Goal: Information Seeking & Learning: Learn about a topic

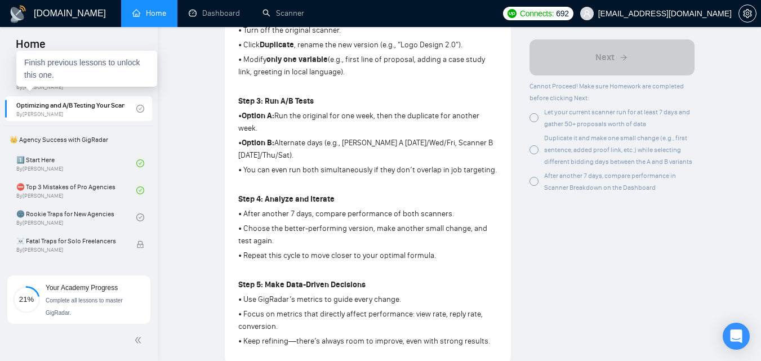
scroll to position [184, 0]
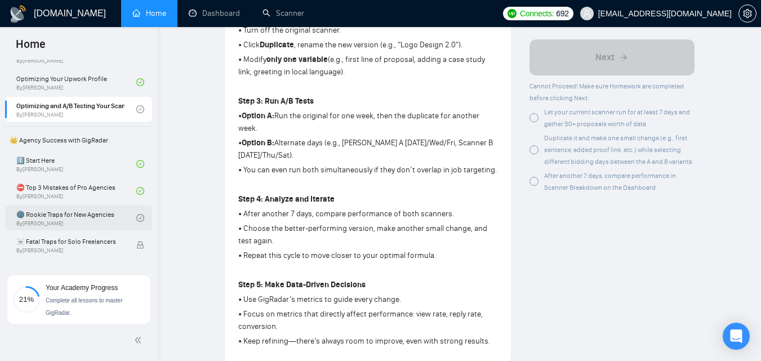
click at [62, 216] on link "🌚 Rookie Traps for New Agencies By [PERSON_NAME]" at bounding box center [76, 218] width 120 height 25
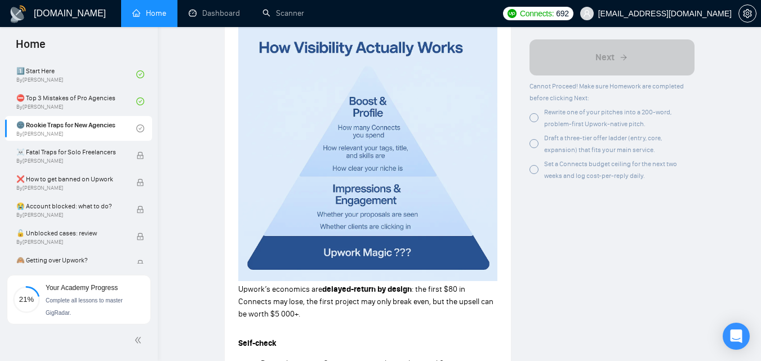
scroll to position [925, 0]
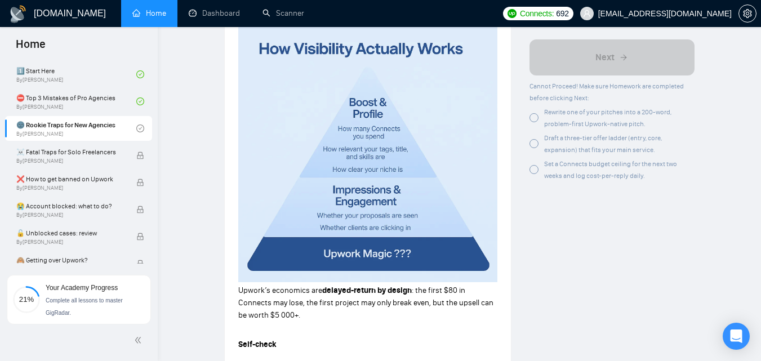
click at [325, 204] on img at bounding box center [367, 154] width 259 height 256
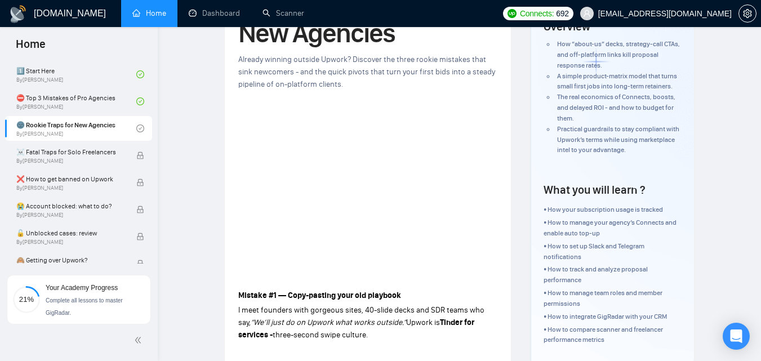
scroll to position [0, 0]
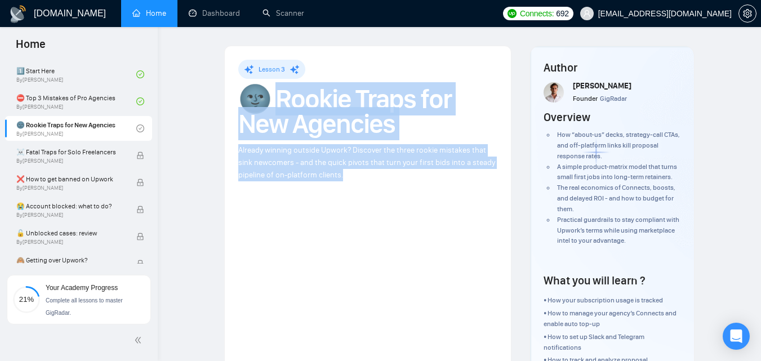
drag, startPoint x: 278, startPoint y: 106, endPoint x: 377, endPoint y: 174, distance: 120.3
copy div "ookie Traps for New Agencies Already winning outside Upwork? Discover the three…"
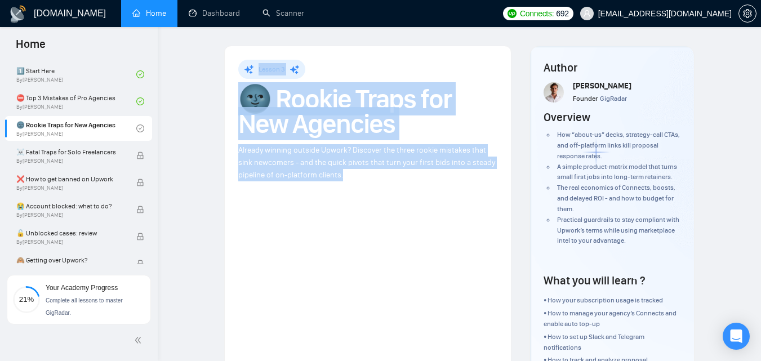
drag, startPoint x: 234, startPoint y: 68, endPoint x: 349, endPoint y: 174, distance: 156.7
copy div "Lesson 3 🌚 Rookie Traps for New Agencies Already winning outside Upwork? Discov…"
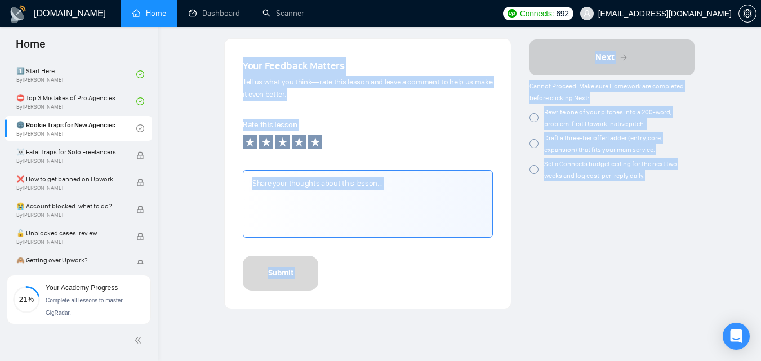
scroll to position [1547, 0]
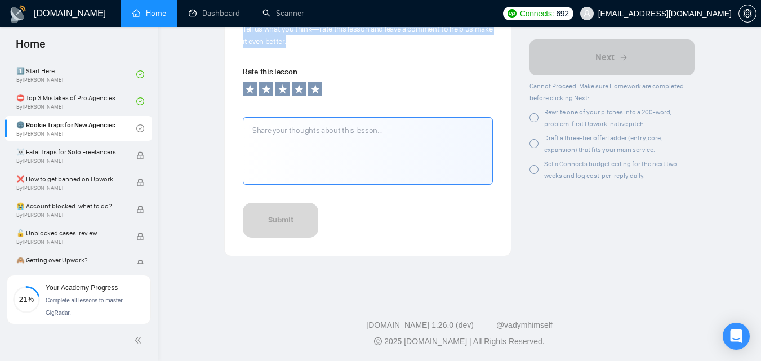
drag, startPoint x: 233, startPoint y: 216, endPoint x: 331, endPoint y: 45, distance: 197.1
copy div "Loremip #9 — Dolo-sitamet cons adi elitsedd E temp incididu utla etdolore magna…"
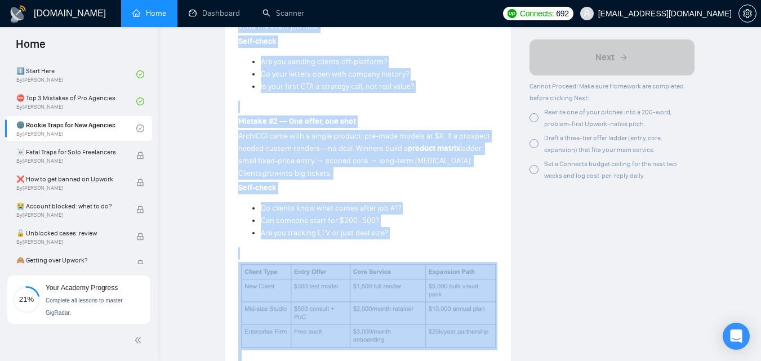
scroll to position [443, 0]
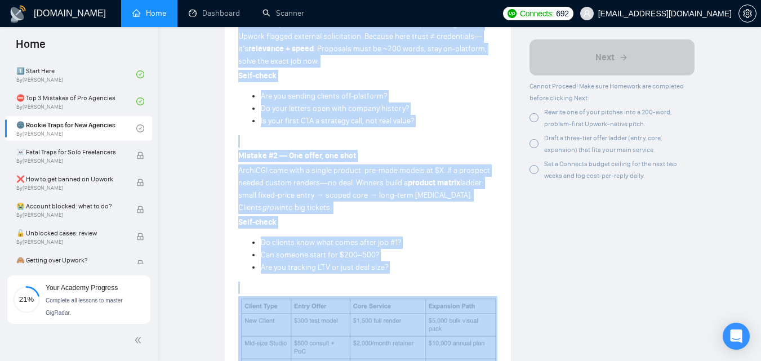
click at [423, 181] on strong "product matrix" at bounding box center [434, 183] width 52 height 10
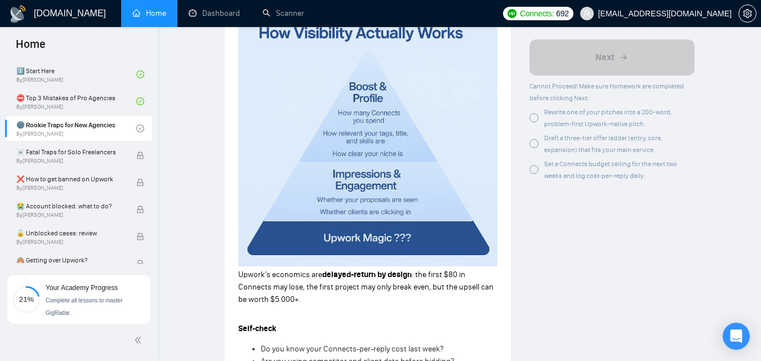
scroll to position [942, 0]
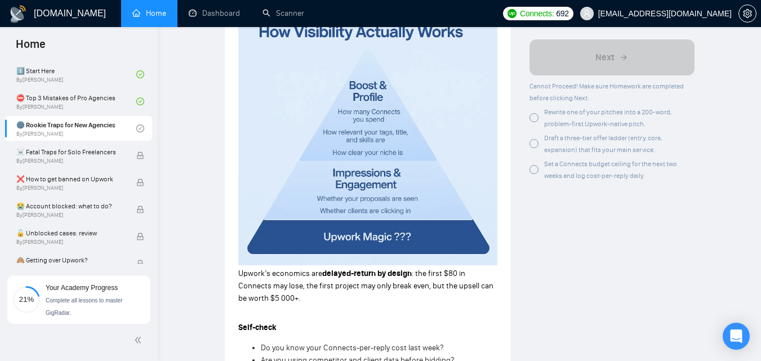
click at [417, 161] on img at bounding box center [367, 137] width 259 height 256
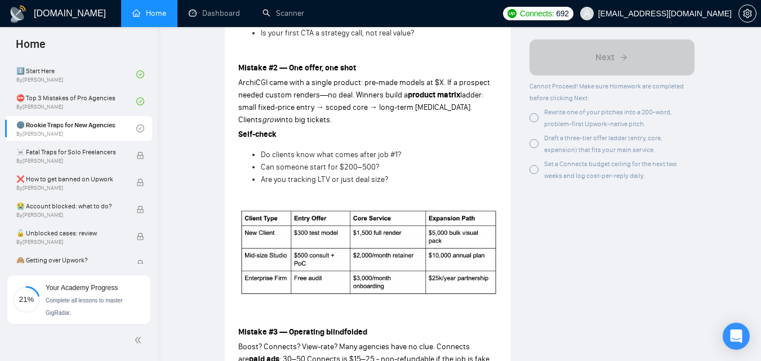
scroll to position [469, 0]
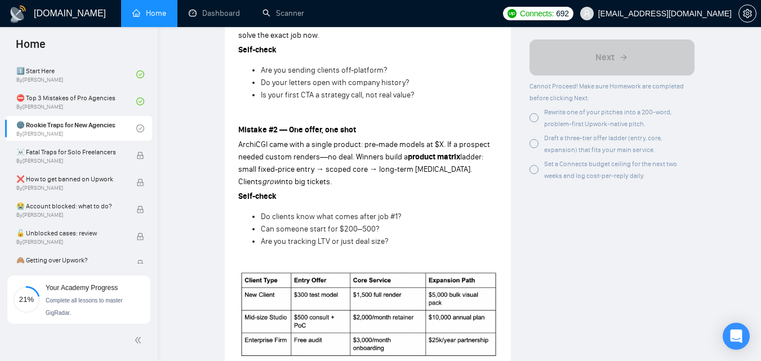
click at [532, 121] on div at bounding box center [534, 117] width 9 height 9
click at [538, 141] on div at bounding box center [534, 143] width 9 height 9
click at [535, 167] on div at bounding box center [534, 169] width 9 height 9
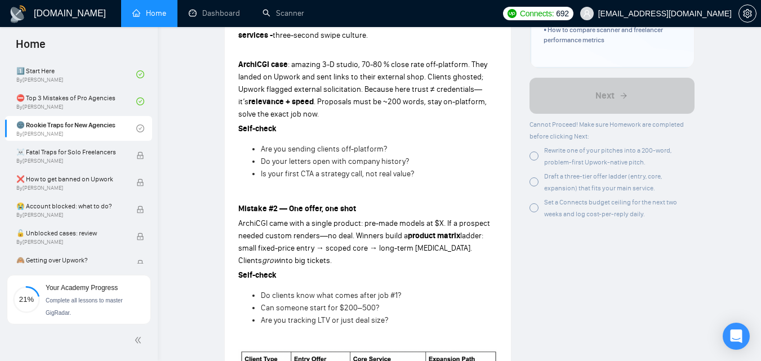
scroll to position [391, 0]
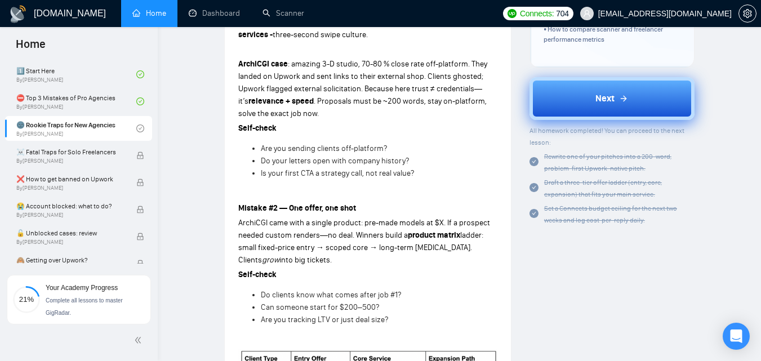
click at [598, 86] on button "Next" at bounding box center [612, 98] width 165 height 43
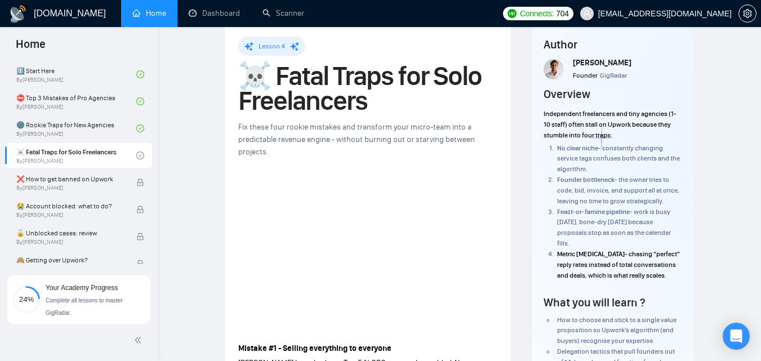
scroll to position [26, 0]
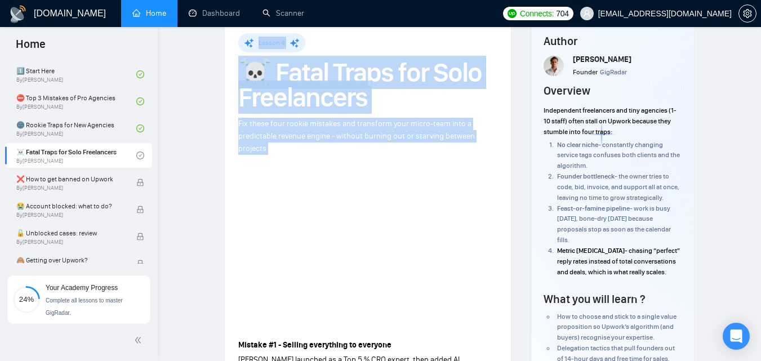
drag, startPoint x: 257, startPoint y: 40, endPoint x: 300, endPoint y: 144, distance: 112.2
copy div "Lesson 4 ☠️ Fatal Traps for Solo Freelancers Fix these four rookie mistakes and…"
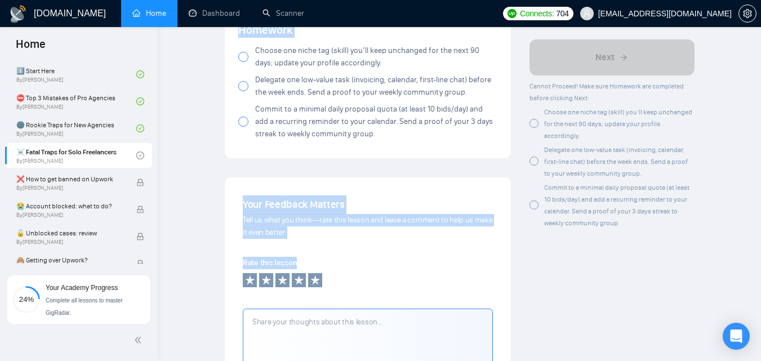
scroll to position [1338, 0]
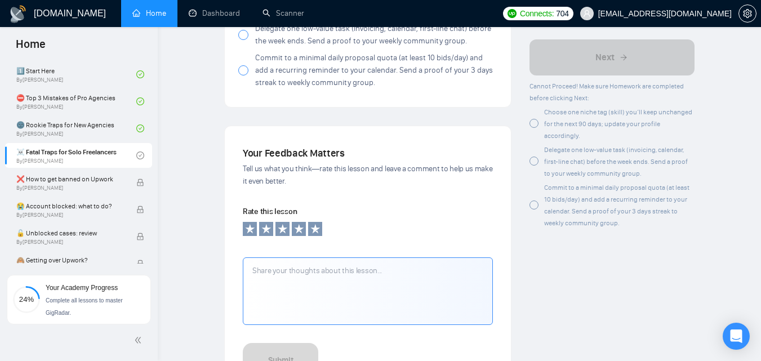
drag, startPoint x: 234, startPoint y: 225, endPoint x: 353, endPoint y: 93, distance: 177.5
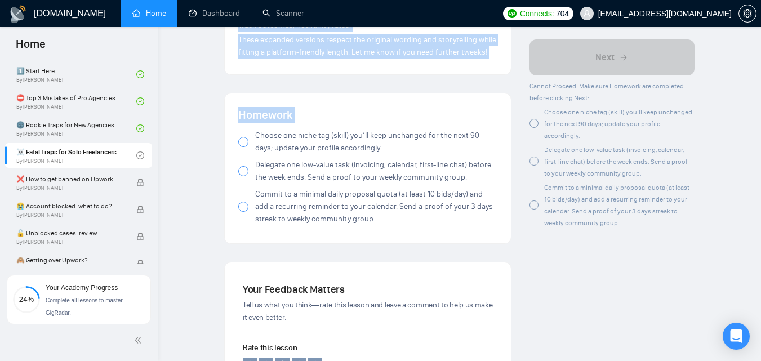
scroll to position [1200, 0]
copy div "Loremip #2 - Dolorsi ametconsec ad elitsedd Eius temporin ut l Etd 6 % MAG aliq…"
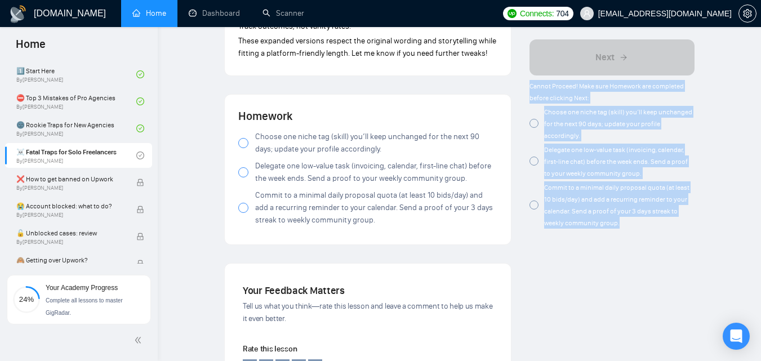
drag, startPoint x: 531, startPoint y: 88, endPoint x: 634, endPoint y: 224, distance: 171.3
click at [634, 224] on div "Cannot Proceed! Make sure Homework are completed before clicking Next: Choose o…" at bounding box center [612, 154] width 165 height 149
copy div "Cannot Proceed! Make sure Homework are completed before clicking Next: Choose o…"
click at [588, 164] on span "Delegate one low-value task (invoicing, calendar, first-line chat) before the w…" at bounding box center [616, 162] width 144 height 32
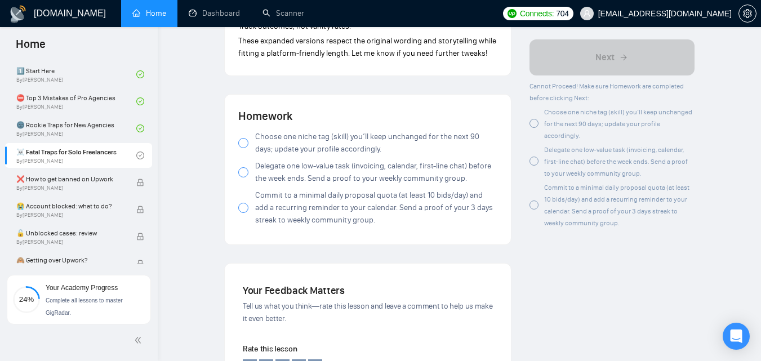
click at [538, 206] on div at bounding box center [534, 205] width 9 height 9
click at [537, 121] on div at bounding box center [534, 123] width 9 height 9
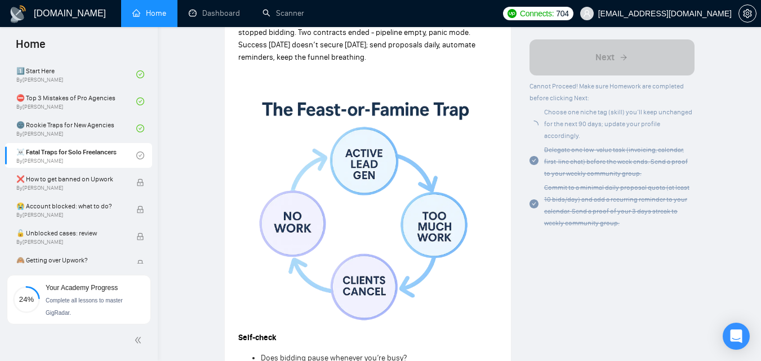
scroll to position [0, 0]
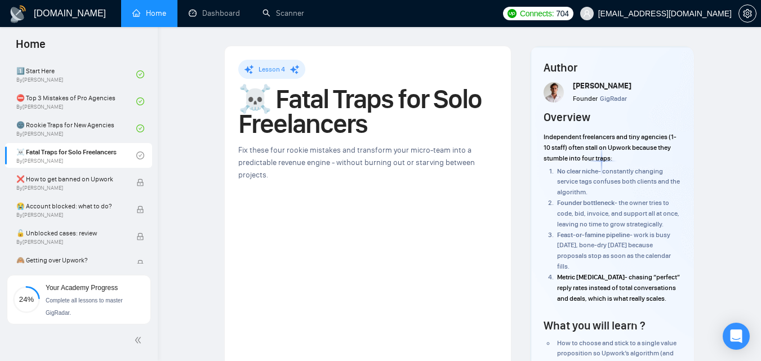
drag, startPoint x: 598, startPoint y: 173, endPoint x: 659, endPoint y: 298, distance: 139.1
click at [659, 298] on div "Author [PERSON_NAME] Founder GigRadar Overview Independent freelancers and tiny…" at bounding box center [612, 269] width 164 height 446
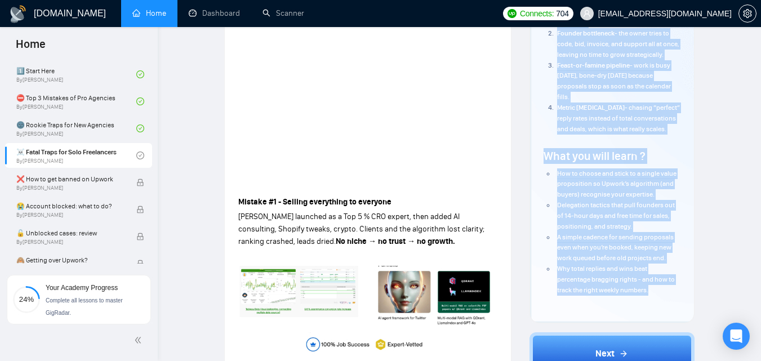
copy div "Loremips Dolorsitame consectetur adi elit seddoeiu (4-88 tempo) incid utlab et …"
click at [628, 199] on li "How to choose and stick to a single value proposition so Upwork’s algorithm (an…" at bounding box center [618, 184] width 126 height 32
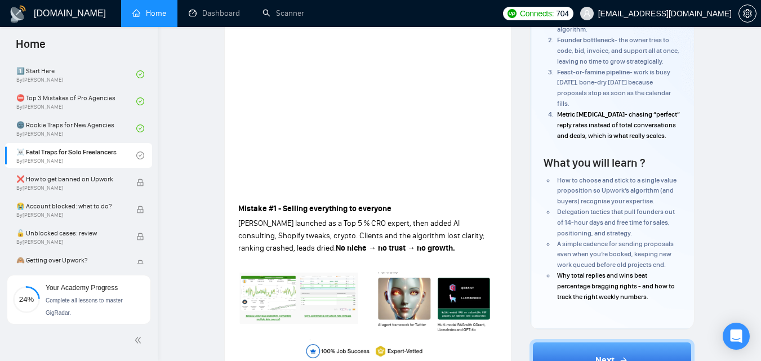
scroll to position [277, 0]
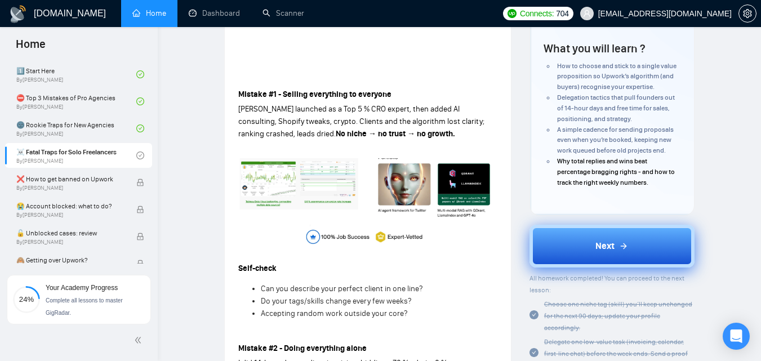
click at [594, 234] on button "Next" at bounding box center [612, 246] width 165 height 43
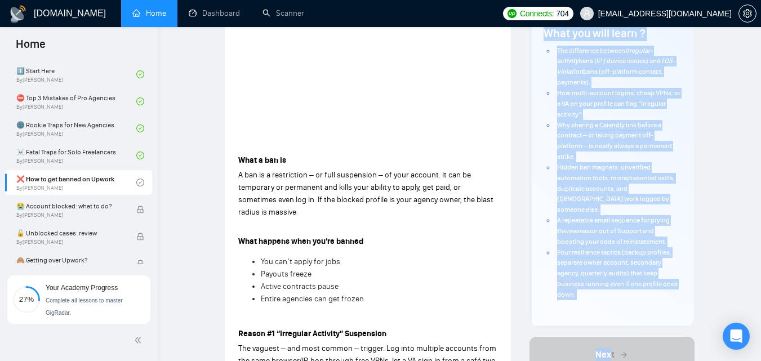
scroll to position [216, 0]
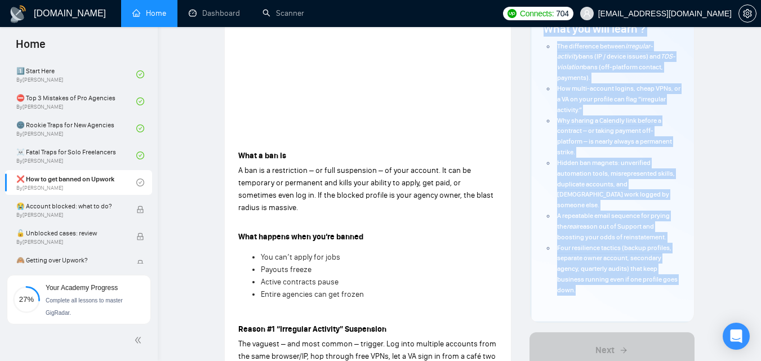
drag, startPoint x: 543, startPoint y: 139, endPoint x: 638, endPoint y: 279, distance: 169.6
click at [638, 279] on div "Author [PERSON_NAME] Founder GigRadar Overview Getting your profile banned is t…" at bounding box center [612, 76] width 137 height 465
copy div "Loremip dolo sitamet consec ad eli seddoei tem in utla etdol Magnaa enim ad min…"
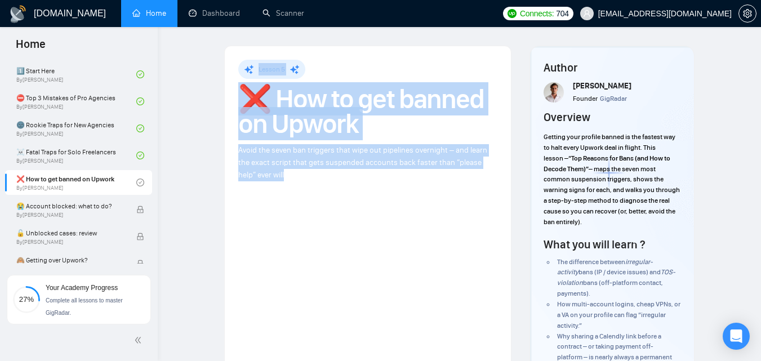
drag, startPoint x: 257, startPoint y: 71, endPoint x: 305, endPoint y: 171, distance: 110.4
copy div "Lesson 5 ❌ How to get banned on Upwork Avoid the seven ban triggers that wipe o…"
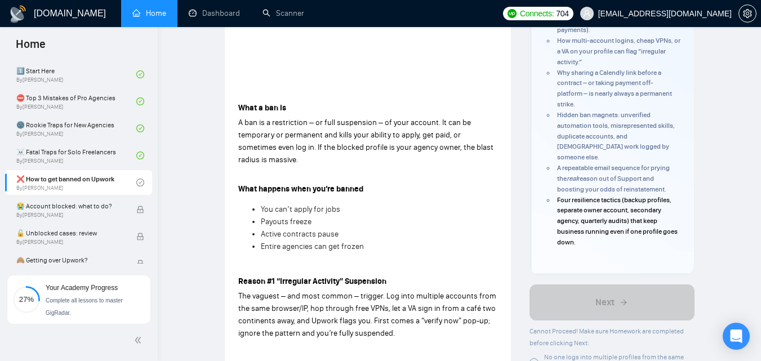
scroll to position [264, 0]
click at [308, 153] on p "A ban is a restriction – or full suspension – of your account. It can be tempor…" at bounding box center [367, 141] width 259 height 50
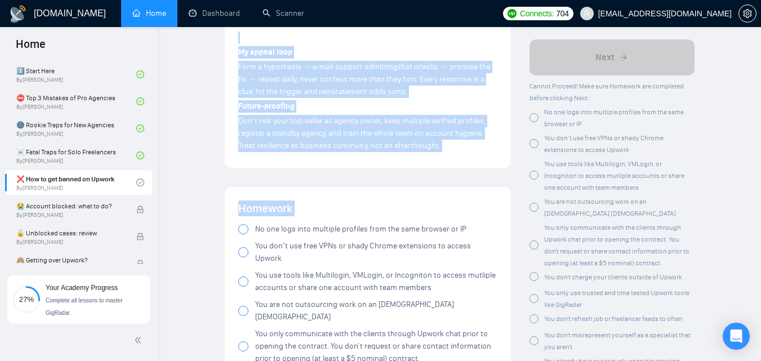
scroll to position [2007, 0]
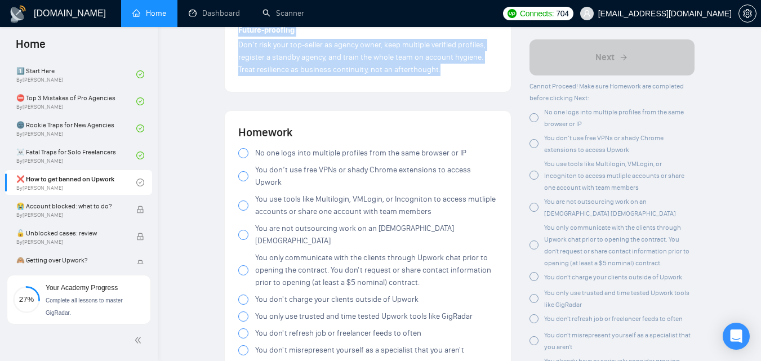
drag, startPoint x: 237, startPoint y: 104, endPoint x: 444, endPoint y: 70, distance: 210.1
copy div "Lore i dol si A con ad e seddoeiusmo – te inci utlaboreet – do magn aliquae. Ad…"
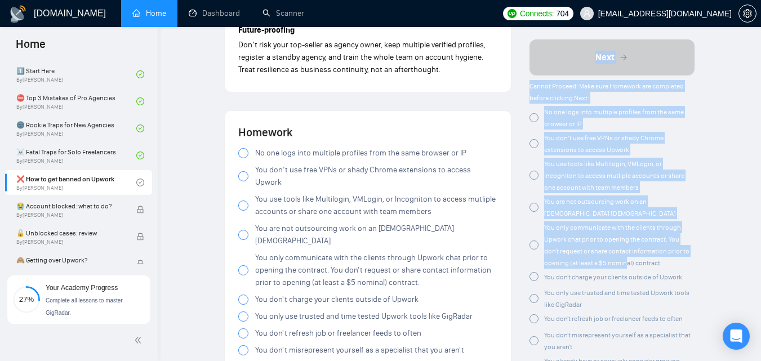
drag, startPoint x: 525, startPoint y: 83, endPoint x: 627, endPoint y: 242, distance: 188.3
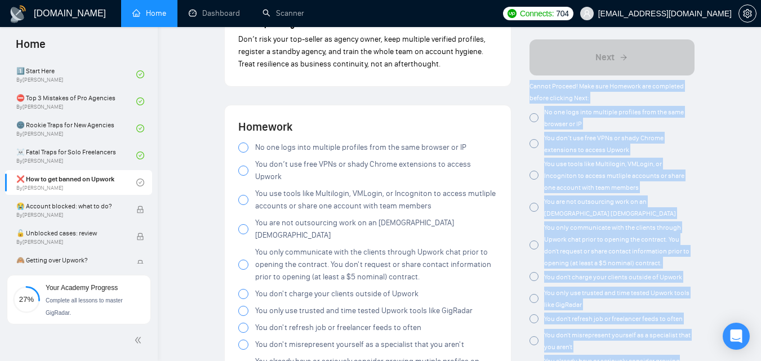
drag, startPoint x: 529, startPoint y: 87, endPoint x: 689, endPoint y: 349, distance: 306.7
click at [689, 349] on div "Cannot Proceed! Make sure Homework are completed before clicking Next: No one l…" at bounding box center [612, 242] width 165 height 325
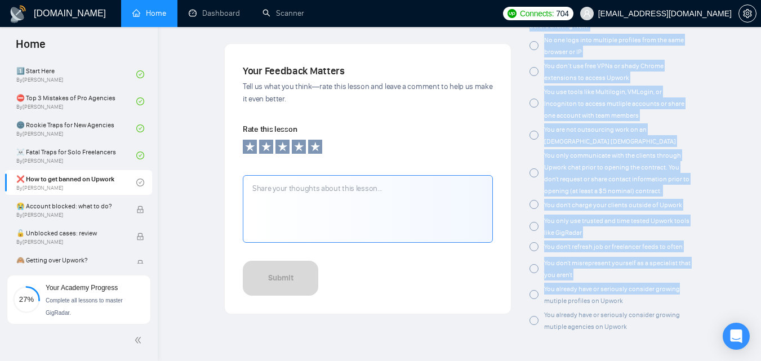
scroll to position [2464, 0]
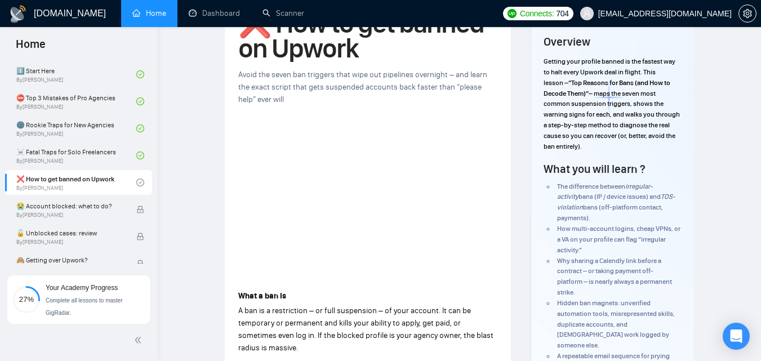
scroll to position [0, 0]
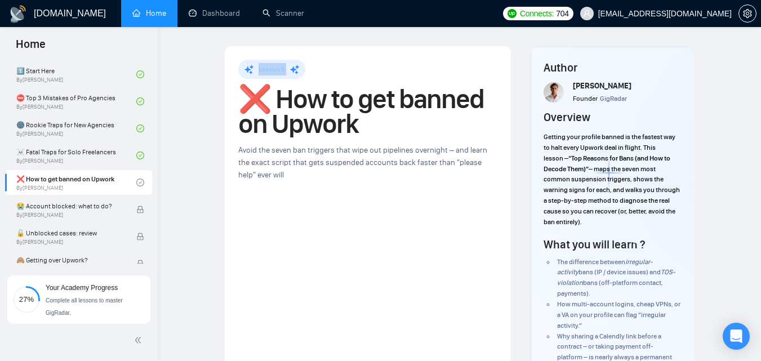
drag, startPoint x: 254, startPoint y: 70, endPoint x: 288, endPoint y: 69, distance: 34.4
click at [288, 69] on div "Lesson 5" at bounding box center [271, 69] width 67 height 19
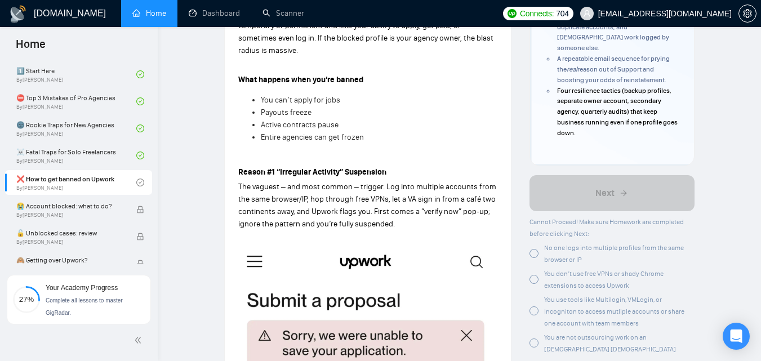
scroll to position [377, 0]
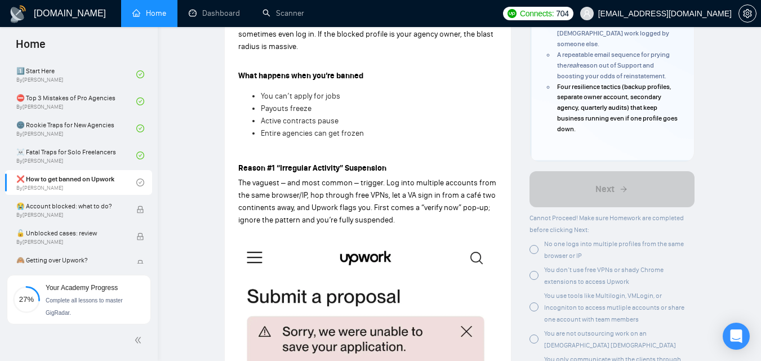
click at [531, 245] on div at bounding box center [534, 249] width 9 height 9
click at [534, 271] on div at bounding box center [534, 275] width 9 height 9
click at [535, 303] on div at bounding box center [534, 307] width 9 height 9
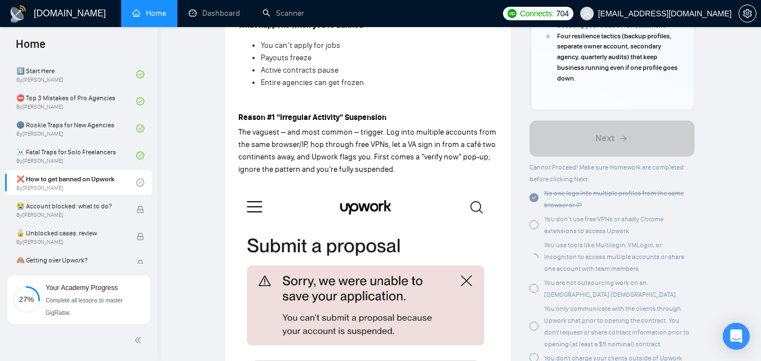
scroll to position [429, 0]
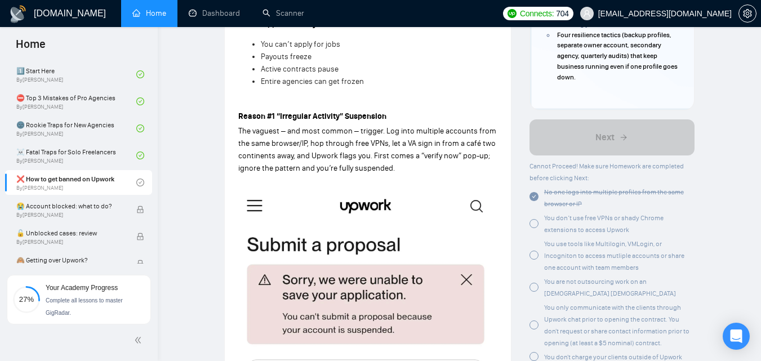
click at [535, 283] on div at bounding box center [534, 287] width 9 height 9
click at [534, 321] on div at bounding box center [534, 325] width 9 height 9
click at [534, 352] on div at bounding box center [534, 356] width 9 height 9
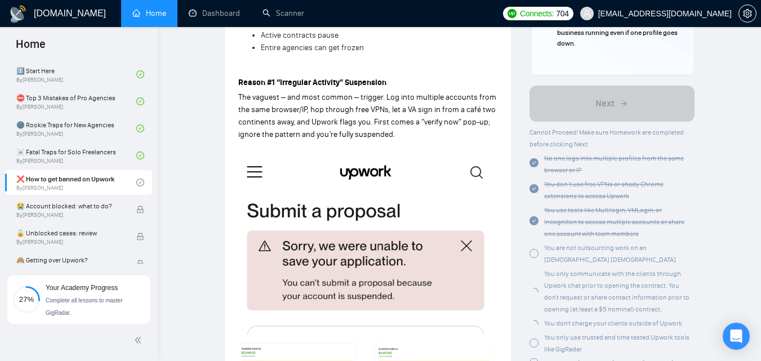
click at [539, 286] on div "Cannot Proceed! Make sure Homework are completed before clicking Next: No one l…" at bounding box center [612, 287] width 165 height 323
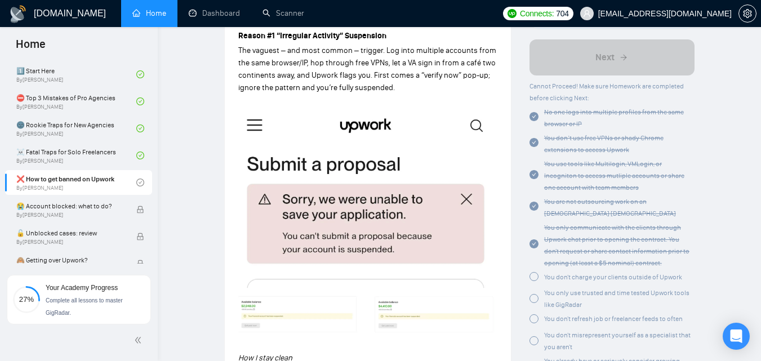
click at [535, 295] on div at bounding box center [534, 299] width 9 height 9
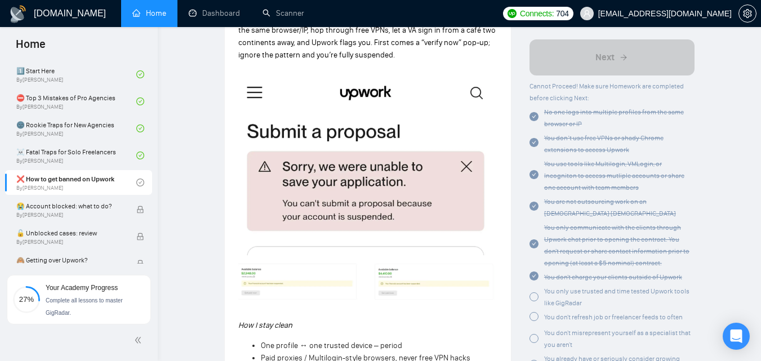
click at [538, 313] on div at bounding box center [534, 317] width 9 height 9
click at [539, 271] on div "You don't charge your clients outside of Upwork" at bounding box center [606, 277] width 153 height 12
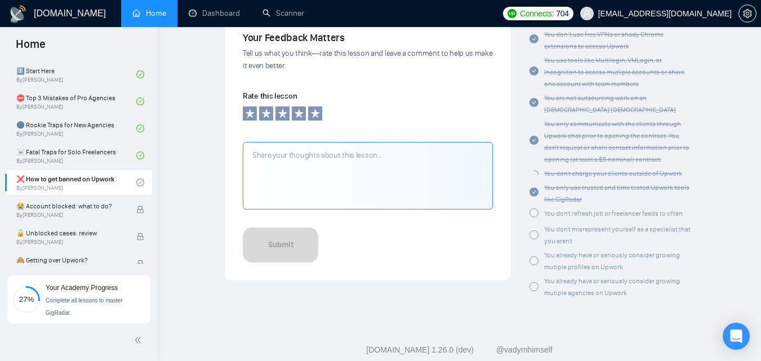
click at [540, 276] on div "You already have or seriously consider growing mutiple agencies on Upwork" at bounding box center [612, 288] width 165 height 24
click at [538, 257] on div at bounding box center [534, 261] width 9 height 9
click at [534, 231] on div at bounding box center [534, 235] width 9 height 9
click at [532, 169] on div at bounding box center [534, 173] width 9 height 9
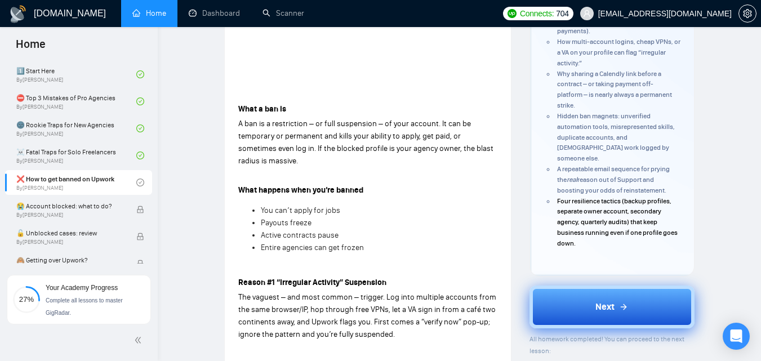
scroll to position [274, 0]
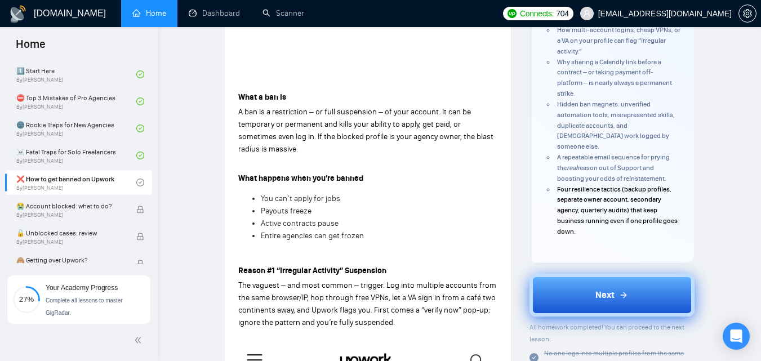
click at [596, 288] on span "Next" at bounding box center [605, 295] width 19 height 14
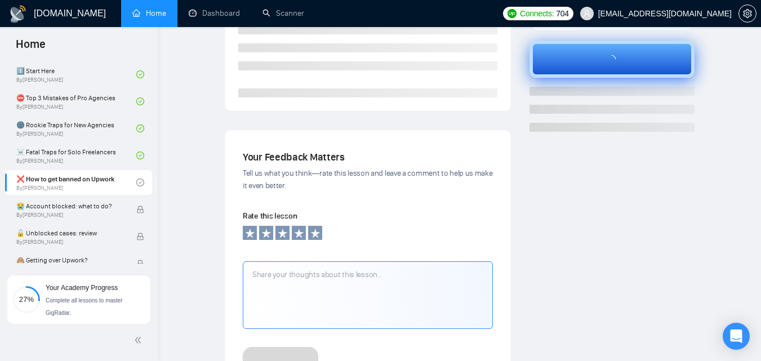
scroll to position [0, 0]
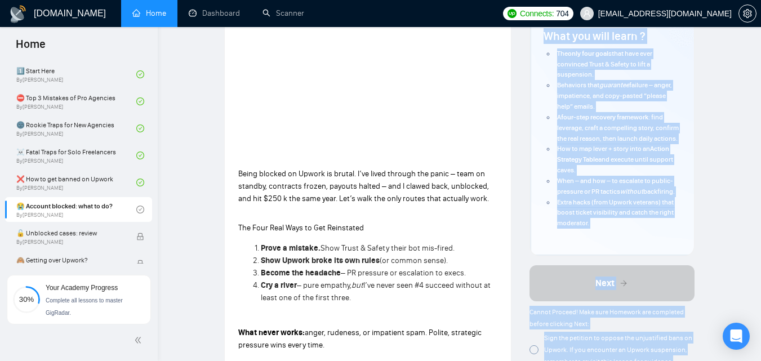
scroll to position [258, 0]
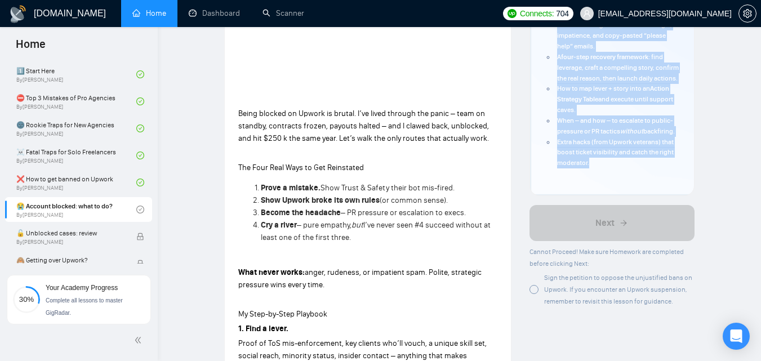
drag, startPoint x: 542, startPoint y: 114, endPoint x: 620, endPoint y: 171, distance: 96.8
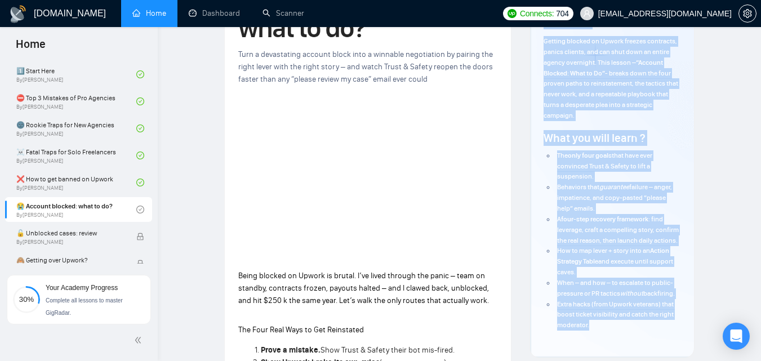
scroll to position [0, 0]
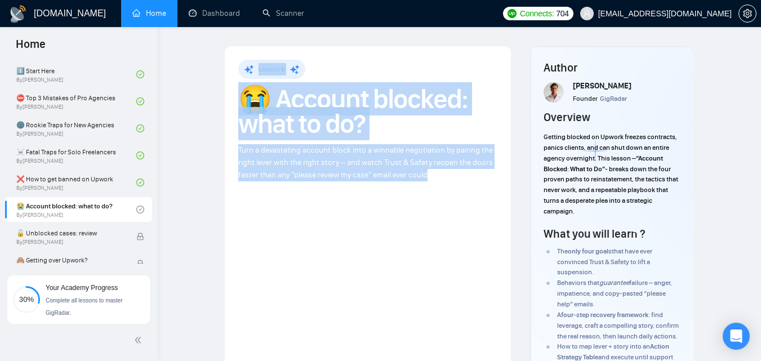
drag, startPoint x: 254, startPoint y: 73, endPoint x: 439, endPoint y: 171, distance: 210.0
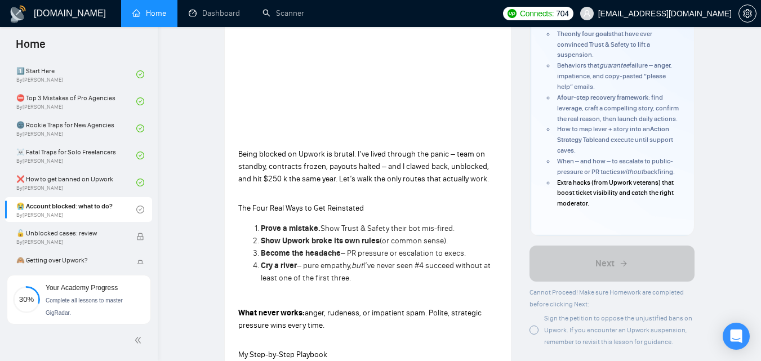
scroll to position [219, 0]
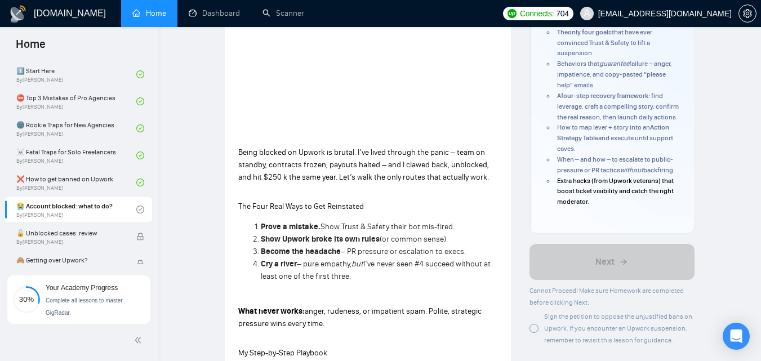
click at [266, 172] on span "Being blocked on Upwork is brutal. I’ve lived through the panic – team on stand…" at bounding box center [363, 165] width 251 height 34
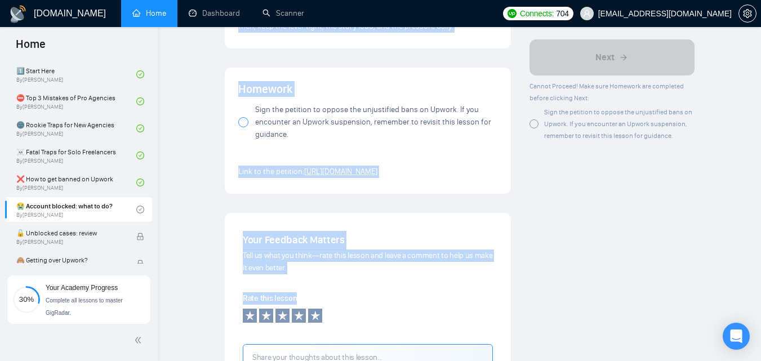
scroll to position [1319, 0]
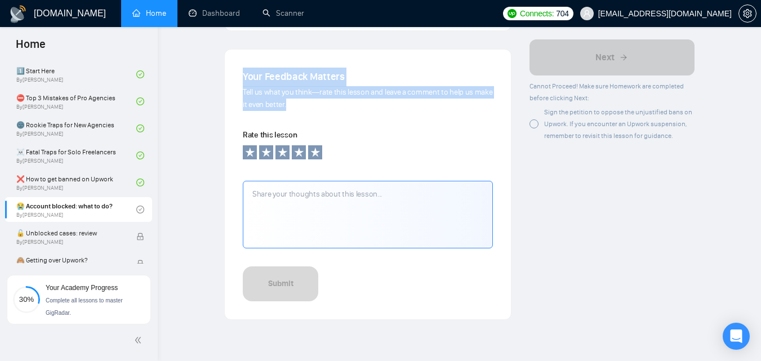
drag, startPoint x: 238, startPoint y: 152, endPoint x: 341, endPoint y: 127, distance: 106.6
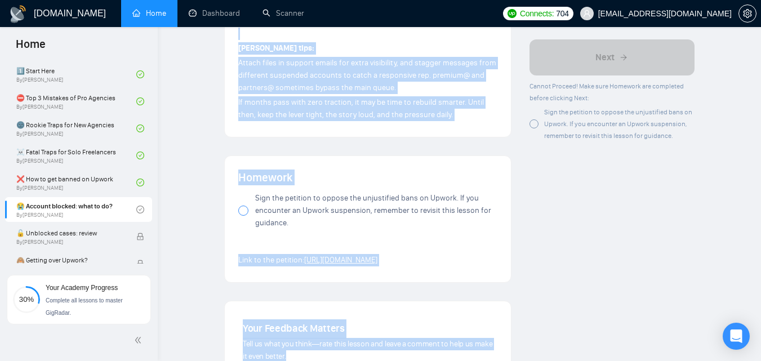
scroll to position [1045, 0]
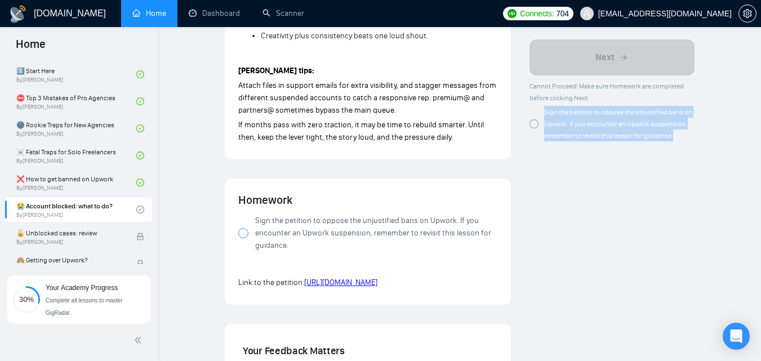
drag, startPoint x: 543, startPoint y: 109, endPoint x: 680, endPoint y: 137, distance: 139.8
click at [680, 137] on div "Sign the petition to oppose the unjustified bans on Upwork. If you encounter an…" at bounding box center [612, 123] width 165 height 35
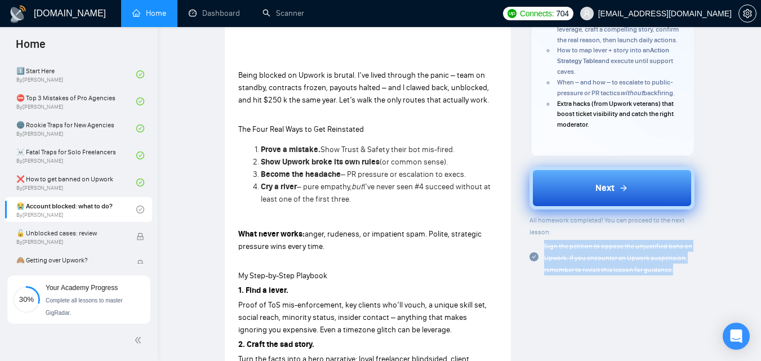
scroll to position [0, 0]
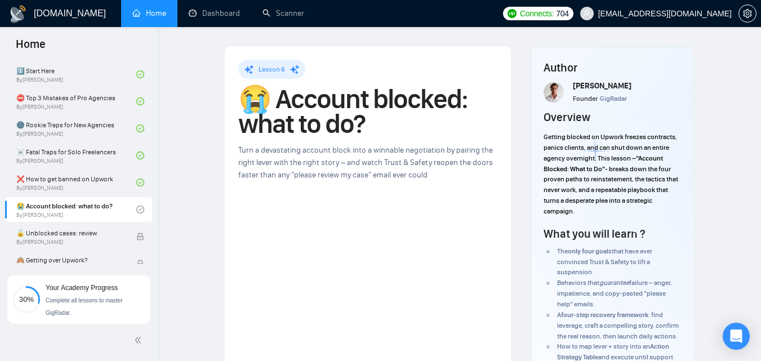
click at [609, 195] on p "Getting blocked on Upwork freezes contracts, panics clients, and can shut down …" at bounding box center [612, 174] width 137 height 85
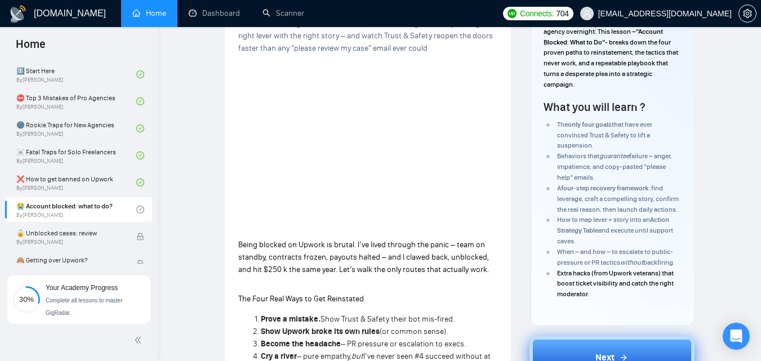
scroll to position [207, 0]
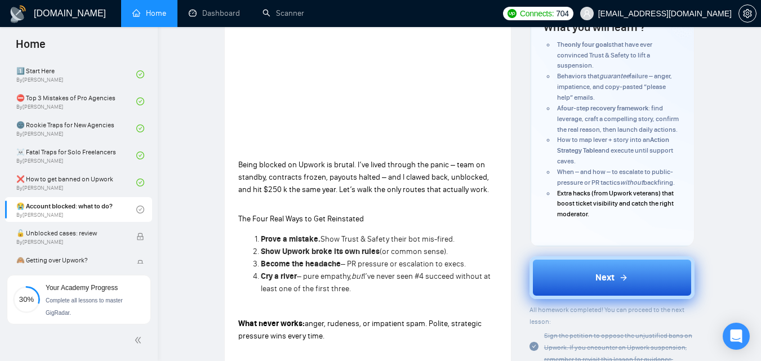
click at [581, 281] on button "Next" at bounding box center [612, 277] width 165 height 43
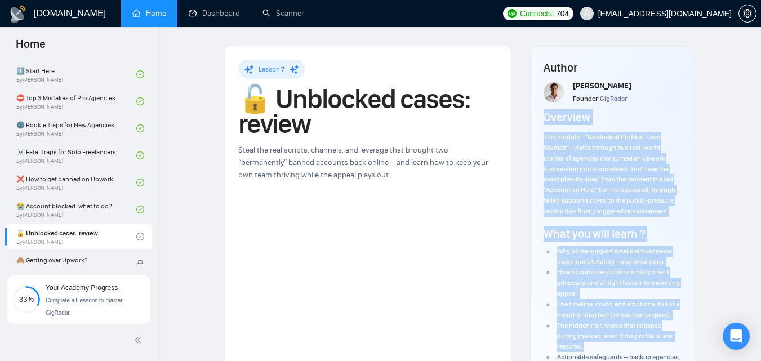
drag, startPoint x: 542, startPoint y: 136, endPoint x: 629, endPoint y: 349, distance: 230.2
click at [629, 354] on div "Author [PERSON_NAME] Founder GigRadar Overview This module – “Unblocked Profile…" at bounding box center [612, 228] width 164 height 365
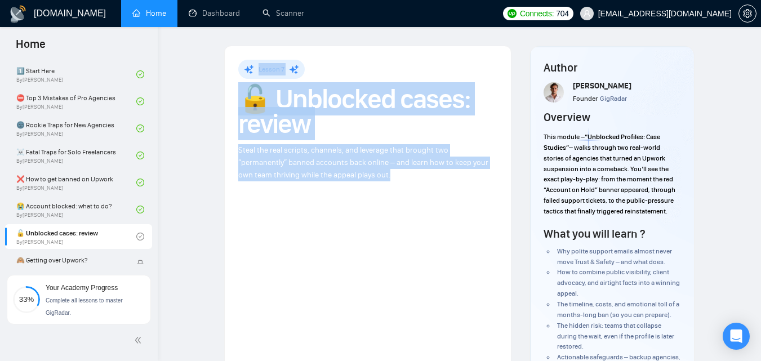
drag, startPoint x: 255, startPoint y: 70, endPoint x: 357, endPoint y: 174, distance: 145.8
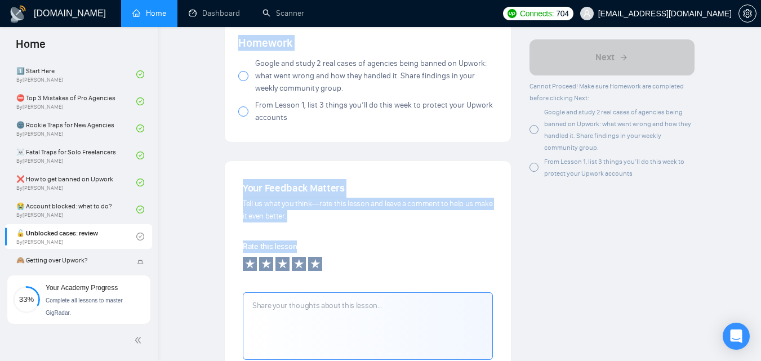
scroll to position [1117, 0]
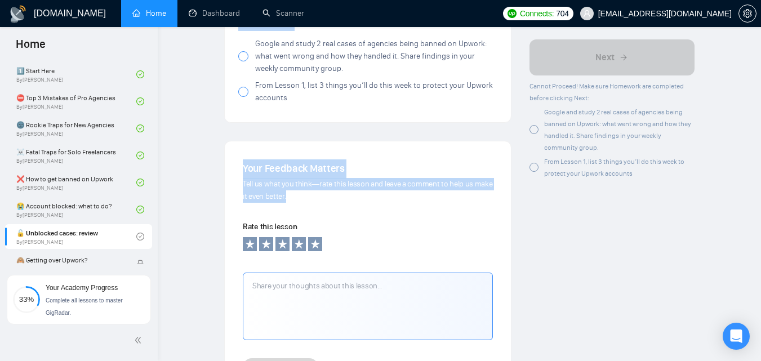
drag, startPoint x: 237, startPoint y: 244, endPoint x: 314, endPoint y: 198, distance: 89.2
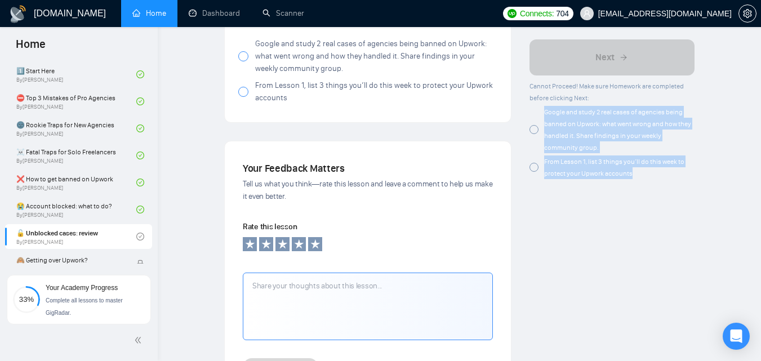
drag, startPoint x: 539, startPoint y: 105, endPoint x: 334, endPoint y: 22, distance: 220.9
click at [636, 173] on div "Cannot Proceed! Make sure Homework are completed before clicking Next: Google a…" at bounding box center [612, 129] width 165 height 99
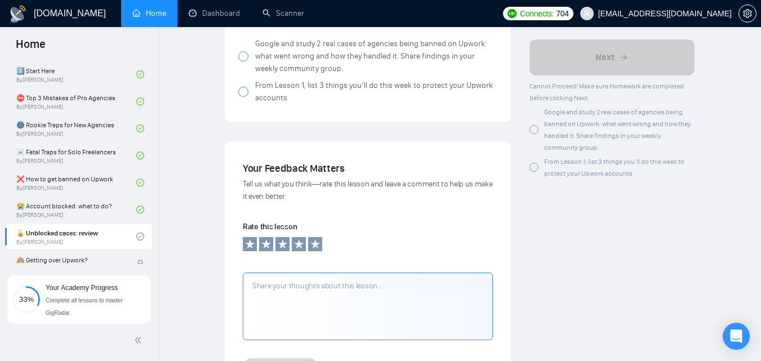
click at [537, 122] on div "Google and study 2 real cases of agencies being banned on Upwork: what went wro…" at bounding box center [612, 129] width 165 height 47
click at [536, 166] on div at bounding box center [534, 167] width 9 height 9
click at [542, 168] on div "From Lesson 1, list 3 things you’ll do this week to protect your Upwork accounts" at bounding box center [612, 168] width 165 height 24
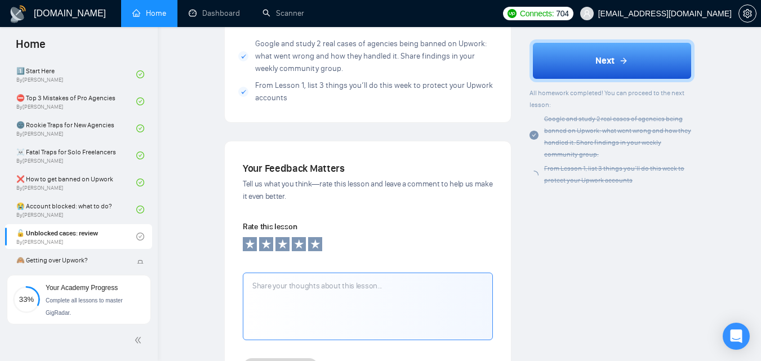
scroll to position [745, 0]
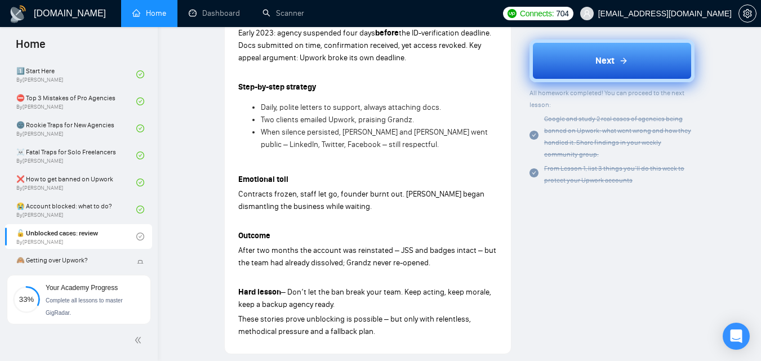
click at [598, 65] on span "Next" at bounding box center [605, 61] width 19 height 14
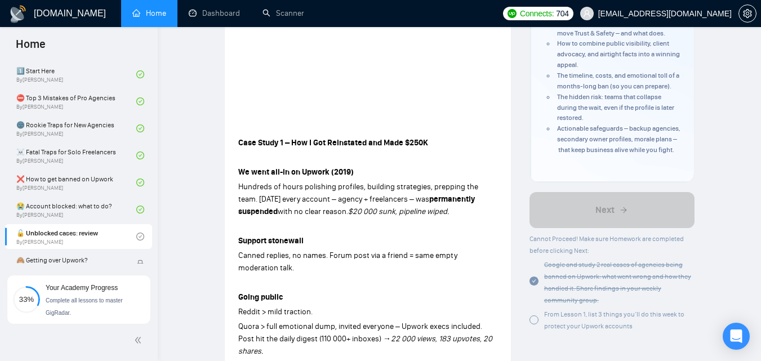
scroll to position [244, 0]
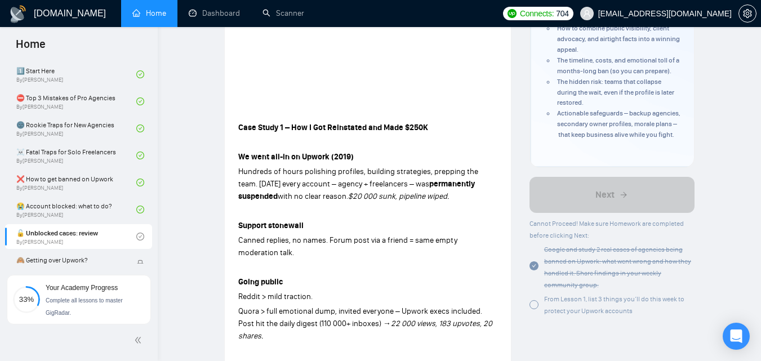
click at [535, 309] on div at bounding box center [534, 304] width 9 height 9
click at [546, 309] on span "From Lesson 1, list 3 things you’ll do this week to protect your Upwork accounts" at bounding box center [614, 305] width 140 height 20
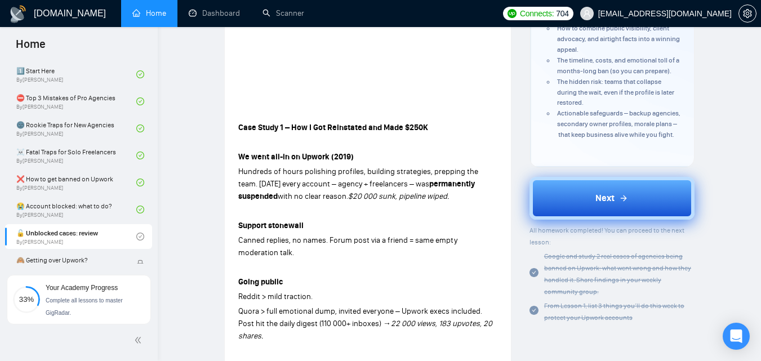
click at [608, 197] on button "Next" at bounding box center [612, 198] width 165 height 43
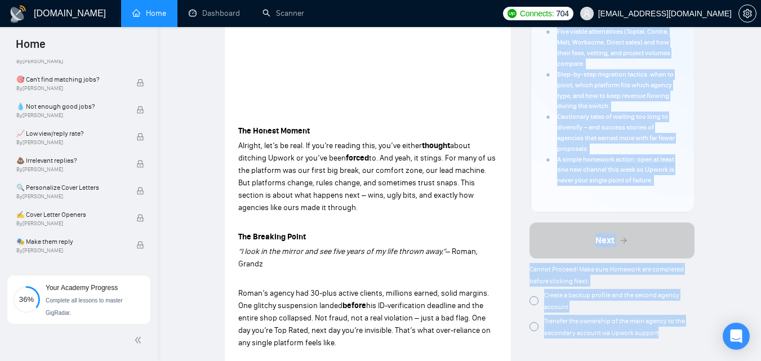
scroll to position [287, 0]
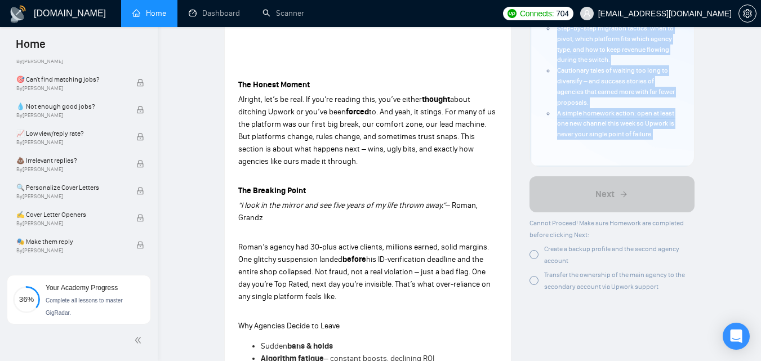
drag, startPoint x: 543, startPoint y: 136, endPoint x: 660, endPoint y: 139, distance: 117.2
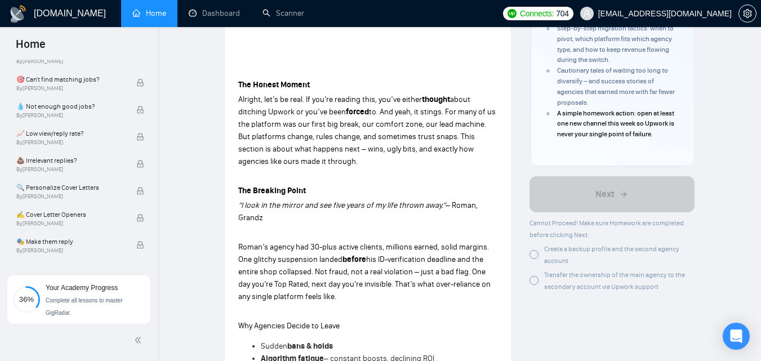
click at [418, 187] on p "The Breaking Point" at bounding box center [367, 191] width 259 height 12
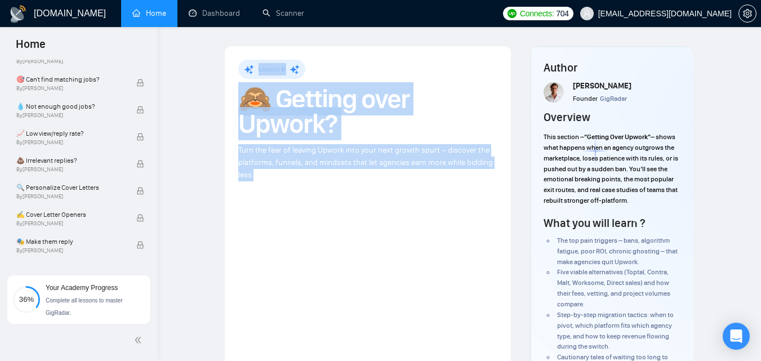
drag, startPoint x: 257, startPoint y: 65, endPoint x: 360, endPoint y: 183, distance: 155.7
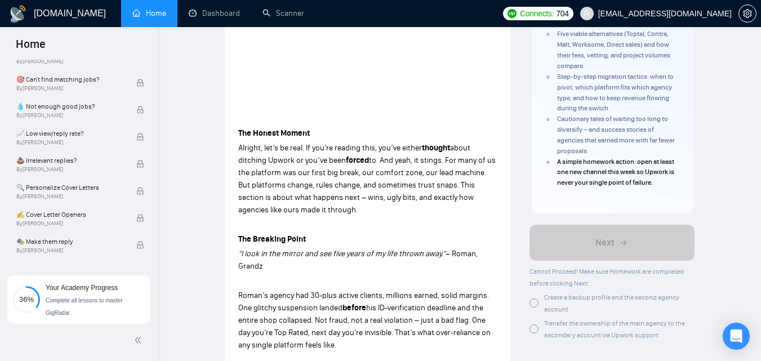
scroll to position [308, 0]
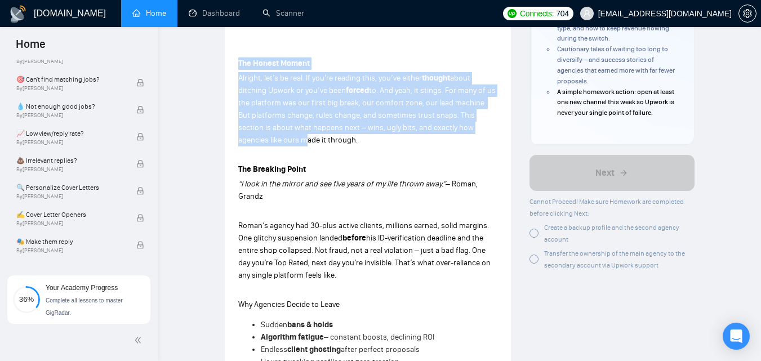
drag, startPoint x: 257, startPoint y: 139, endPoint x: 239, endPoint y: 68, distance: 73.4
click at [239, 68] on p "The Honest Moment" at bounding box center [367, 63] width 259 height 12
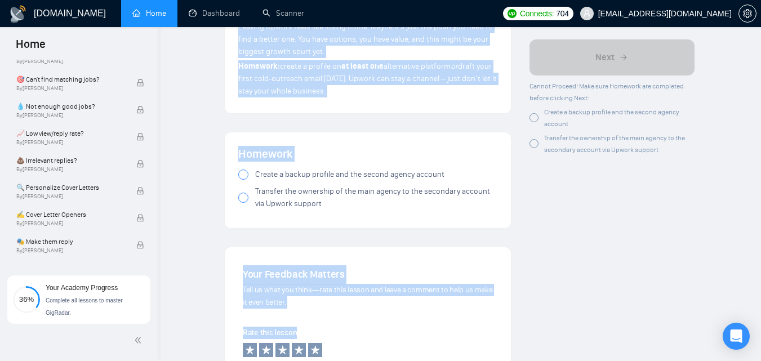
scroll to position [1314, 0]
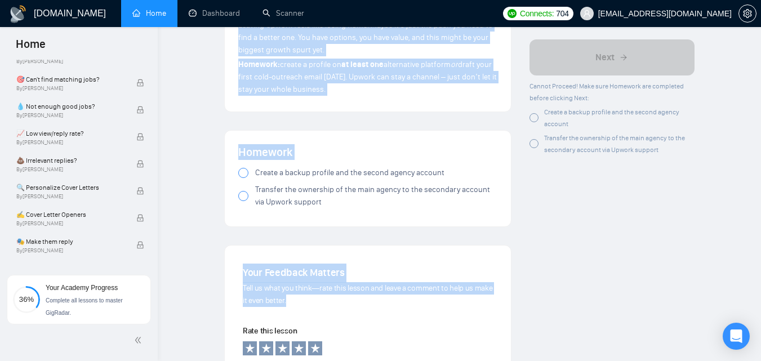
drag, startPoint x: 236, startPoint y: 62, endPoint x: 362, endPoint y: 296, distance: 266.2
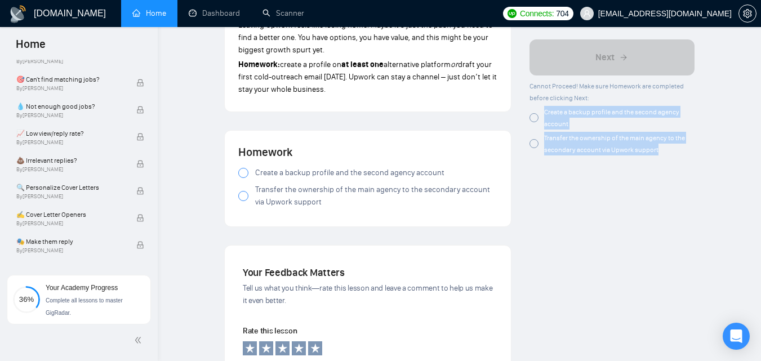
click at [661, 149] on div "Cannot Proceed! Make sure Homework are completed before clicking Next: Create a…" at bounding box center [612, 117] width 165 height 75
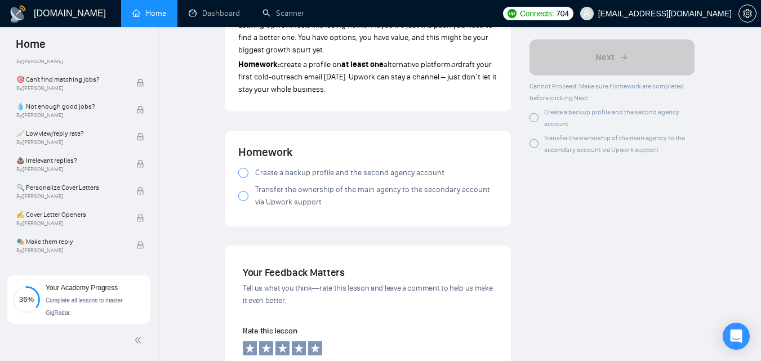
click at [533, 118] on div at bounding box center [534, 117] width 9 height 9
click at [537, 143] on div at bounding box center [534, 143] width 9 height 9
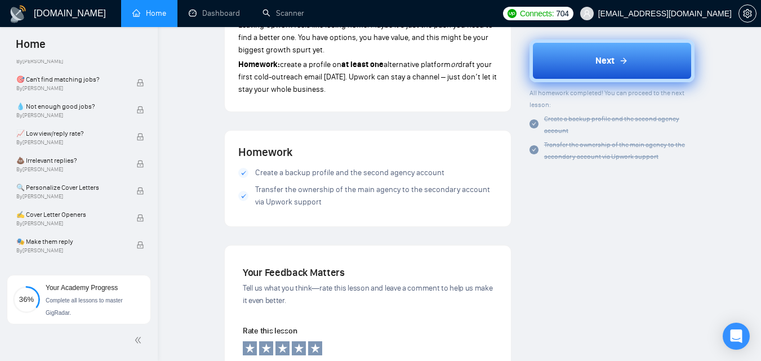
click at [601, 63] on span "Next" at bounding box center [605, 61] width 19 height 14
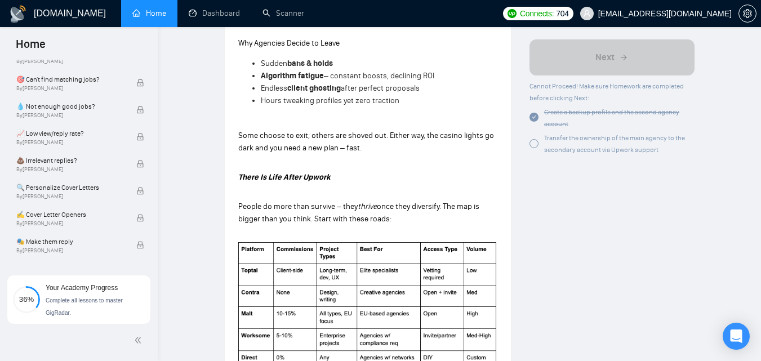
scroll to position [618, 0]
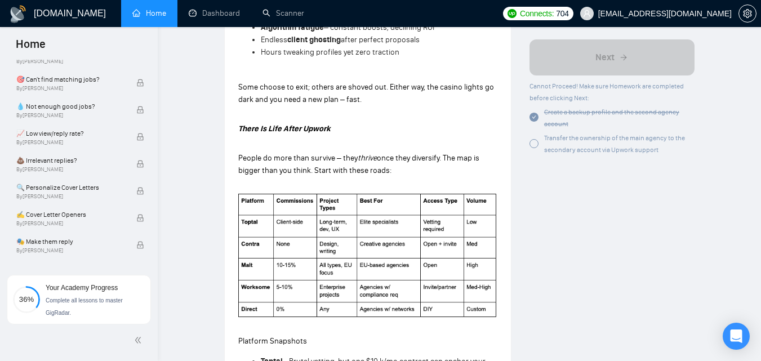
click at [558, 141] on span "Transfer the ownership of the main agency to the secondary account via Upwork s…" at bounding box center [614, 144] width 141 height 20
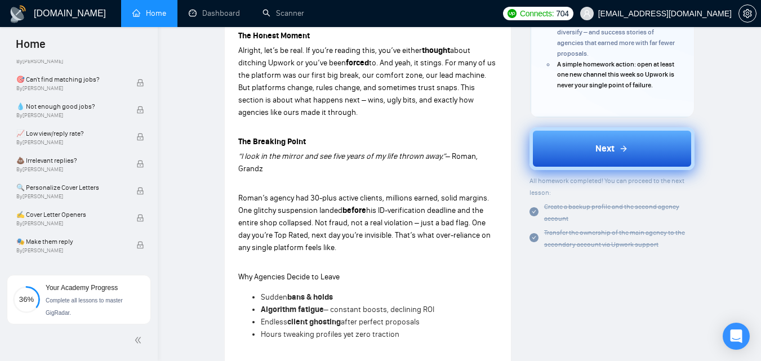
scroll to position [343, 0]
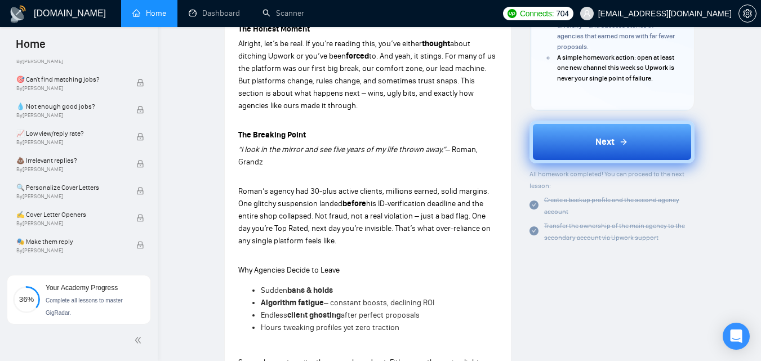
click at [571, 146] on button "Next" at bounding box center [612, 142] width 165 height 43
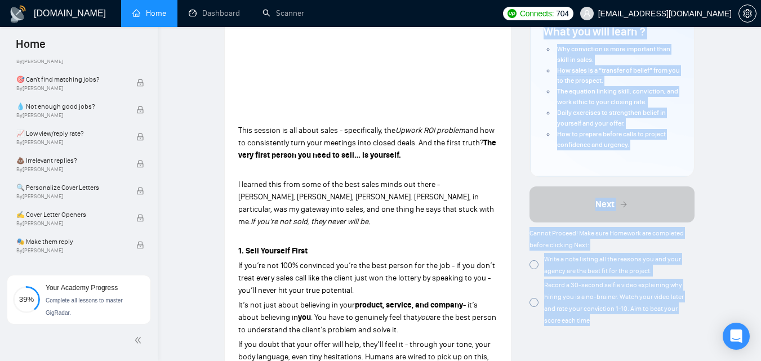
scroll to position [210, 0]
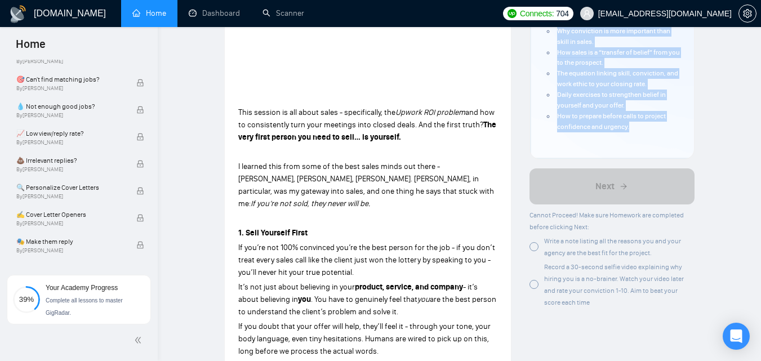
drag, startPoint x: 541, startPoint y: 110, endPoint x: 640, endPoint y: 151, distance: 106.8
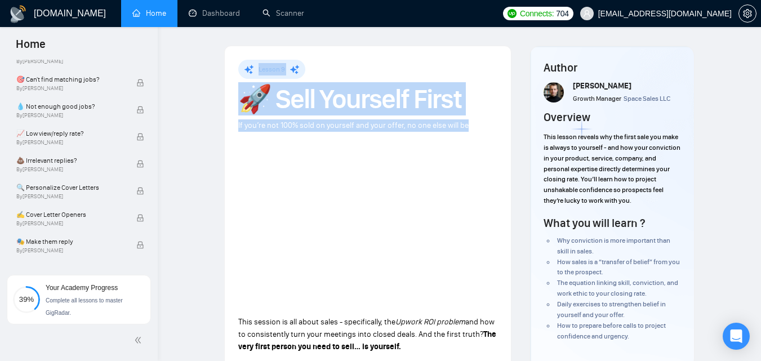
drag, startPoint x: 255, startPoint y: 70, endPoint x: 469, endPoint y: 130, distance: 222.4
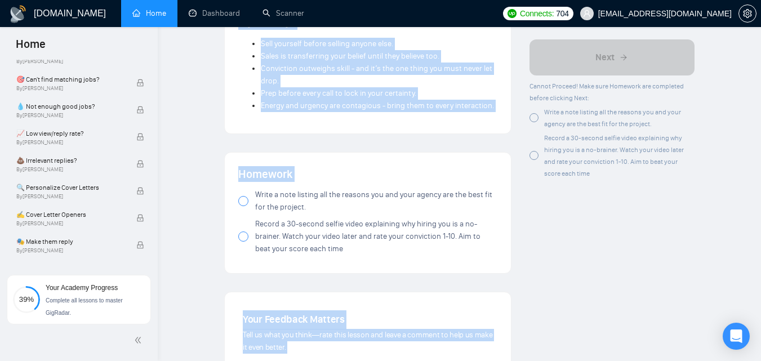
scroll to position [1145, 0]
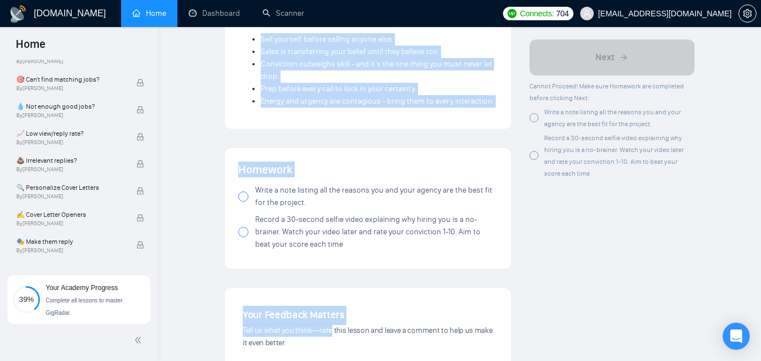
drag, startPoint x: 237, startPoint y: 186, endPoint x: 331, endPoint y: 311, distance: 156.1
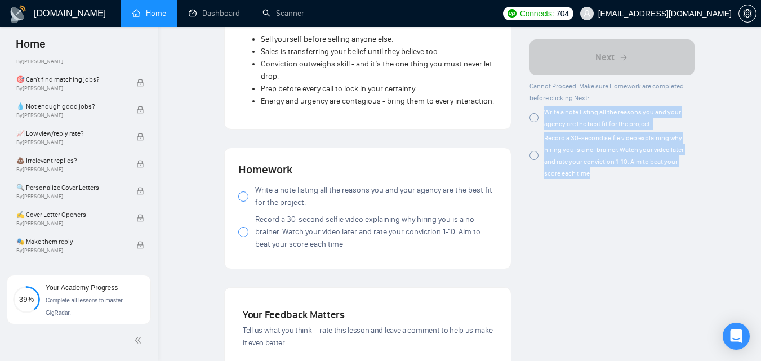
drag, startPoint x: 544, startPoint y: 109, endPoint x: 596, endPoint y: 175, distance: 83.9
click at [596, 175] on div "Cannot Proceed! Make sure Homework are completed before clicking Next: Write a …" at bounding box center [612, 129] width 165 height 99
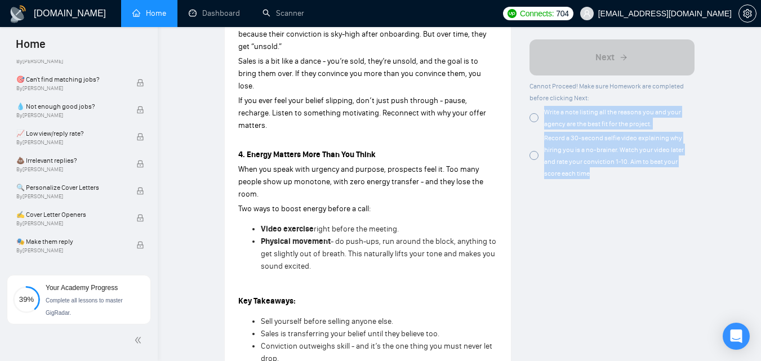
scroll to position [861, 0]
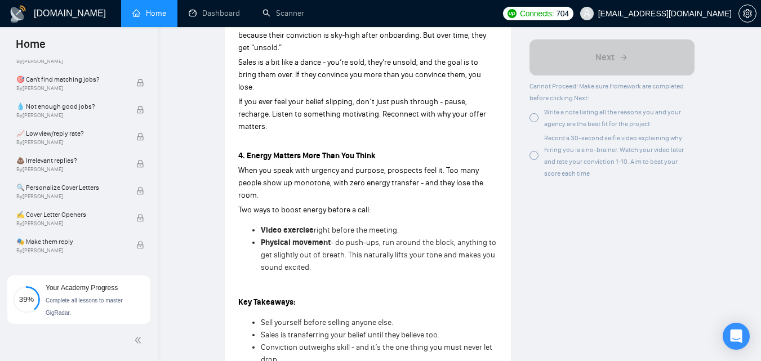
click at [549, 251] on div "Author [PERSON_NAME] Growth Manager Space Sales LLC Overview This lesson reveal…" at bounding box center [612, 22] width 183 height 1676
click at [538, 117] on div at bounding box center [534, 117] width 9 height 9
click at [539, 158] on div "Record a 30-second selfie video explaining why hiring you is a no-brainer. Watc…" at bounding box center [612, 155] width 165 height 47
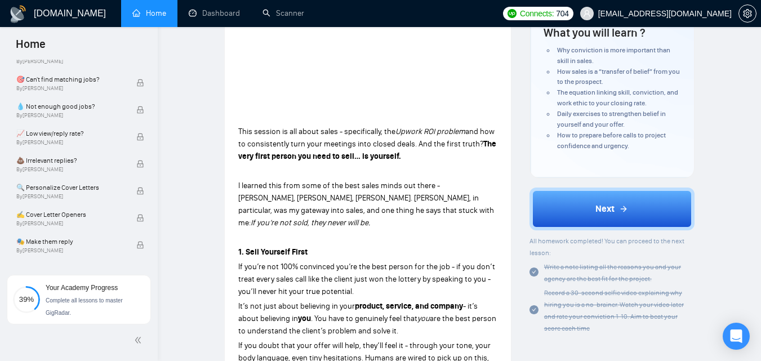
scroll to position [196, 0]
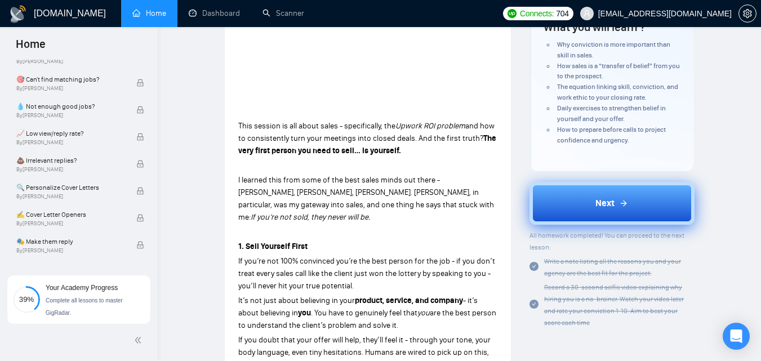
click at [594, 216] on button "Next" at bounding box center [612, 203] width 165 height 43
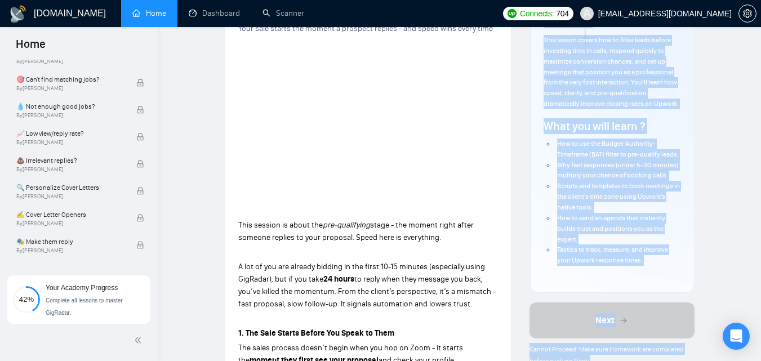
scroll to position [208, 0]
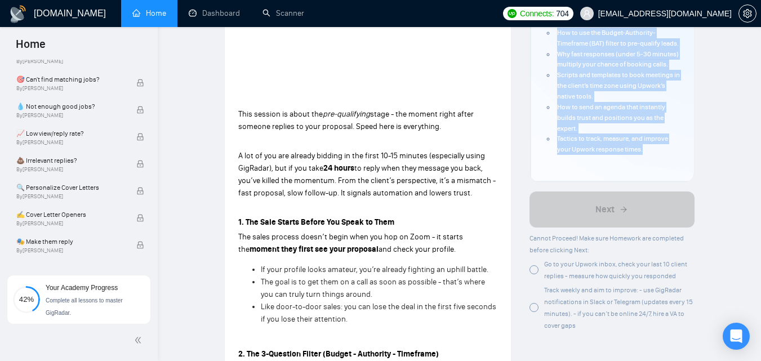
drag, startPoint x: 545, startPoint y: 118, endPoint x: 655, endPoint y: 165, distance: 119.4
click at [655, 165] on div "Author [PERSON_NAME] Growth Manager Space Sales LLC Overview This lesson covers…" at bounding box center [612, 10] width 137 height 317
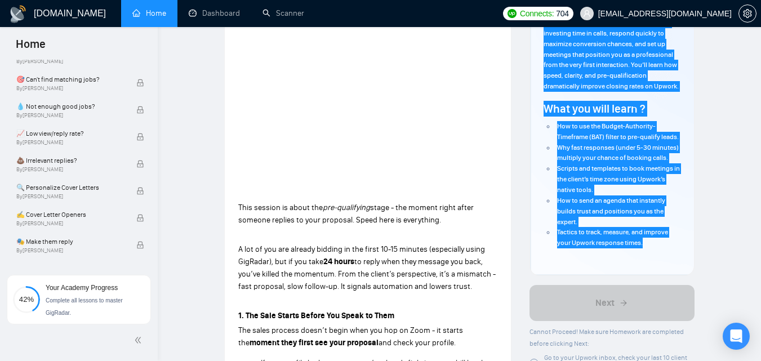
scroll to position [67, 0]
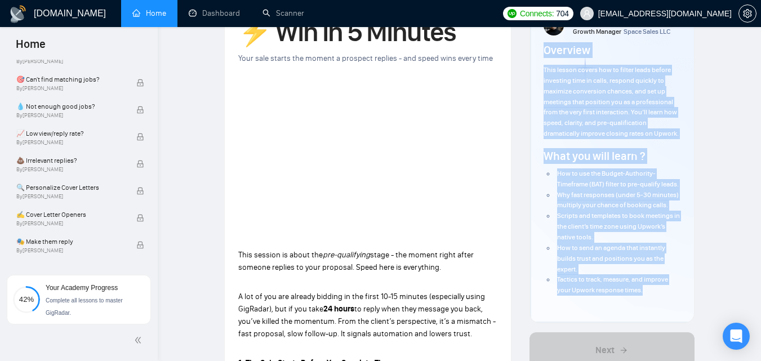
click at [625, 131] on span "This lesson covers how to filter leads before investing time in calls, respond …" at bounding box center [611, 102] width 135 height 72
drag, startPoint x: 545, startPoint y: 69, endPoint x: 665, endPoint y: 299, distance: 260.1
click at [665, 299] on div "Author [PERSON_NAME] Growth Manager Space Sales LLC Overview This lesson covers…" at bounding box center [612, 151] width 137 height 317
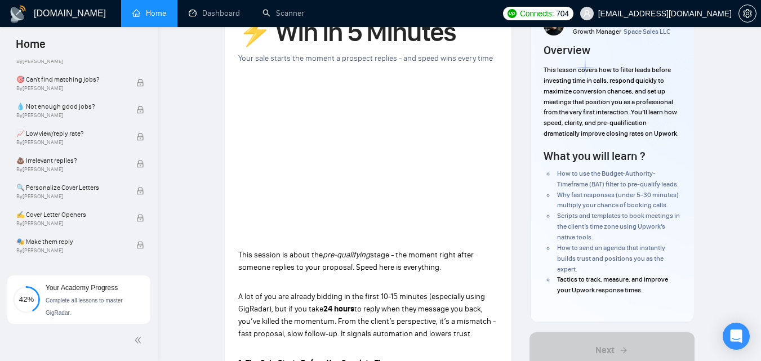
click at [331, 282] on p at bounding box center [367, 282] width 259 height 12
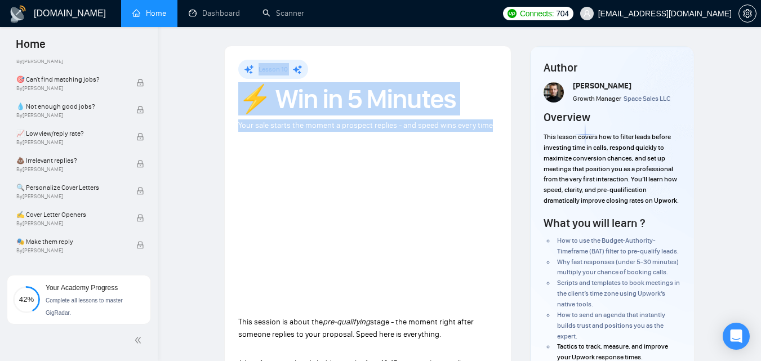
drag, startPoint x: 259, startPoint y: 66, endPoint x: 495, endPoint y: 121, distance: 243.0
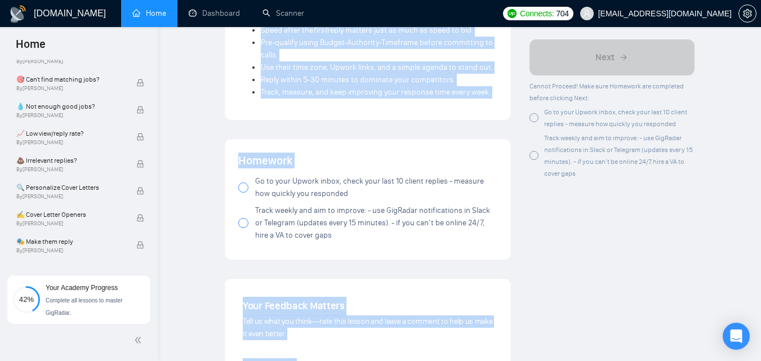
scroll to position [1265, 0]
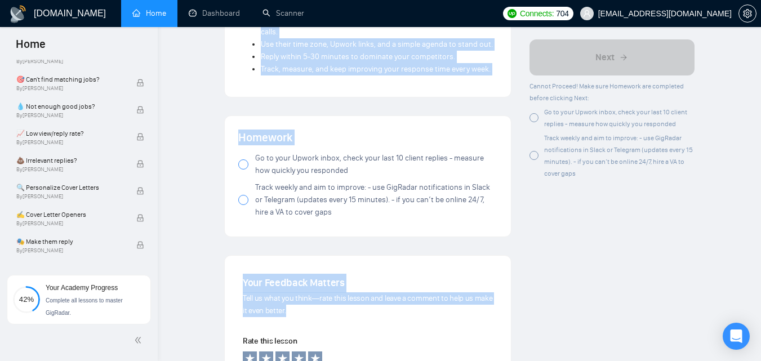
drag, startPoint x: 237, startPoint y: 141, endPoint x: 353, endPoint y: 310, distance: 204.7
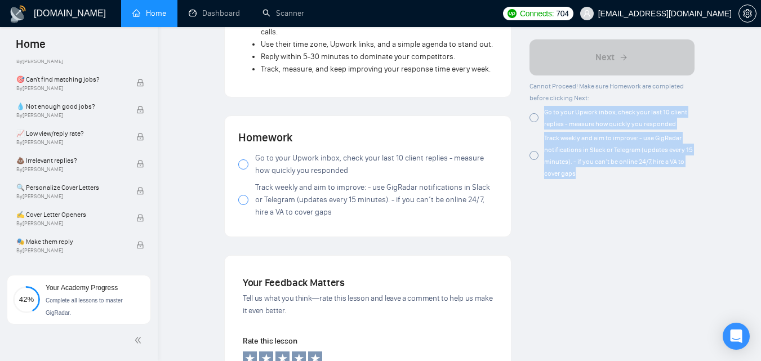
drag, startPoint x: 541, startPoint y: 108, endPoint x: 598, endPoint y: 179, distance: 90.9
click at [598, 179] on div "Cannot Proceed! Make sure Homework are completed before clicking Next: Go to yo…" at bounding box center [612, 129] width 165 height 99
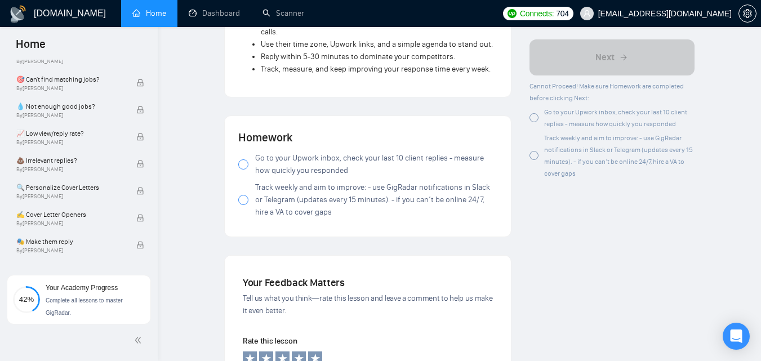
click at [539, 157] on div "Track weekly and aim to improve: - use GigRadar notifications in Slack or Teleg…" at bounding box center [612, 155] width 165 height 47
click at [539, 112] on div "Go to your Upwork inbox, check your last 10 client replies - measure how quickl…" at bounding box center [612, 118] width 165 height 24
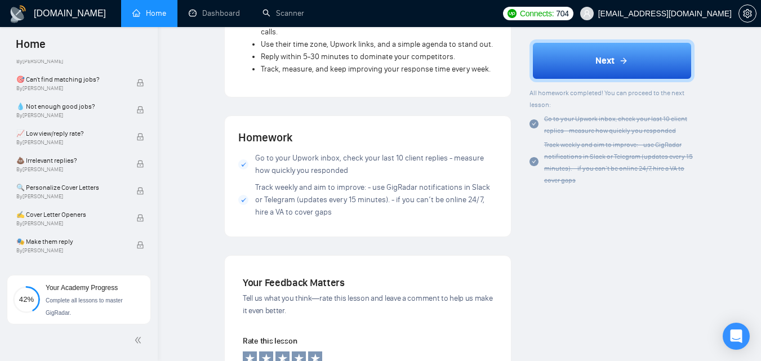
scroll to position [1169, 0]
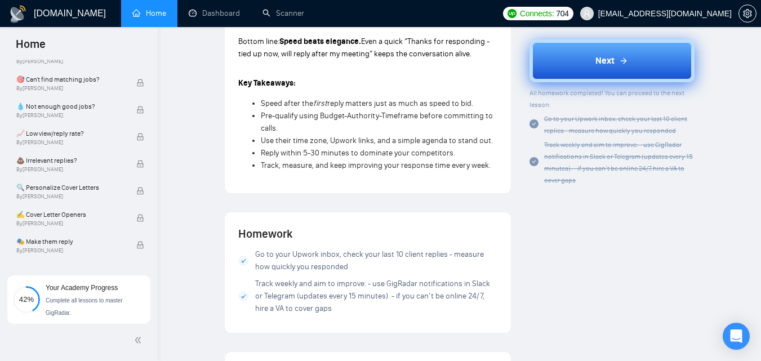
click at [604, 75] on button "Next" at bounding box center [612, 60] width 165 height 43
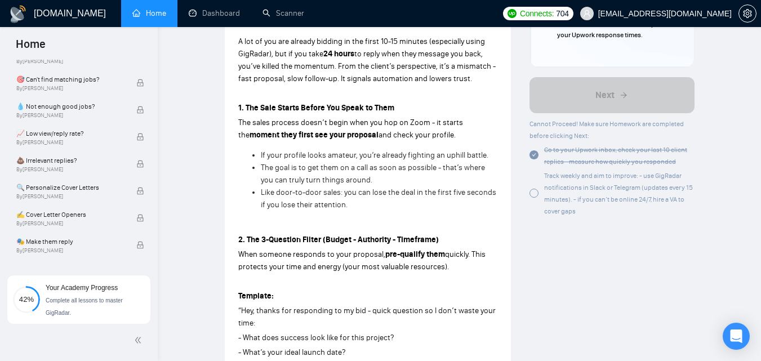
scroll to position [317, 0]
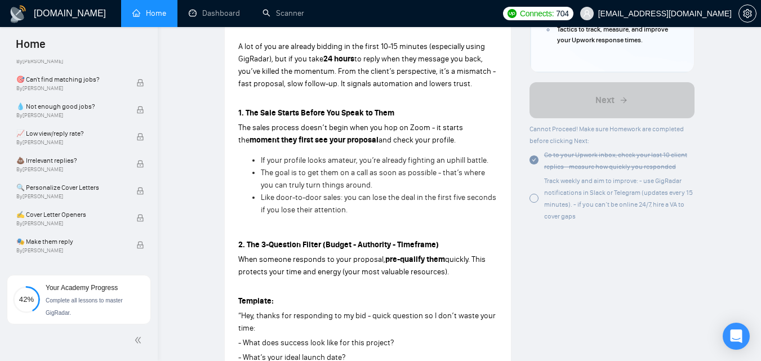
click at [532, 215] on div "Track weekly and aim to improve: - use GigRadar notifications in Slack or Teleg…" at bounding box center [612, 198] width 165 height 47
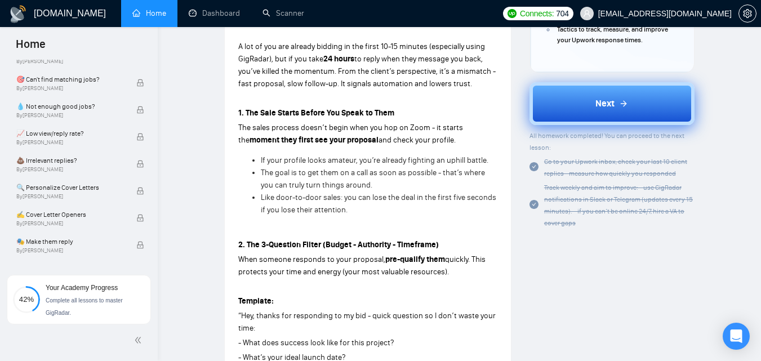
click at [607, 110] on span "Next" at bounding box center [605, 104] width 19 height 14
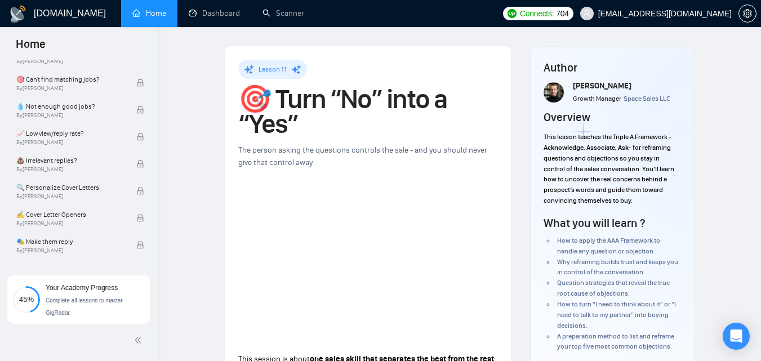
scroll to position [541, 0]
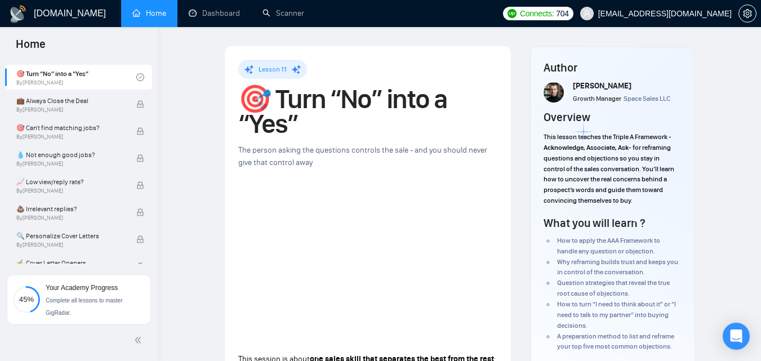
click at [539, 135] on div "Author [PERSON_NAME] Growth Manager Space Sales LLC Overview This lesson teache…" at bounding box center [612, 212] width 164 height 333
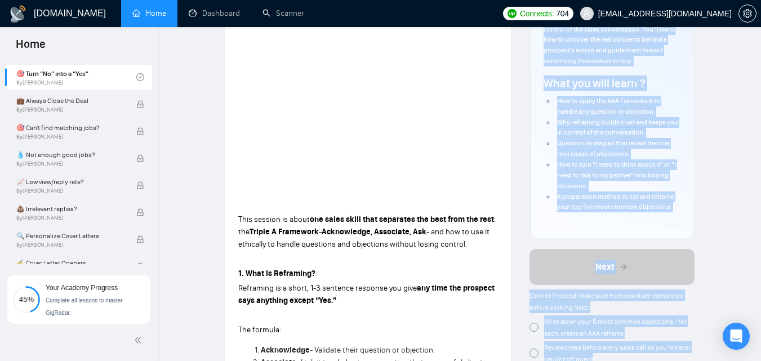
scroll to position [198, 0]
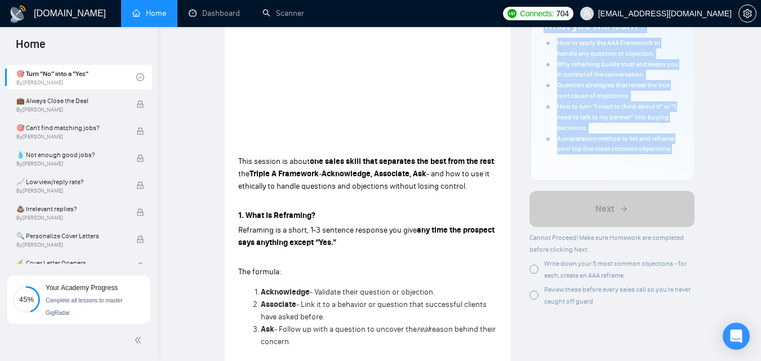
drag, startPoint x: 541, startPoint y: 138, endPoint x: 689, endPoint y: 149, distance: 147.5
click at [689, 149] on div "Author [PERSON_NAME] Growth Manager Space Sales LLC Overview This lesson teache…" at bounding box center [612, 14] width 164 height 333
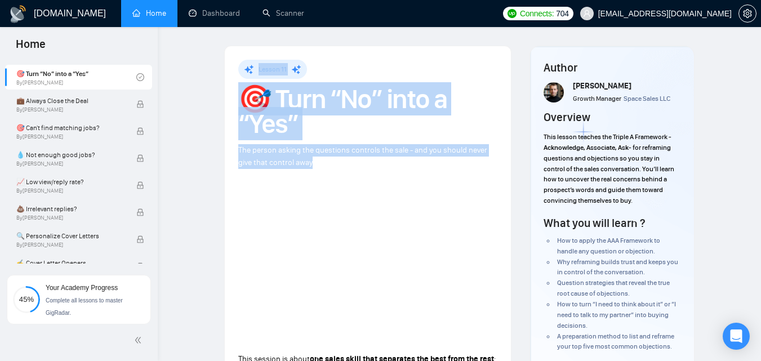
drag, startPoint x: 256, startPoint y: 64, endPoint x: 325, endPoint y: 166, distance: 122.5
click at [297, 159] on span "The person asking the questions controls the sale - and you should never give t…" at bounding box center [362, 156] width 249 height 22
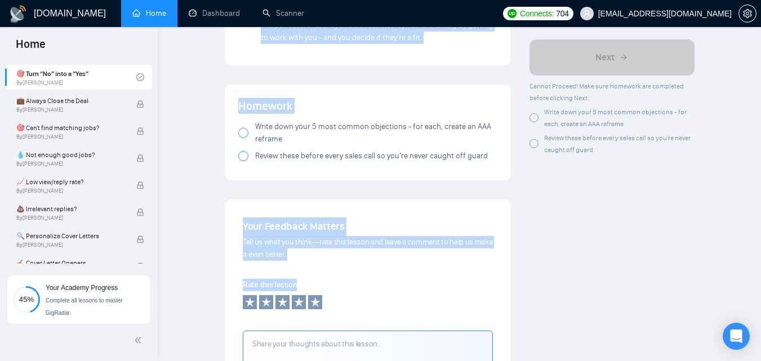
scroll to position [2010, 0]
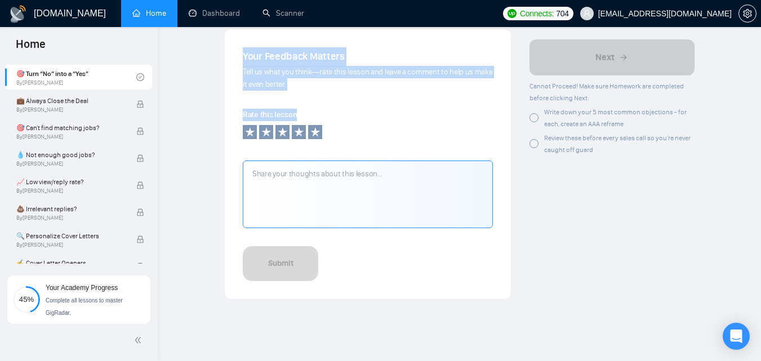
drag, startPoint x: 236, startPoint y: 144, endPoint x: 367, endPoint y: 229, distance: 156.7
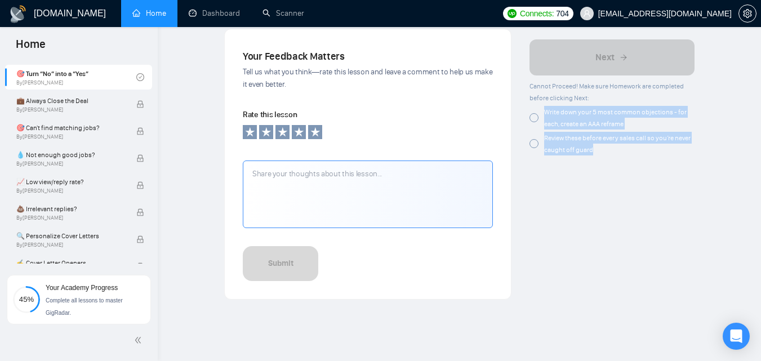
drag, startPoint x: 544, startPoint y: 108, endPoint x: 598, endPoint y: 158, distance: 74.2
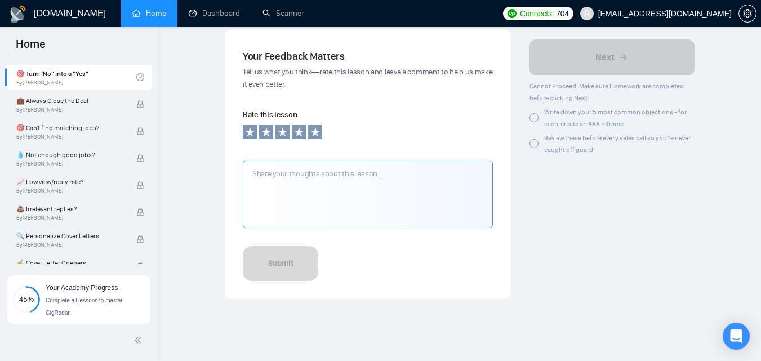
click at [535, 114] on div at bounding box center [534, 117] width 9 height 9
click at [539, 146] on div "Review these before every sales call so you’re never caught off guard" at bounding box center [612, 144] width 165 height 24
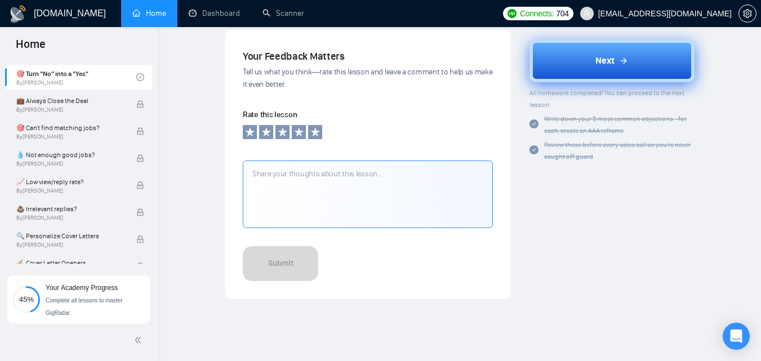
click at [588, 70] on button "Next" at bounding box center [612, 60] width 165 height 43
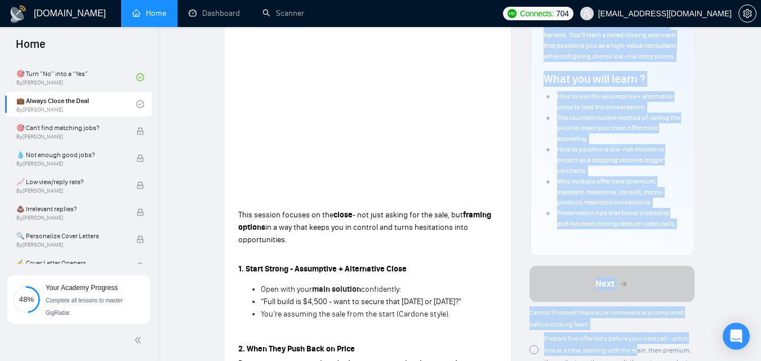
scroll to position [154, 0]
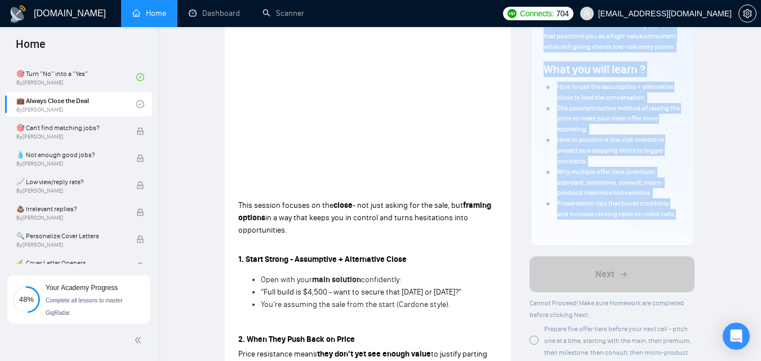
drag, startPoint x: 541, startPoint y: 132, endPoint x: 681, endPoint y: 219, distance: 164.5
click at [681, 219] on div "Author [PERSON_NAME] Growth Manager Space Sales LLC Overview This lesson covers…" at bounding box center [612, 69] width 164 height 354
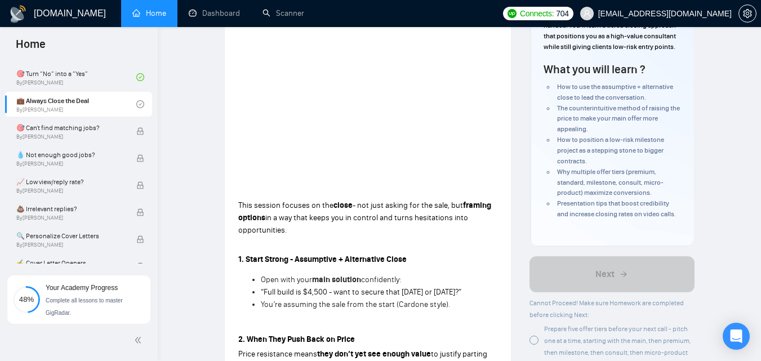
click at [318, 240] on p at bounding box center [367, 245] width 259 height 12
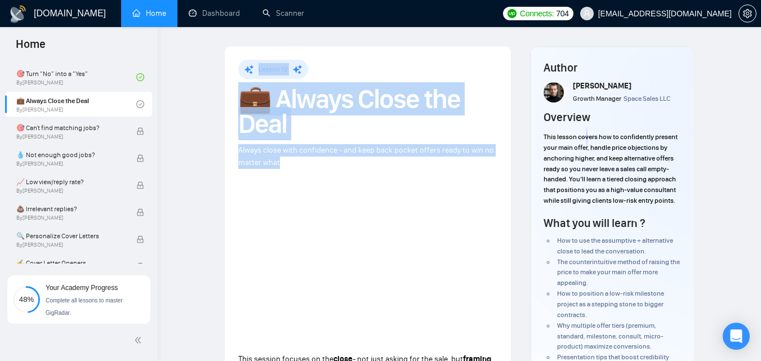
drag, startPoint x: 252, startPoint y: 65, endPoint x: 297, endPoint y: 165, distance: 108.9
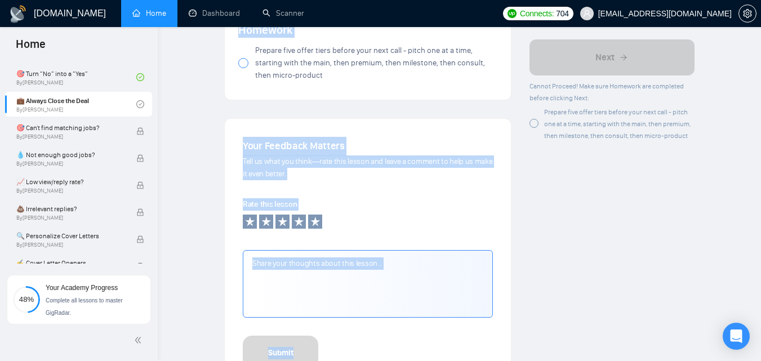
scroll to position [1409, 0]
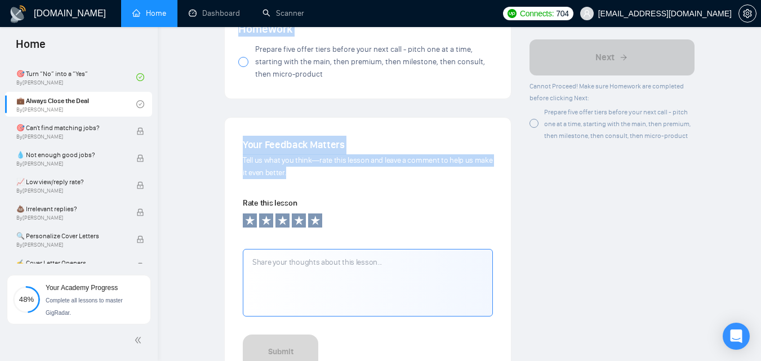
drag, startPoint x: 236, startPoint y: 107, endPoint x: 343, endPoint y: 179, distance: 129.1
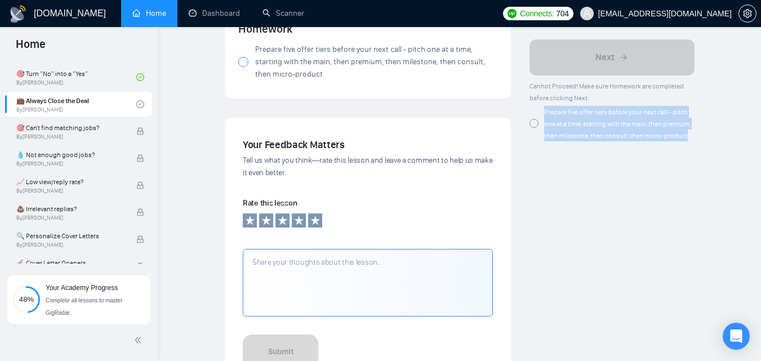
drag, startPoint x: 542, startPoint y: 105, endPoint x: 704, endPoint y: 141, distance: 165.7
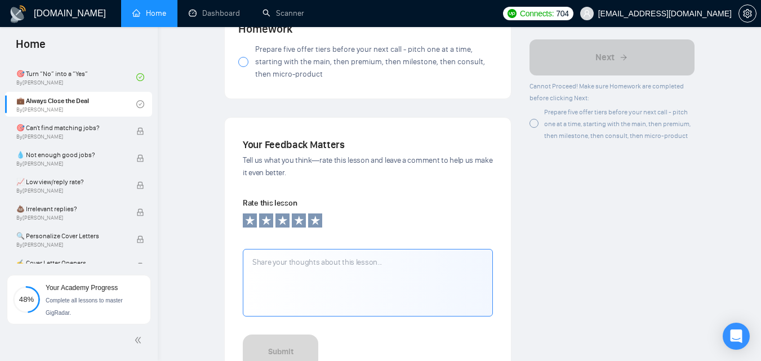
click at [340, 121] on div "Your Feedback Matters Tell us what you think—rate this lesson and leave a comme…" at bounding box center [368, 253] width 286 height 270
click at [547, 125] on span "Prepare five offer tiers before your next call - pitch one at a time, starting …" at bounding box center [617, 124] width 146 height 32
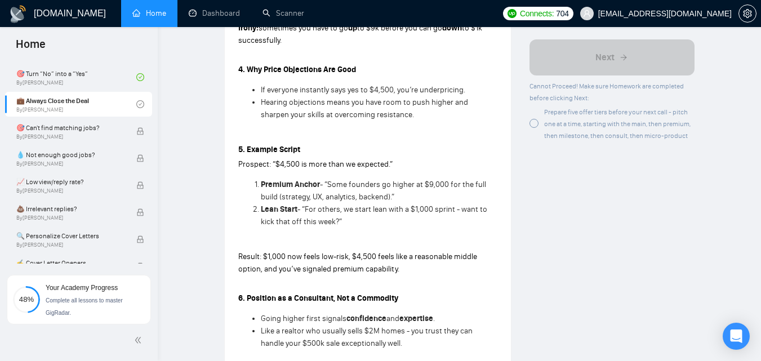
scroll to position [716, 0]
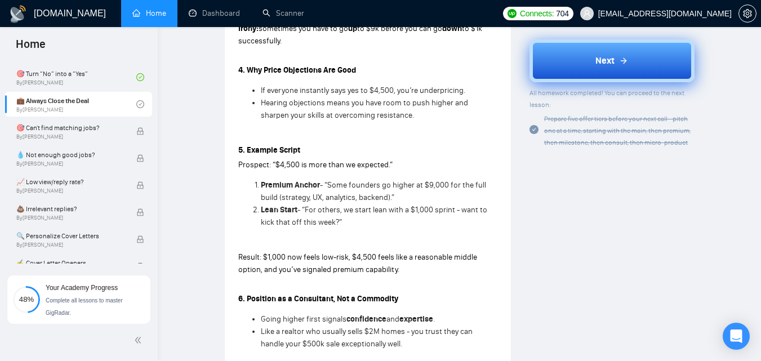
click at [603, 61] on span "Next" at bounding box center [605, 61] width 19 height 14
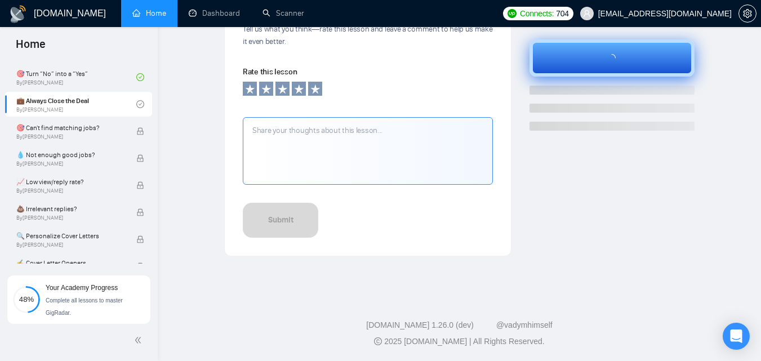
scroll to position [419, 0]
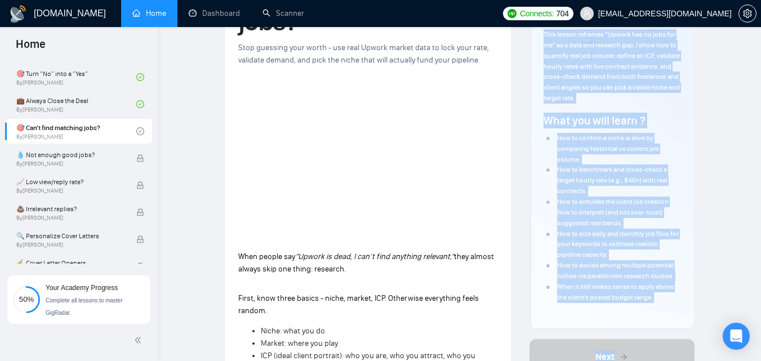
scroll to position [112, 0]
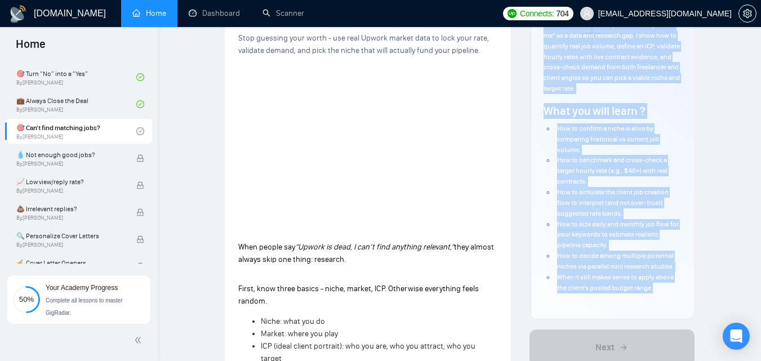
drag, startPoint x: 541, startPoint y: 136, endPoint x: 667, endPoint y: 301, distance: 207.1
click at [667, 301] on div "Author [PERSON_NAME] Product Manager IT Sales Overview This lesson reframes “Up…" at bounding box center [612, 127] width 164 height 386
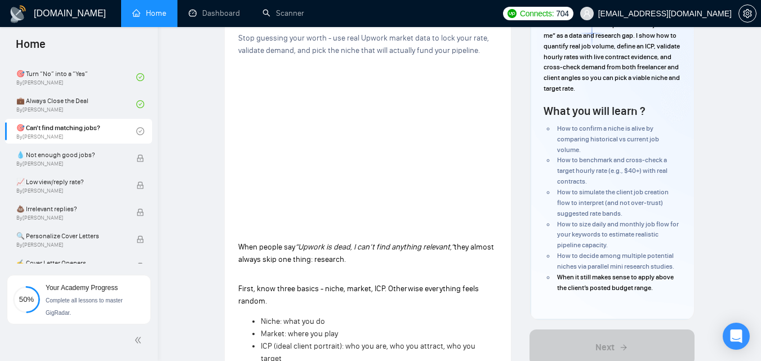
click at [340, 252] on p "When people say “Upwork is dead, I can’t find anything relevant,” they almost a…" at bounding box center [367, 253] width 259 height 25
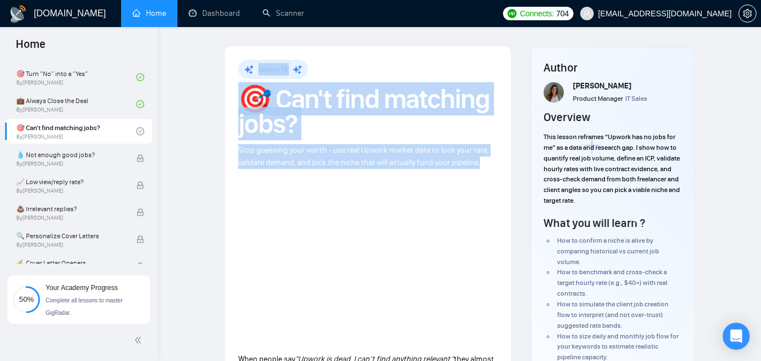
drag, startPoint x: 251, startPoint y: 54, endPoint x: 482, endPoint y: 158, distance: 253.7
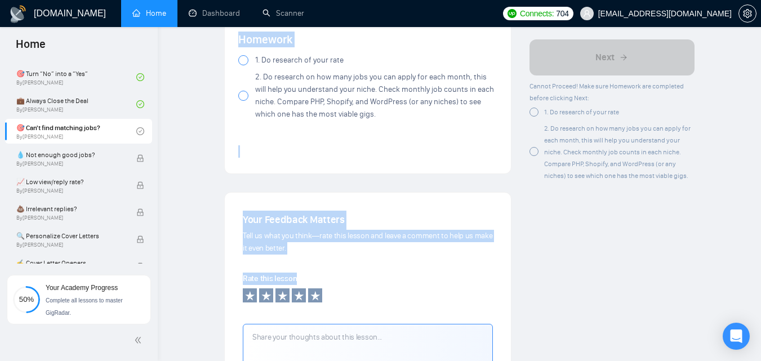
scroll to position [1340, 0]
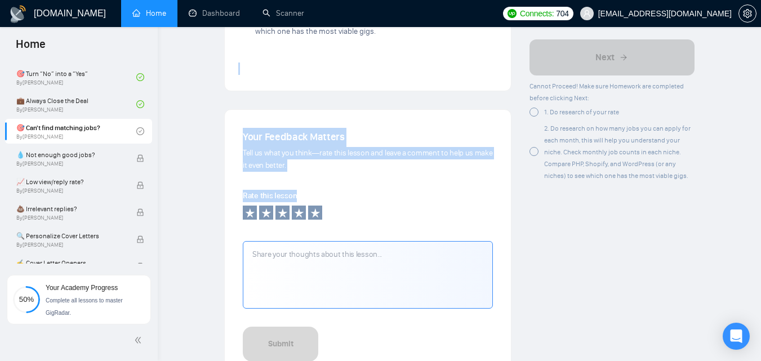
drag, startPoint x: 238, startPoint y: 205, endPoint x: 386, endPoint y: 178, distance: 150.6
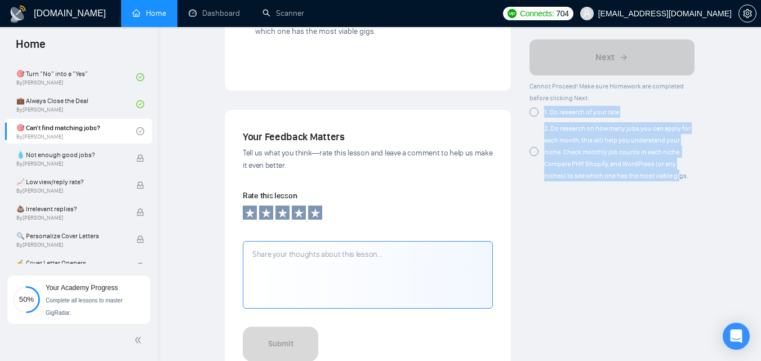
drag, startPoint x: 544, startPoint y: 108, endPoint x: 683, endPoint y: 173, distance: 153.7
click at [683, 173] on div "Cannot Proceed! Make sure Homework are completed before clicking Next: 1. Do re…" at bounding box center [612, 130] width 165 height 101
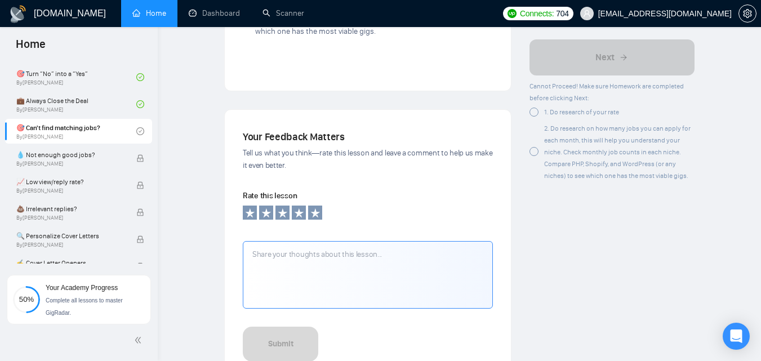
click at [535, 112] on div at bounding box center [534, 112] width 9 height 9
click at [536, 150] on div at bounding box center [534, 151] width 9 height 9
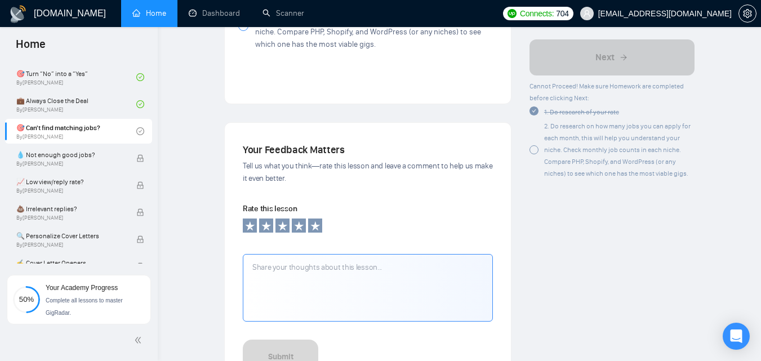
click at [537, 149] on div "2. Do research on how many jobs you can apply for each month, this will help yo…" at bounding box center [612, 149] width 165 height 59
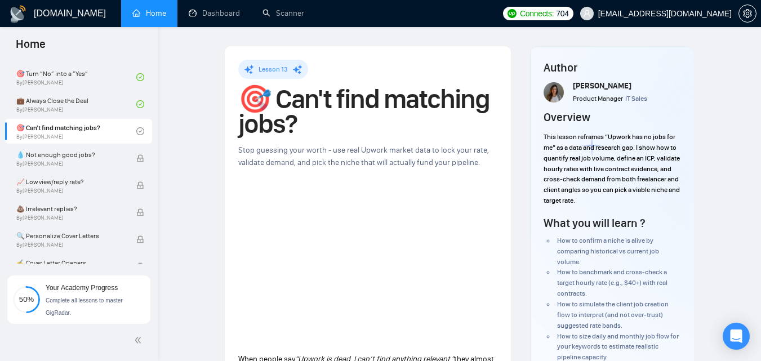
scroll to position [334, 0]
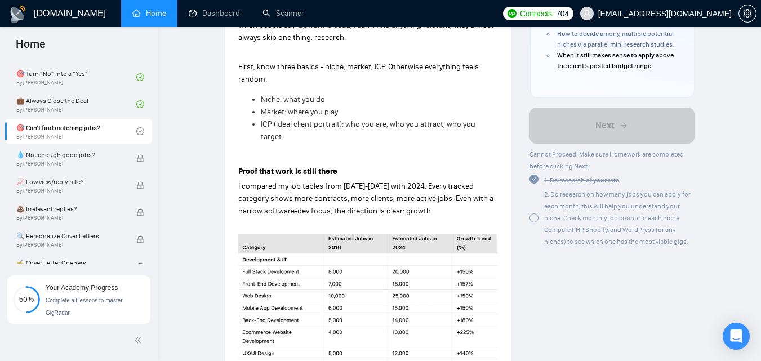
click at [549, 221] on span "2. Do research on how many jobs you can apply for each month, this will help yo…" at bounding box center [617, 217] width 146 height 55
click at [544, 216] on span "2. Do research on how many jobs you can apply for each month, this will help yo…" at bounding box center [617, 217] width 146 height 55
click at [547, 225] on div "2. Do research on how many jobs you can apply for each month, this will help yo…" at bounding box center [619, 217] width 150 height 59
click at [535, 221] on div at bounding box center [534, 218] width 9 height 9
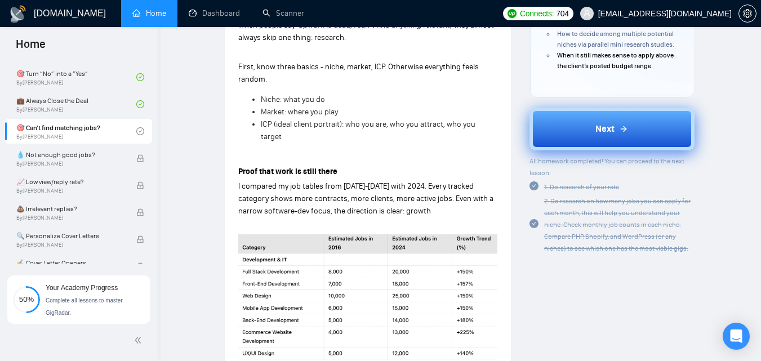
click at [592, 122] on button "Next" at bounding box center [612, 129] width 165 height 43
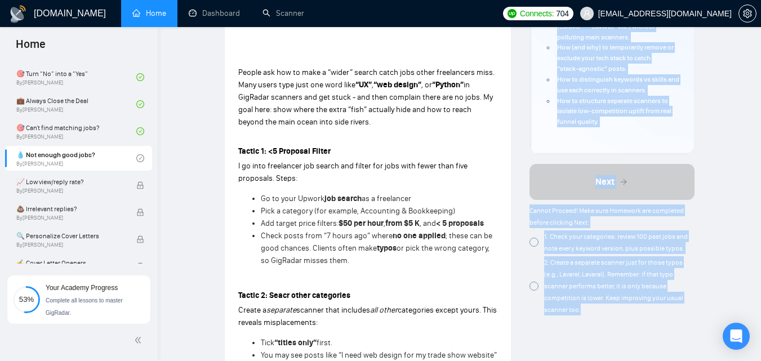
scroll to position [335, 0]
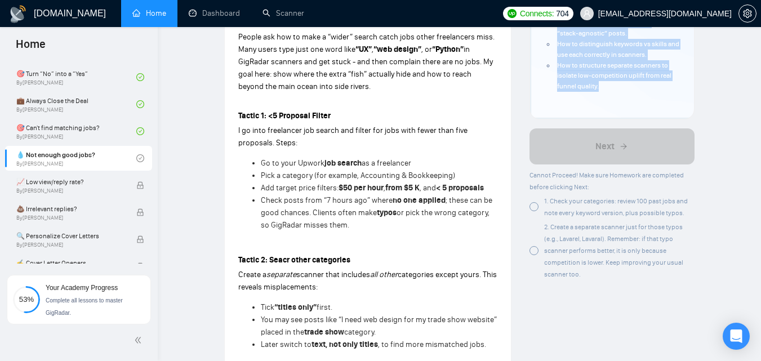
drag, startPoint x: 539, startPoint y: 116, endPoint x: 628, endPoint y: 82, distance: 96.0
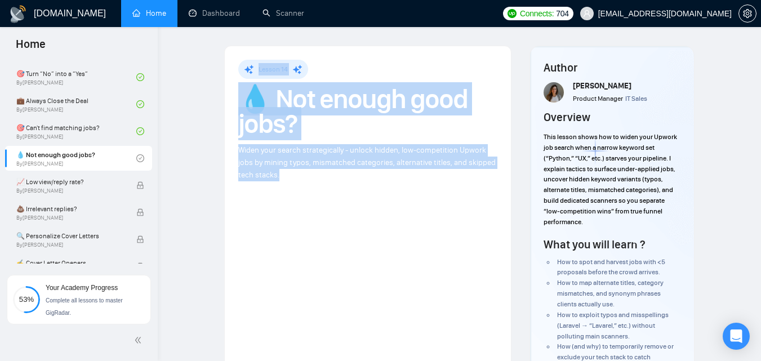
drag, startPoint x: 258, startPoint y: 70, endPoint x: 287, endPoint y: 184, distance: 116.8
click at [290, 134] on h1 "💧 Not enough good jobs?" at bounding box center [367, 112] width 259 height 50
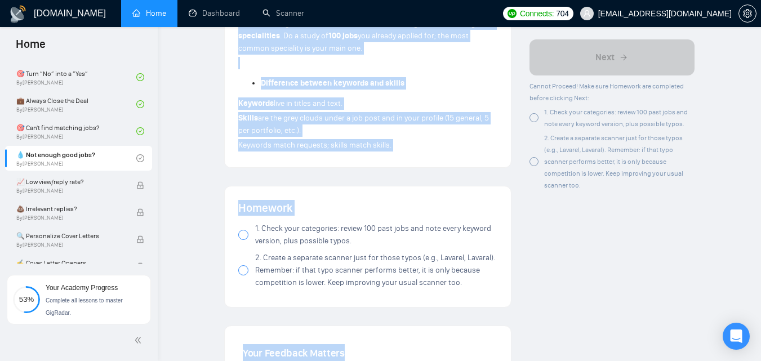
scroll to position [953, 0]
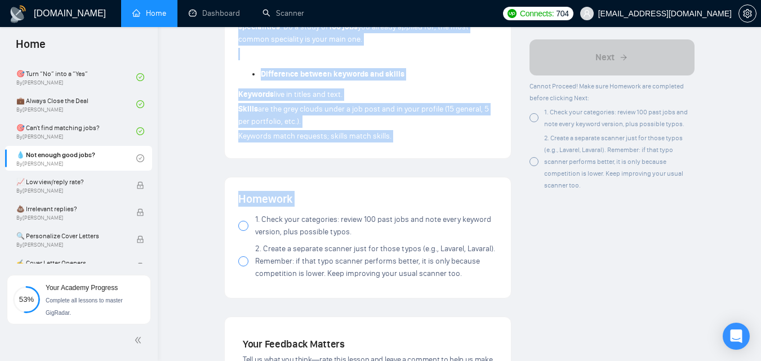
drag, startPoint x: 233, startPoint y: 88, endPoint x: 384, endPoint y: 204, distance: 190.9
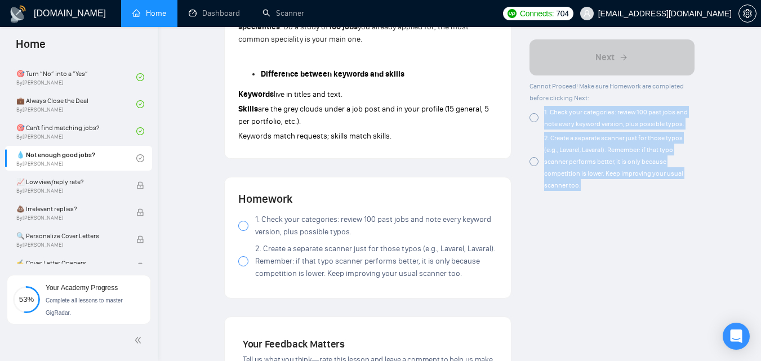
drag, startPoint x: 539, startPoint y: 105, endPoint x: 598, endPoint y: 188, distance: 101.8
click at [598, 188] on div "Cannot Proceed! Make sure Homework are completed before clicking Next: 1. Check…" at bounding box center [612, 135] width 165 height 111
click at [538, 162] on div at bounding box center [534, 161] width 9 height 9
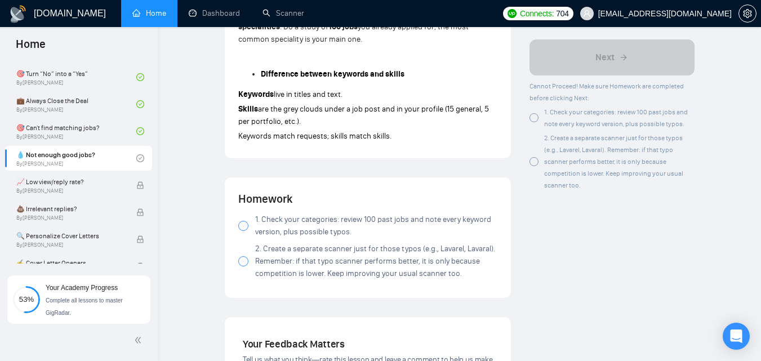
click at [534, 121] on div at bounding box center [534, 117] width 9 height 9
click at [530, 123] on div "1. Check your categories: review 100 past jobs and note every keyword version, …" at bounding box center [612, 118] width 165 height 24
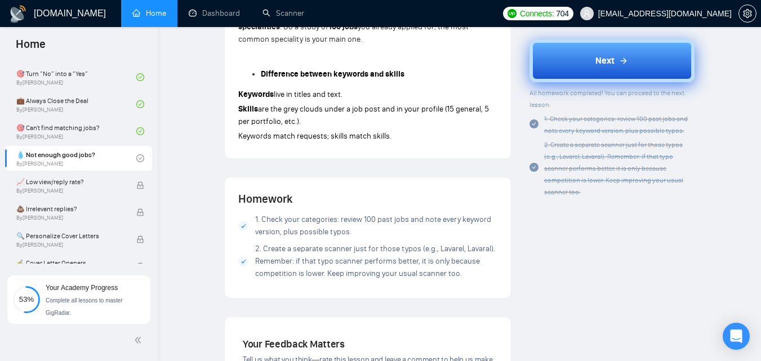
click at [600, 68] on button "Next" at bounding box center [612, 60] width 165 height 43
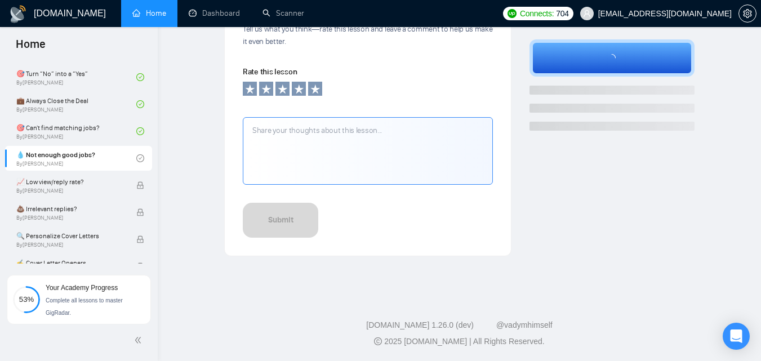
scroll to position [0, 0]
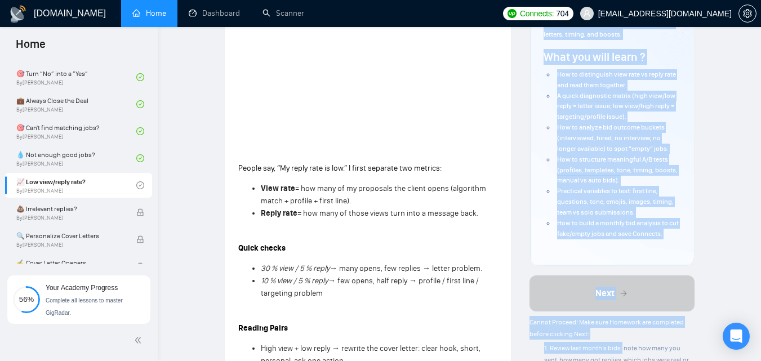
scroll to position [194, 0]
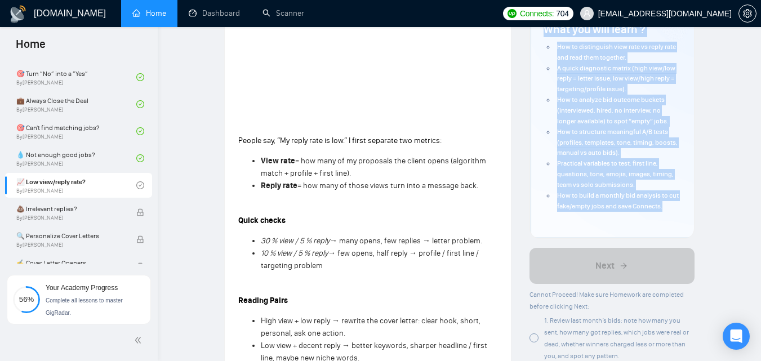
drag, startPoint x: 543, startPoint y: 131, endPoint x: 680, endPoint y: 210, distance: 158.0
click at [680, 210] on div "Author [PERSON_NAME] Product Manager IT Sales Overview This lesson explains why…" at bounding box center [612, 45] width 137 height 359
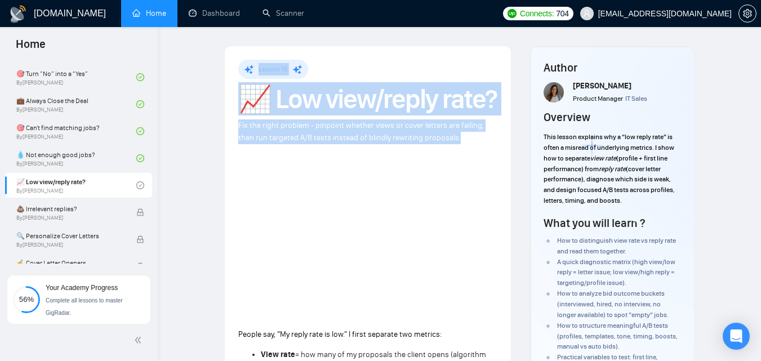
drag, startPoint x: 252, startPoint y: 70, endPoint x: 481, endPoint y: 163, distance: 246.4
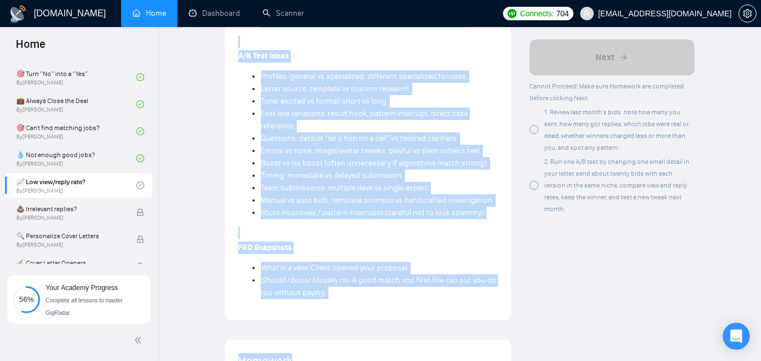
scroll to position [981, 0]
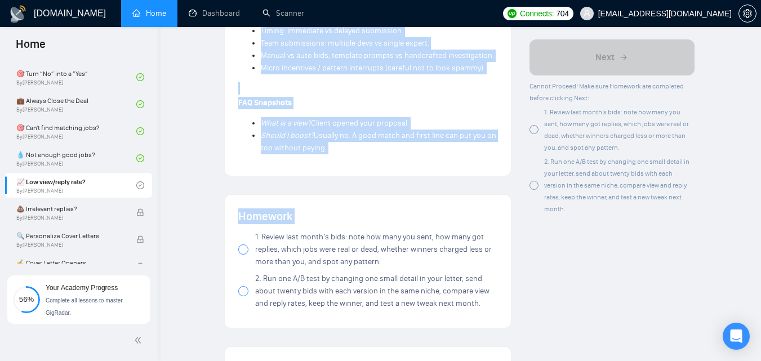
drag, startPoint x: 229, startPoint y: 250, endPoint x: 336, endPoint y: 346, distance: 143.6
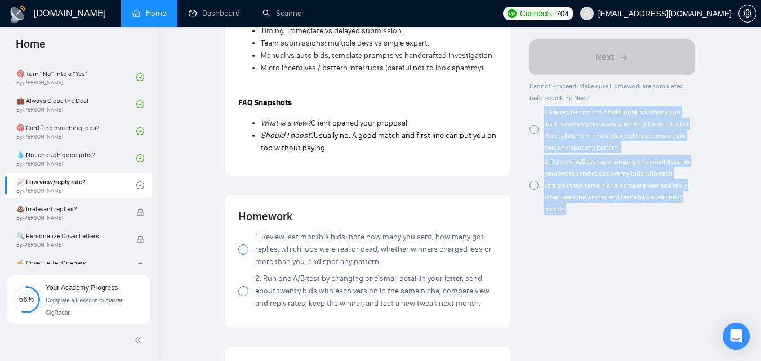
drag, startPoint x: 538, startPoint y: 108, endPoint x: 578, endPoint y: 215, distance: 114.6
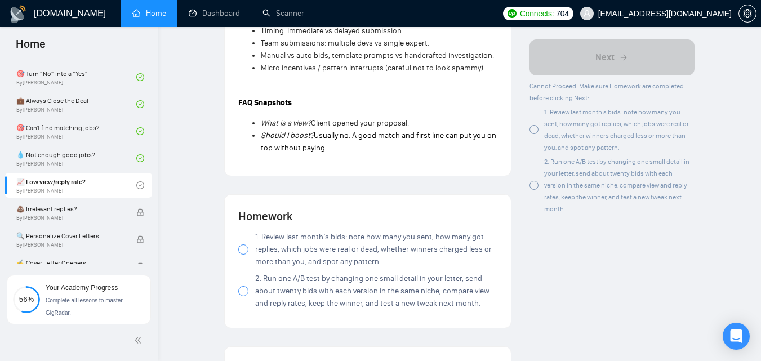
click at [535, 128] on div at bounding box center [534, 129] width 9 height 9
click at [539, 188] on div "2. Run one A/B test by changing one small detail in your letter, send about twe…" at bounding box center [612, 185] width 165 height 59
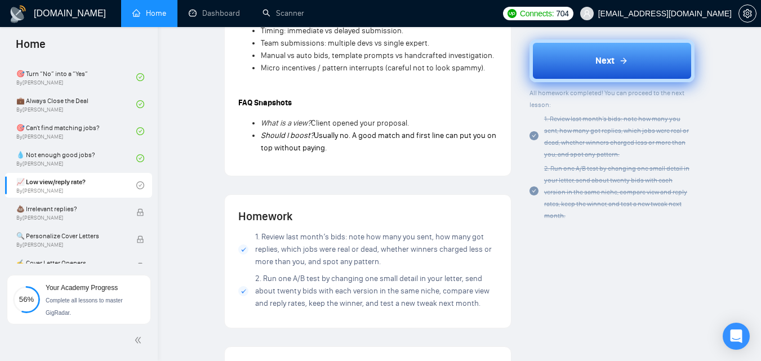
click at [587, 68] on button "Next" at bounding box center [612, 60] width 165 height 43
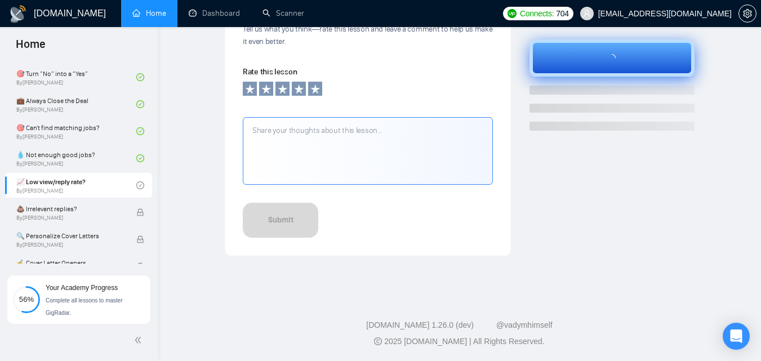
scroll to position [419, 0]
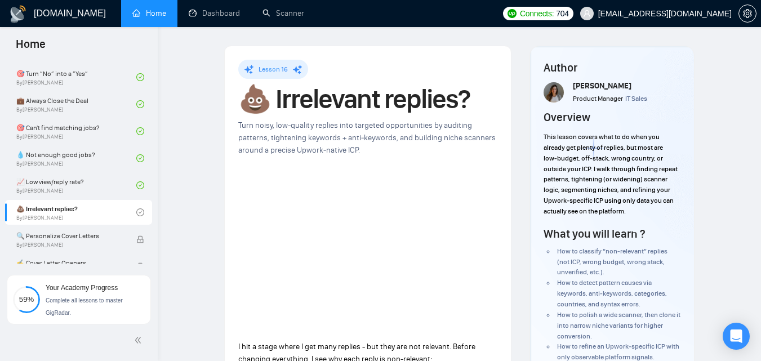
click at [638, 315] on div "Author [PERSON_NAME] Product Manager IT Sales Overview This lesson covers what …" at bounding box center [612, 244] width 164 height 397
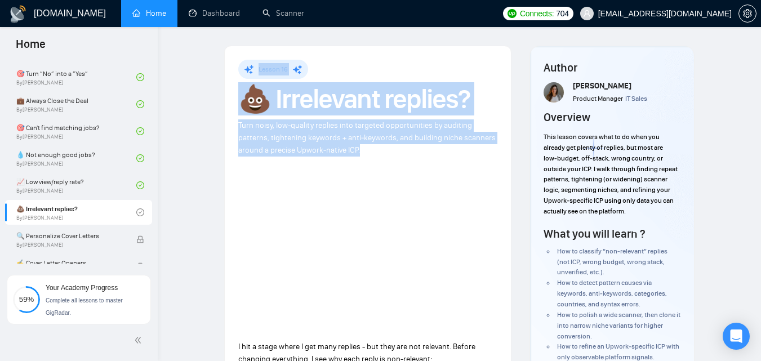
drag, startPoint x: 254, startPoint y: 64, endPoint x: 385, endPoint y: 158, distance: 161.5
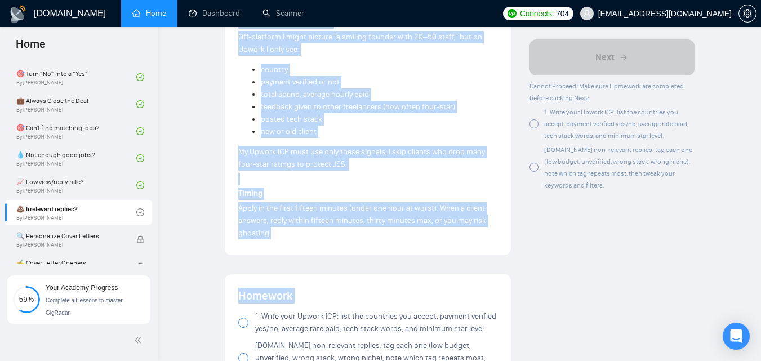
scroll to position [882, 0]
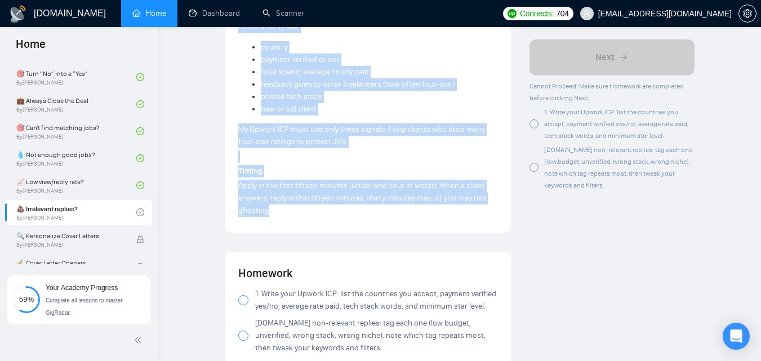
drag, startPoint x: 237, startPoint y: 82, endPoint x: 352, endPoint y: 217, distance: 177.8
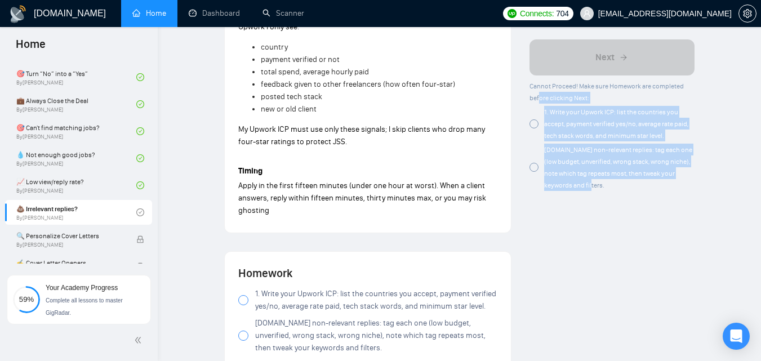
drag, startPoint x: 541, startPoint y: 104, endPoint x: 593, endPoint y: 198, distance: 107.2
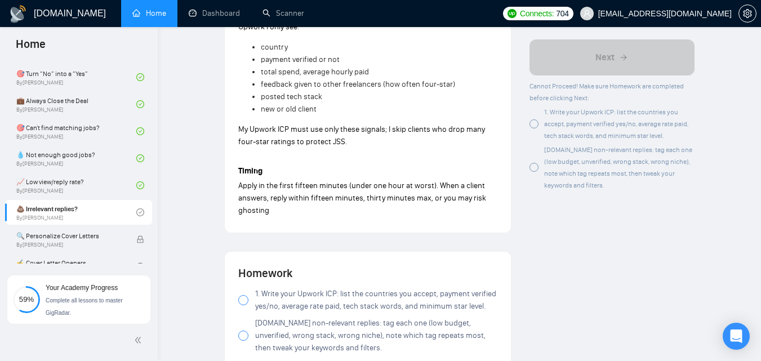
click at [540, 171] on div "[DOMAIN_NAME] non-relevant replies: tag each one (low budget, unverified, wrong…" at bounding box center [612, 167] width 165 height 47
click at [535, 125] on div at bounding box center [534, 123] width 9 height 9
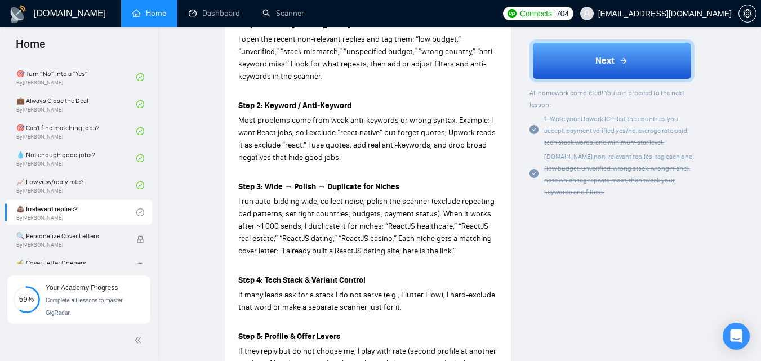
scroll to position [443, 0]
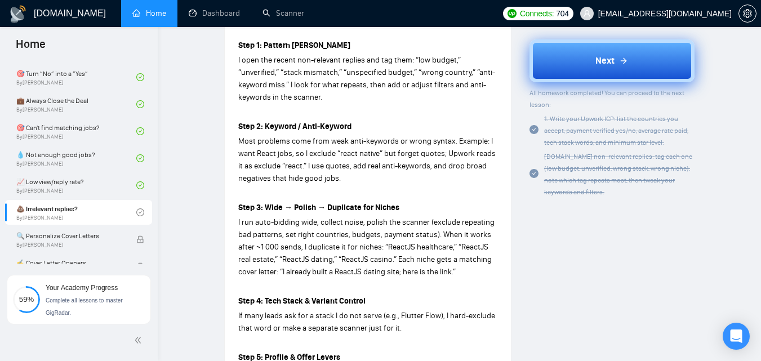
click at [579, 79] on button "Next" at bounding box center [612, 60] width 165 height 43
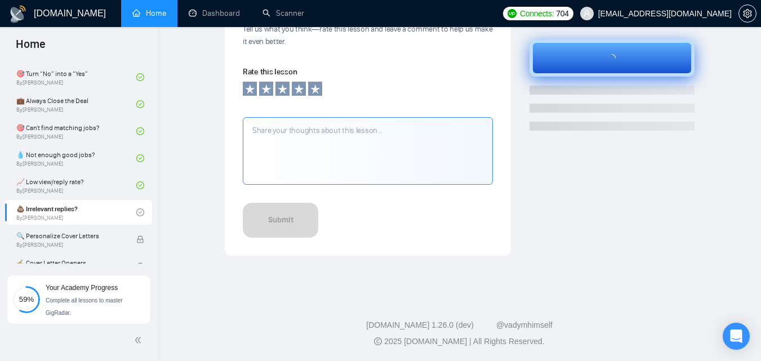
scroll to position [419, 0]
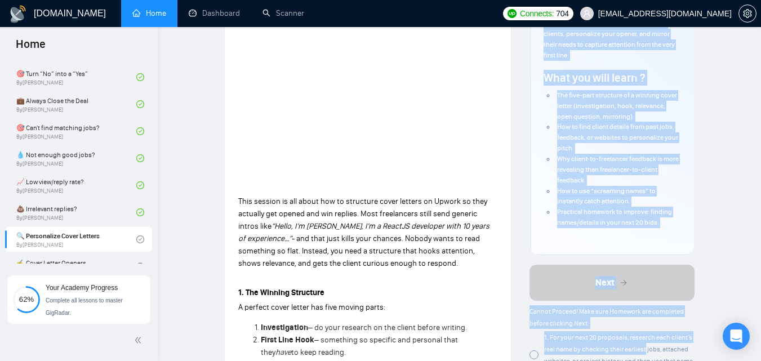
scroll to position [213, 0]
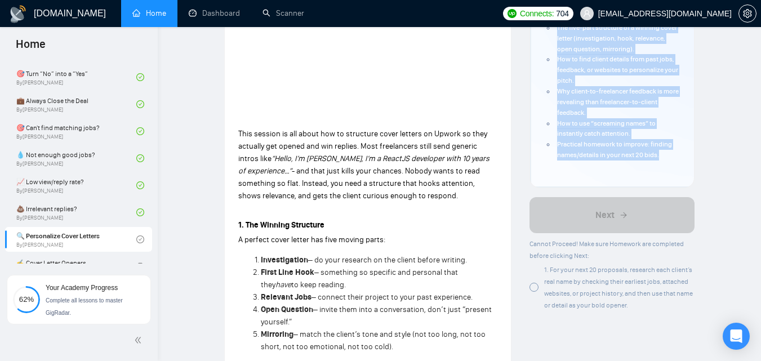
drag, startPoint x: 536, startPoint y: 132, endPoint x: 669, endPoint y: 161, distance: 135.6
click at [669, 161] on div "Author [PERSON_NAME] Product Manager IT Sales Overview This lesson explains how…" at bounding box center [612, 10] width 164 height 354
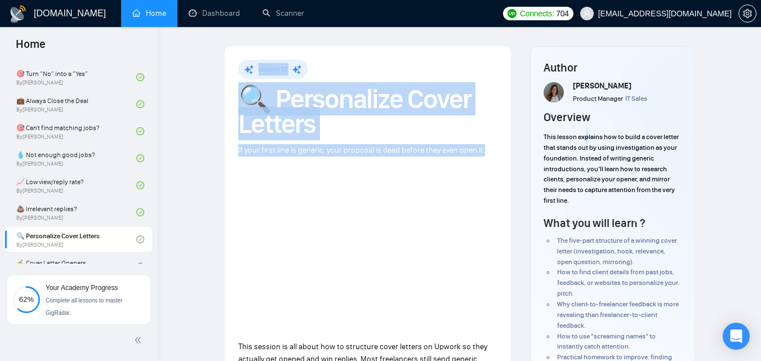
drag, startPoint x: 258, startPoint y: 65, endPoint x: 506, endPoint y: 154, distance: 263.2
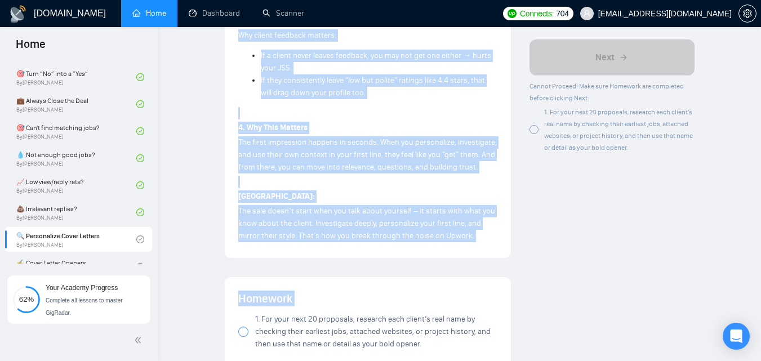
scroll to position [987, 0]
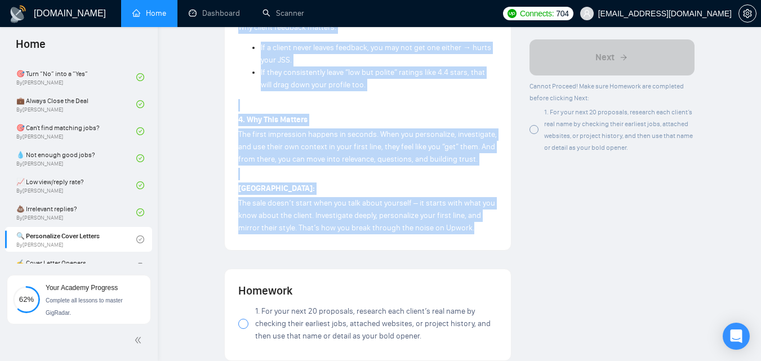
drag, startPoint x: 236, startPoint y: 208, endPoint x: 482, endPoint y: 215, distance: 246.3
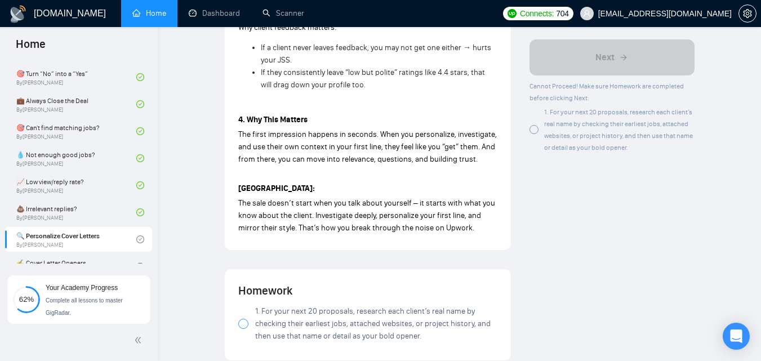
click at [348, 283] on h4 "Homework" at bounding box center [367, 291] width 259 height 16
click at [545, 137] on span "1. For your next 20 proposals, research each client’s real name by checking the…" at bounding box center [618, 129] width 149 height 43
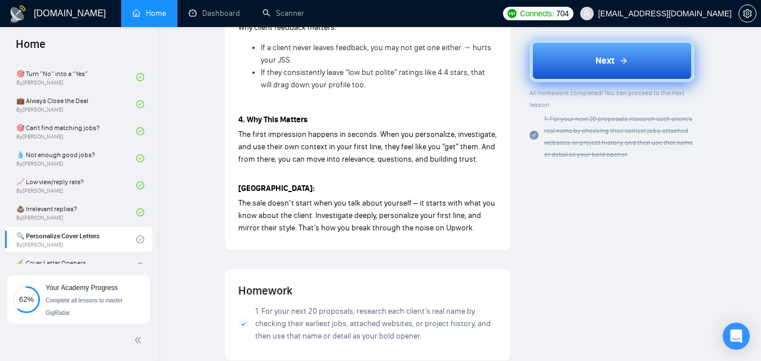
click at [598, 71] on button "Next" at bounding box center [612, 60] width 165 height 43
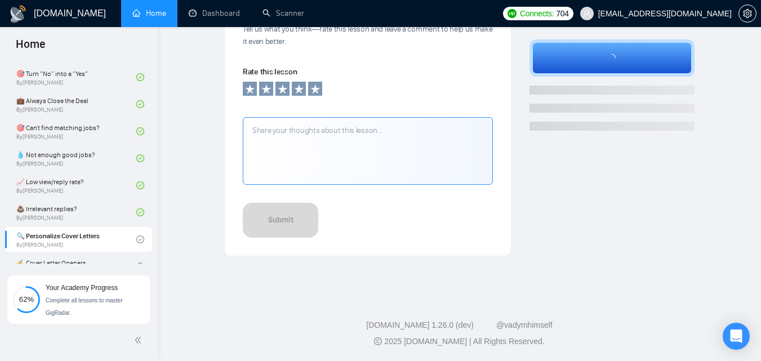
scroll to position [419, 0]
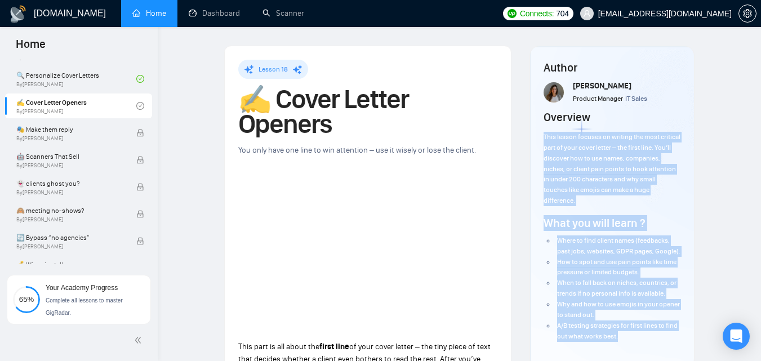
drag, startPoint x: 544, startPoint y: 130, endPoint x: 657, endPoint y: 343, distance: 240.9
click at [657, 343] on div "Author [PERSON_NAME] Product Manager IT Sales Overview This lesson focuses on w…" at bounding box center [612, 207] width 137 height 295
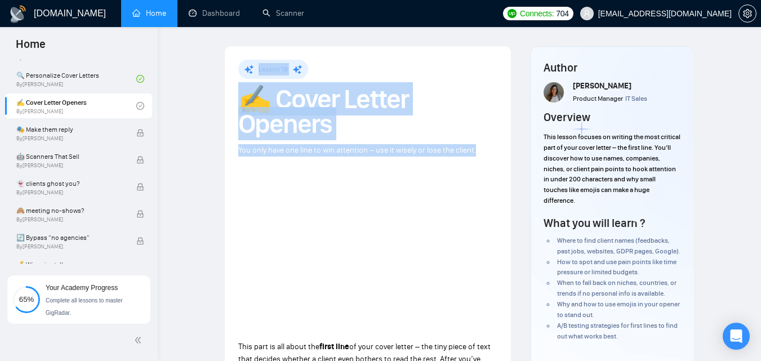
drag, startPoint x: 256, startPoint y: 65, endPoint x: 479, endPoint y: 153, distance: 239.6
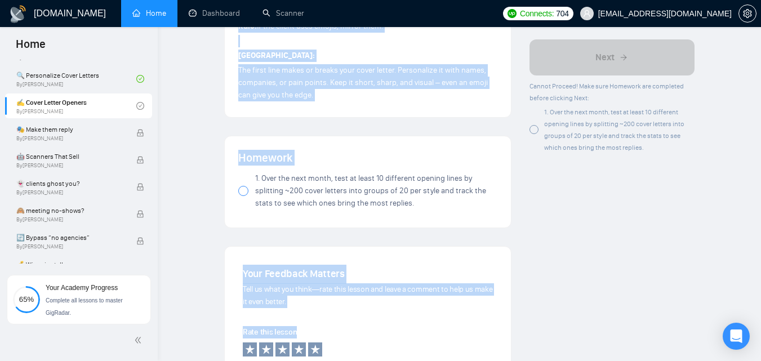
scroll to position [1005, 0]
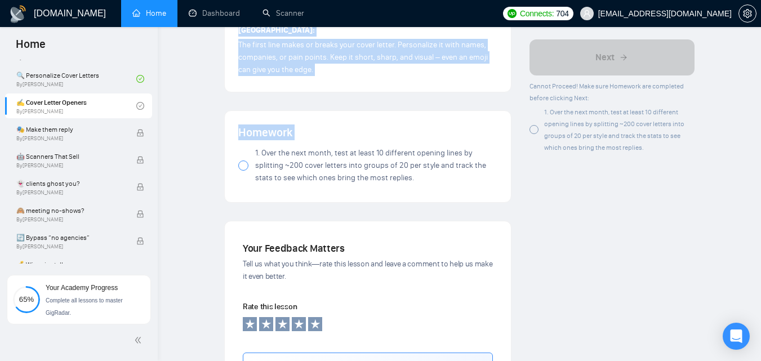
drag, startPoint x: 239, startPoint y: 128, endPoint x: 366, endPoint y: 171, distance: 133.6
click at [268, 128] on h4 "Homework" at bounding box center [367, 133] width 259 height 16
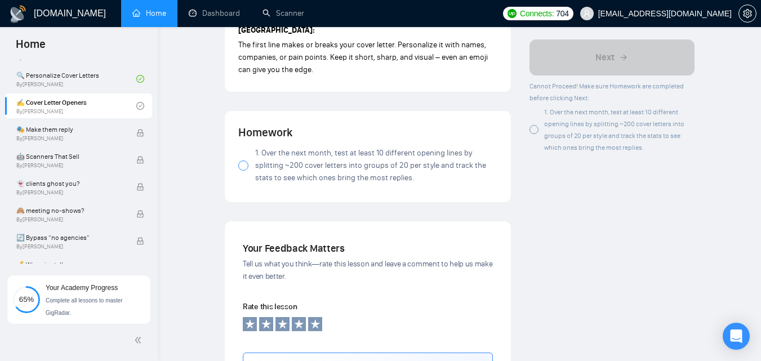
click at [633, 146] on div "1. Over the next month, test at least 10 different opening lines by splitting ~…" at bounding box center [612, 129] width 165 height 47
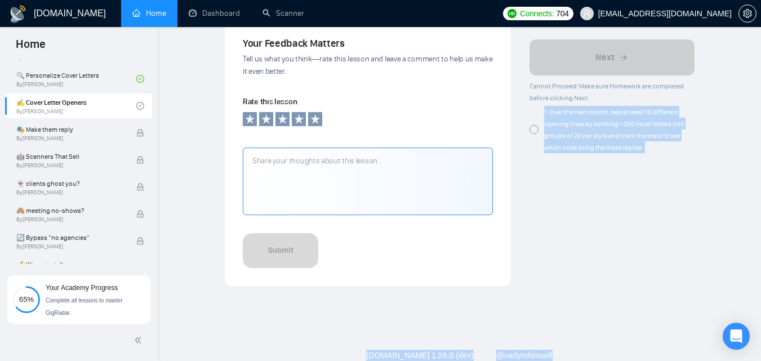
scroll to position [1227, 0]
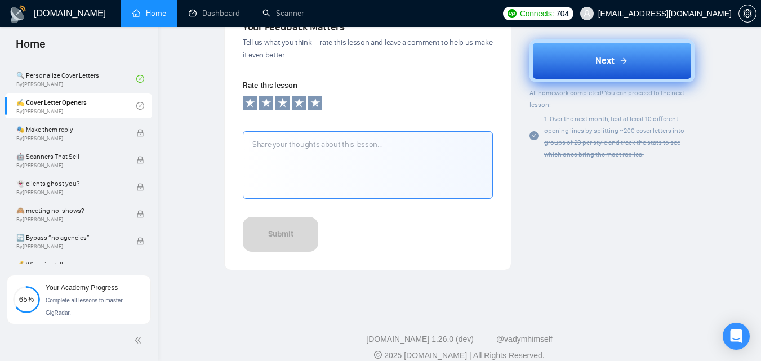
click at [603, 61] on span "Next" at bounding box center [605, 61] width 19 height 14
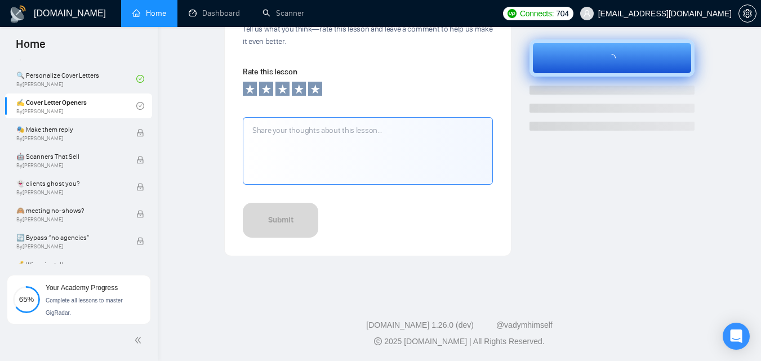
scroll to position [419, 0]
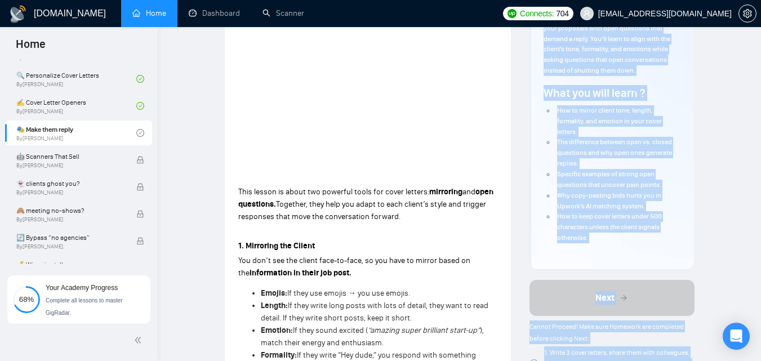
scroll to position [180, 0]
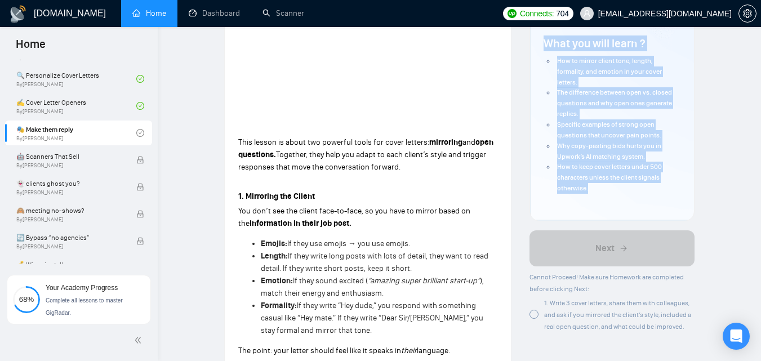
drag, startPoint x: 541, startPoint y: 133, endPoint x: 625, endPoint y: 186, distance: 99.6
click at [625, 186] on div "Author [PERSON_NAME] Product Manager IT Sales Overview This lesson teaches how …" at bounding box center [612, 43] width 164 height 354
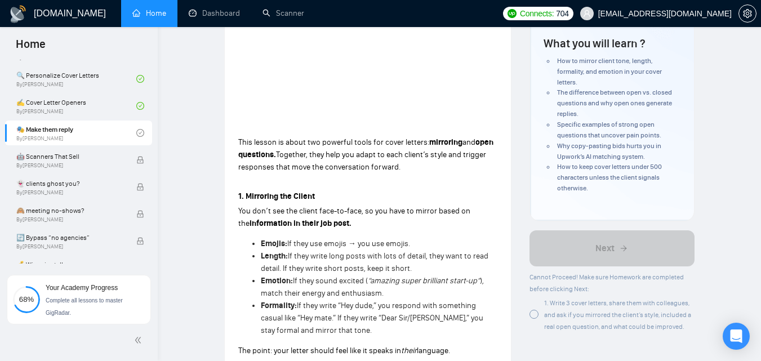
click at [299, 187] on p at bounding box center [367, 182] width 259 height 12
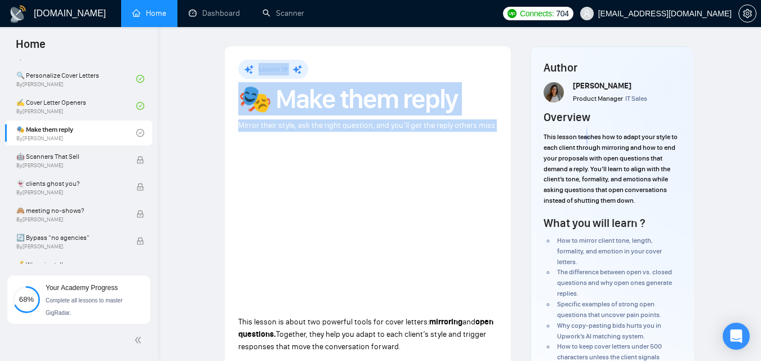
drag, startPoint x: 253, startPoint y: 60, endPoint x: 495, endPoint y: 121, distance: 249.9
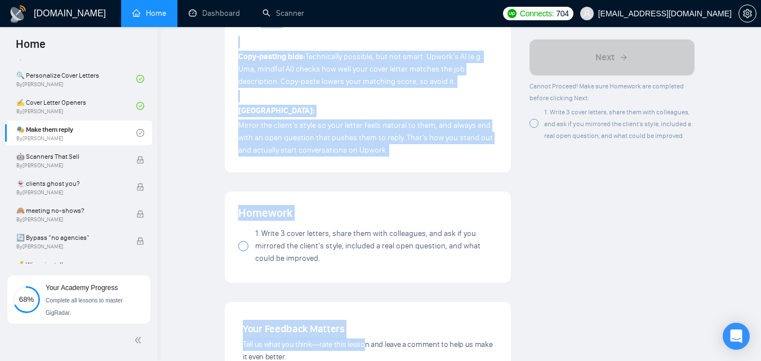
scroll to position [954, 0]
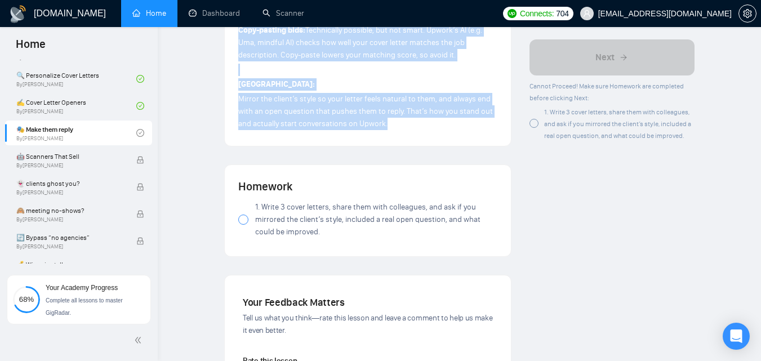
drag, startPoint x: 233, startPoint y: 203, endPoint x: 401, endPoint y: 125, distance: 185.0
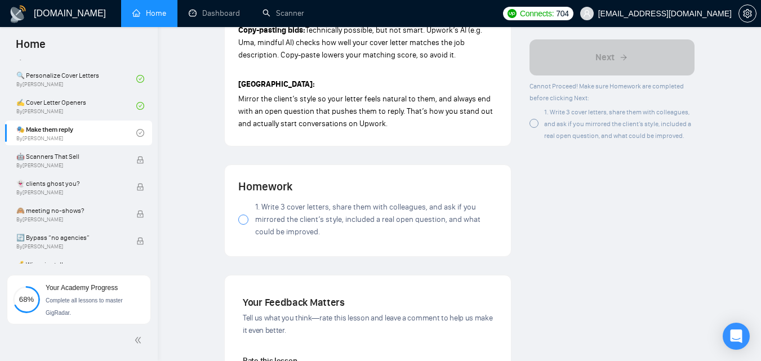
click at [323, 193] on h4 "Homework" at bounding box center [367, 187] width 259 height 16
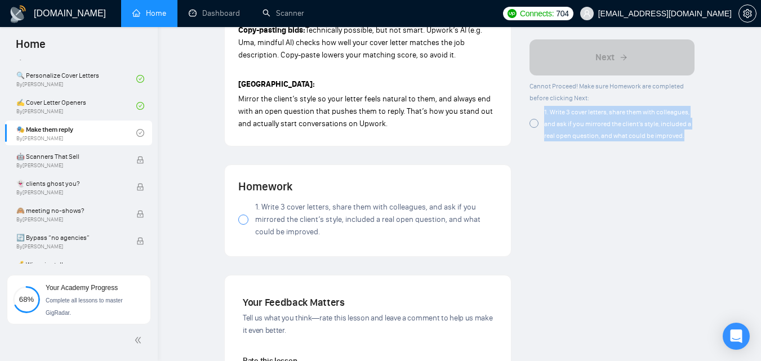
drag, startPoint x: 544, startPoint y: 108, endPoint x: 686, endPoint y: 148, distance: 147.5
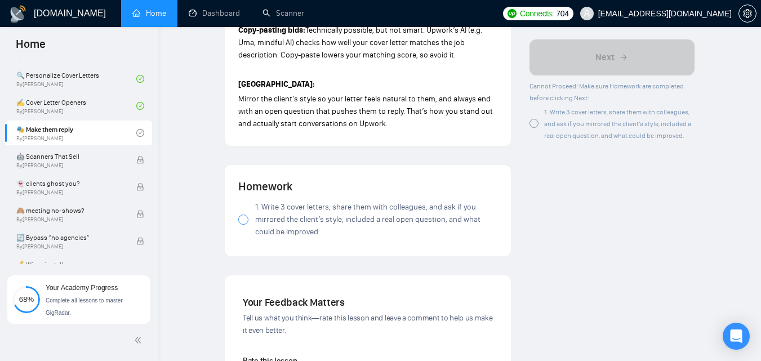
click at [530, 121] on div at bounding box center [534, 123] width 9 height 9
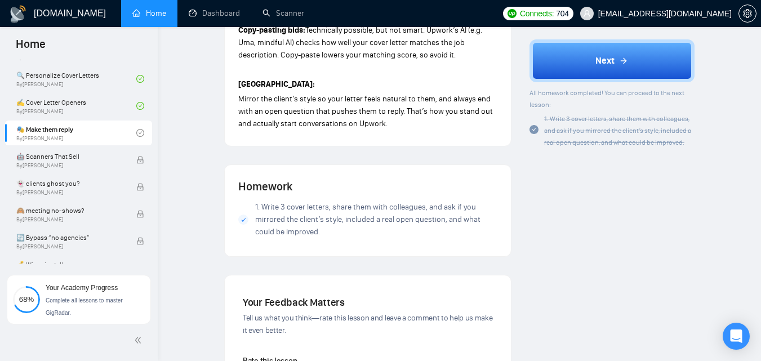
click at [549, 120] on span "1. Write 3 cover letters, share them with colleagues, and ask if you mirrored t…" at bounding box center [617, 131] width 147 height 32
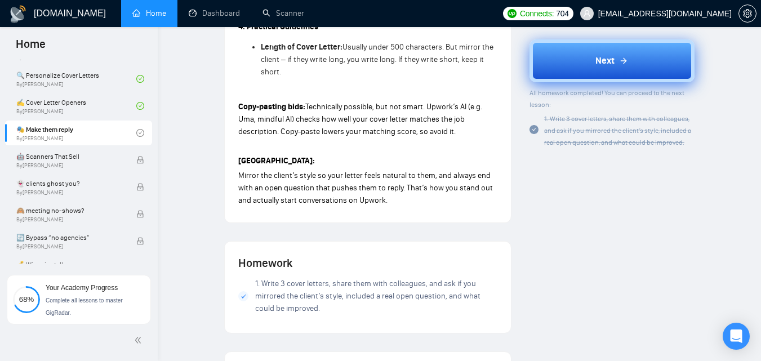
click at [621, 53] on button "Next" at bounding box center [612, 60] width 165 height 43
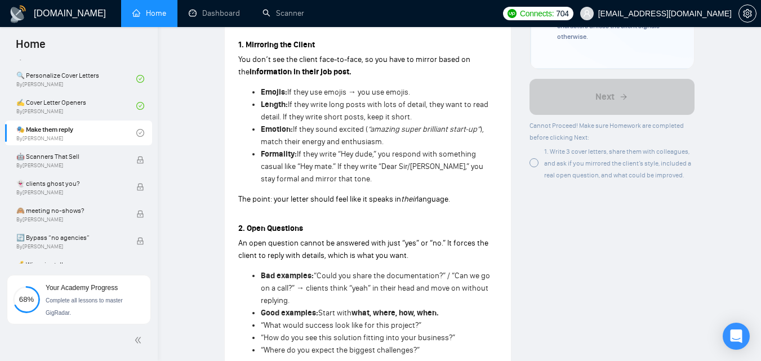
scroll to position [332, 0]
click at [562, 167] on div "1. Write 3 cover letters, share them with colleagues, and ask if you mirrored t…" at bounding box center [619, 162] width 150 height 35
click at [544, 170] on span "1. Write 3 cover letters, share them with colleagues, and ask if you mirrored t…" at bounding box center [617, 163] width 147 height 32
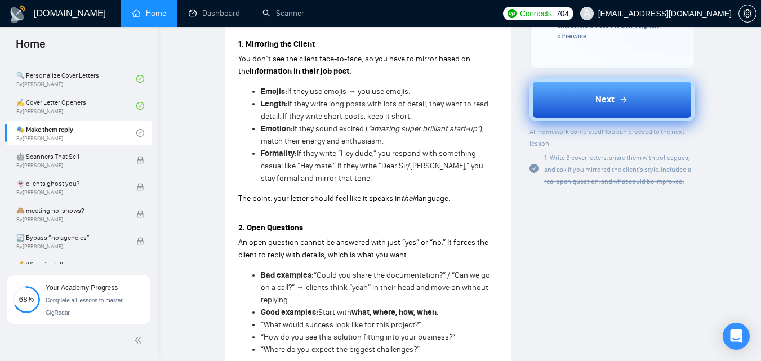
click at [603, 113] on button "Next" at bounding box center [612, 99] width 165 height 43
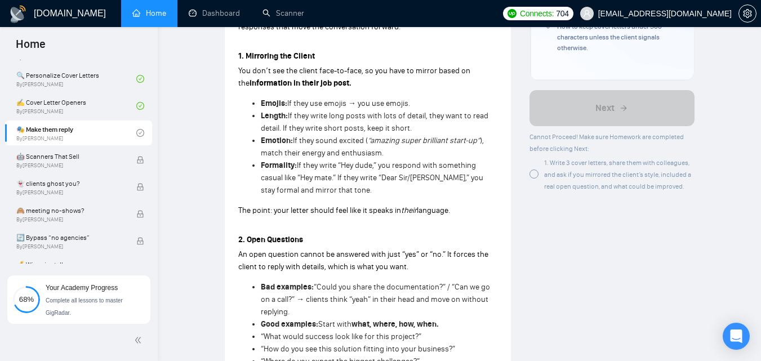
scroll to position [333, 0]
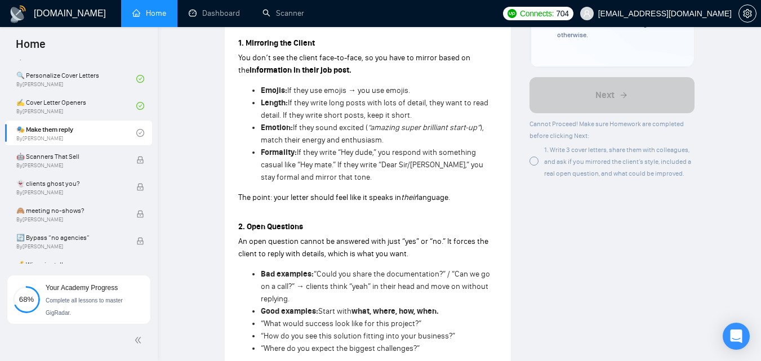
click at [565, 164] on span "1. Write 3 cover letters, share them with colleagues, and ask if you mirrored t…" at bounding box center [617, 162] width 147 height 32
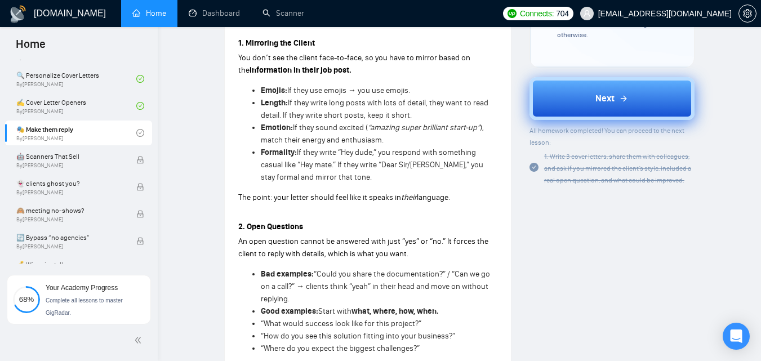
click at [585, 102] on button "Next" at bounding box center [612, 98] width 165 height 43
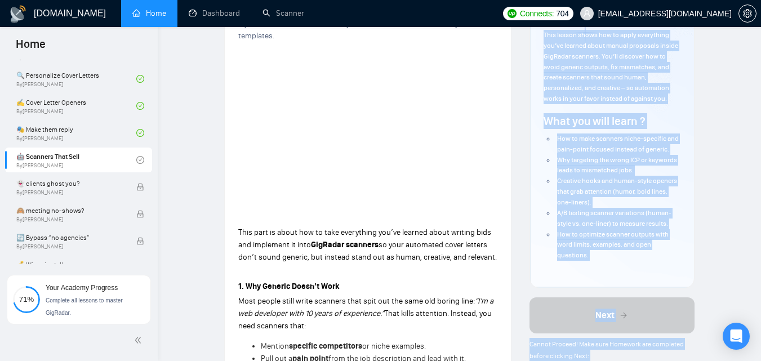
scroll to position [138, 0]
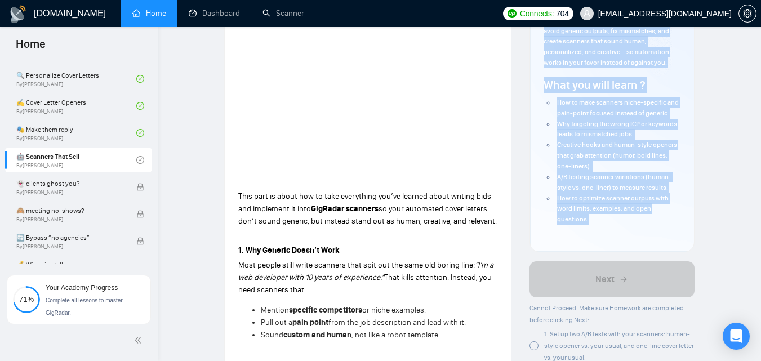
drag, startPoint x: 541, startPoint y: 136, endPoint x: 625, endPoint y: 229, distance: 125.6
click at [625, 229] on div "Author [PERSON_NAME] Product Manager IT Sales Overview This lesson shows how to…" at bounding box center [612, 80] width 164 height 344
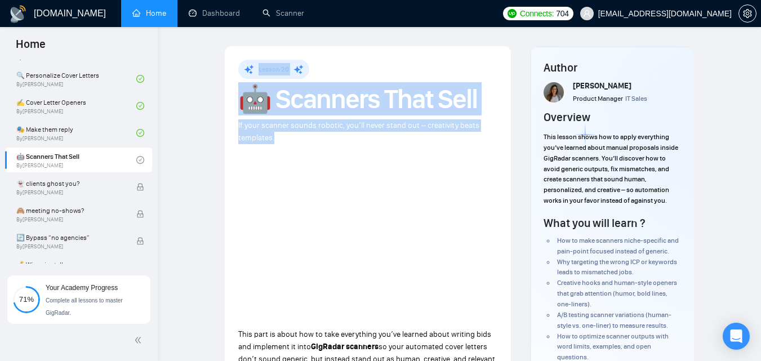
drag, startPoint x: 256, startPoint y: 66, endPoint x: 298, endPoint y: 134, distance: 79.7
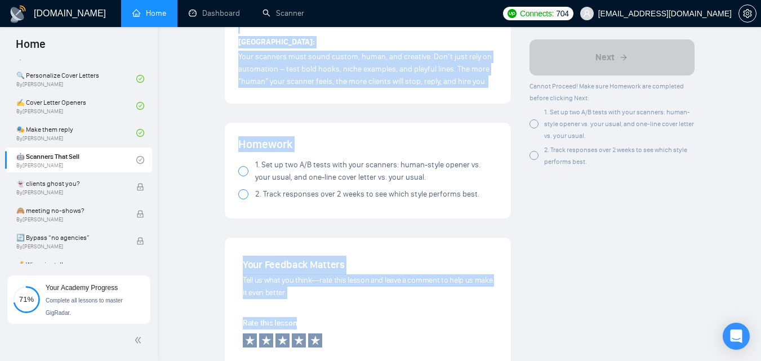
scroll to position [1189, 0]
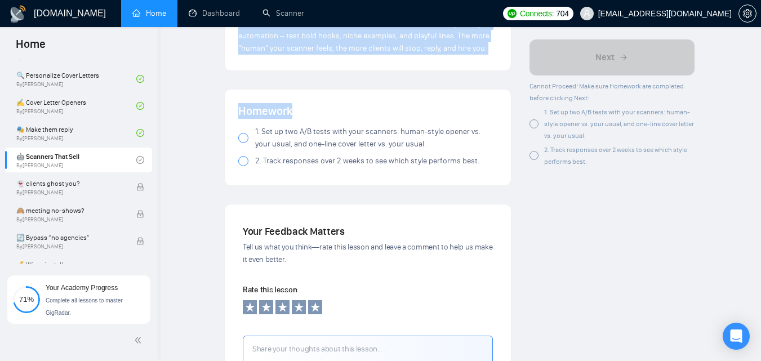
drag, startPoint x: 236, startPoint y: 69, endPoint x: 350, endPoint y: 98, distance: 118.6
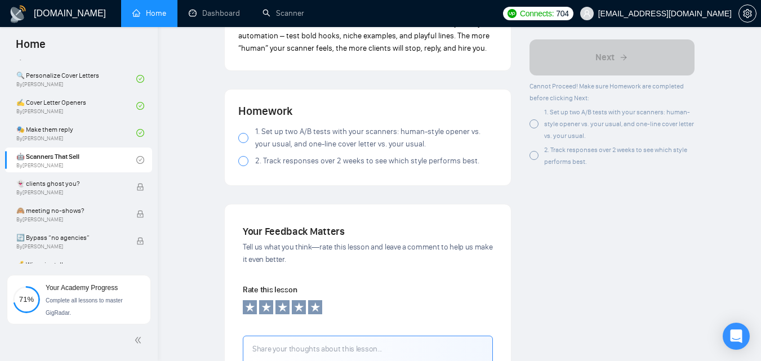
click at [299, 181] on div "Homework 1. Set up two A/B tests with your scanners: human-style opener vs. you…" at bounding box center [368, 138] width 286 height 96
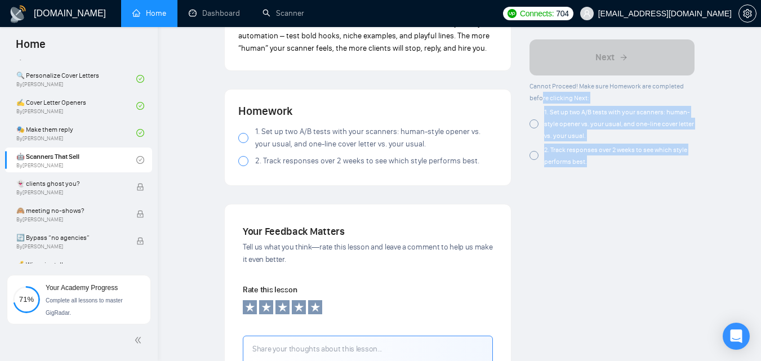
drag, startPoint x: 542, startPoint y: 104, endPoint x: 602, endPoint y: 167, distance: 86.9
click at [602, 167] on div "Cannot Proceed! Make sure Homework are completed before clicking Next: 1. Set u…" at bounding box center [612, 123] width 165 height 87
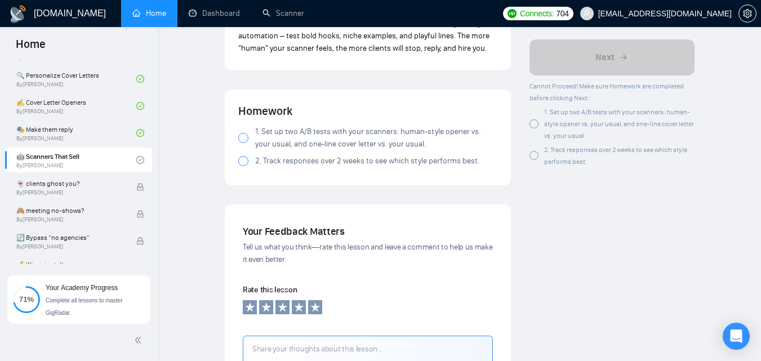
click at [539, 113] on div "1. Set up two A/B tests with your scanners: human-style opener vs. your usual, …" at bounding box center [612, 123] width 165 height 35
click at [536, 159] on div at bounding box center [534, 155] width 9 height 9
click at [539, 155] on div "2. Track responses over 2 weeks to see which style performs best." at bounding box center [612, 156] width 165 height 24
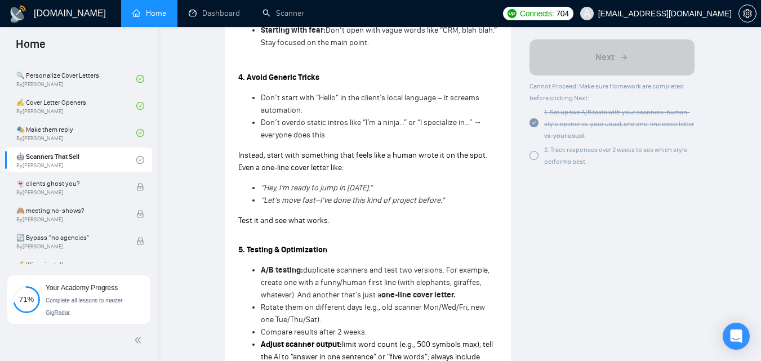
click at [549, 151] on span "2. Track responses over 2 weeks to see which style performs best." at bounding box center [615, 156] width 143 height 20
click at [532, 158] on div at bounding box center [534, 155] width 9 height 9
click at [561, 166] on span "2. Track responses over 2 weeks to see which style performs best." at bounding box center [615, 156] width 143 height 20
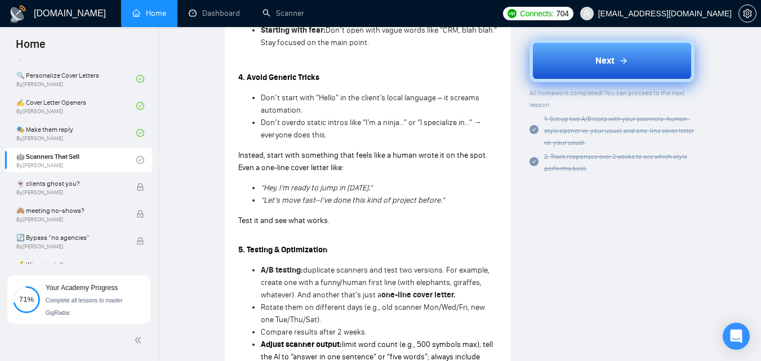
click at [582, 72] on button "Next" at bounding box center [612, 60] width 165 height 43
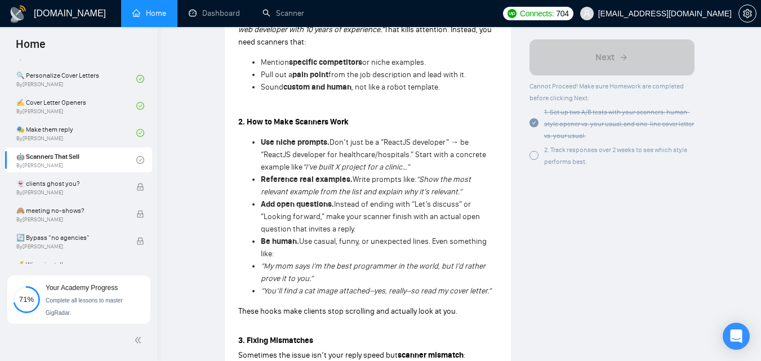
scroll to position [390, 0]
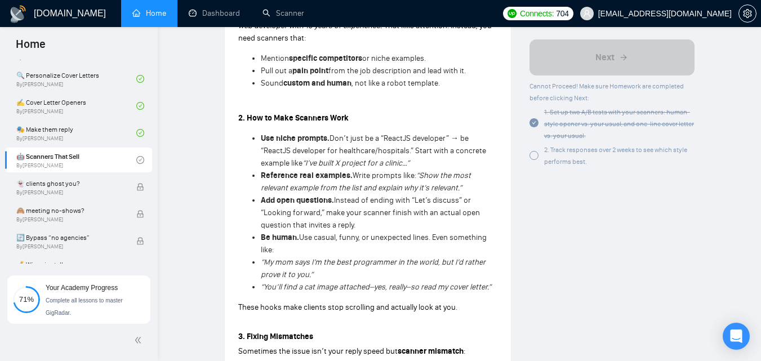
click at [543, 157] on div "2. Track responses over 2 weeks to see which style performs best." at bounding box center [612, 156] width 165 height 24
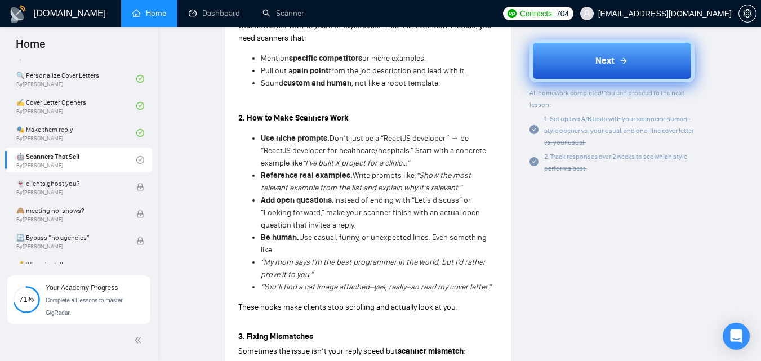
click at [607, 67] on span "Next" at bounding box center [605, 61] width 19 height 14
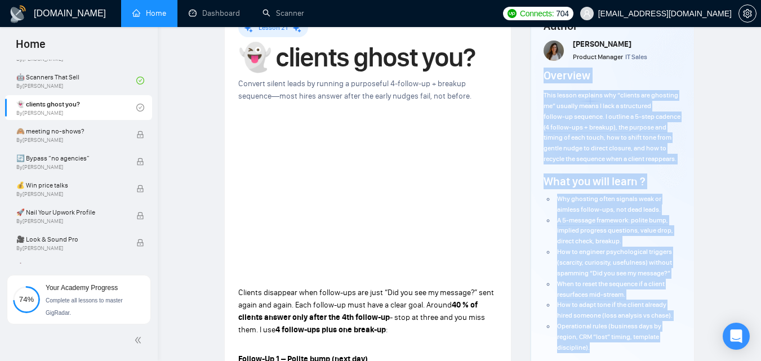
scroll to position [116, 0]
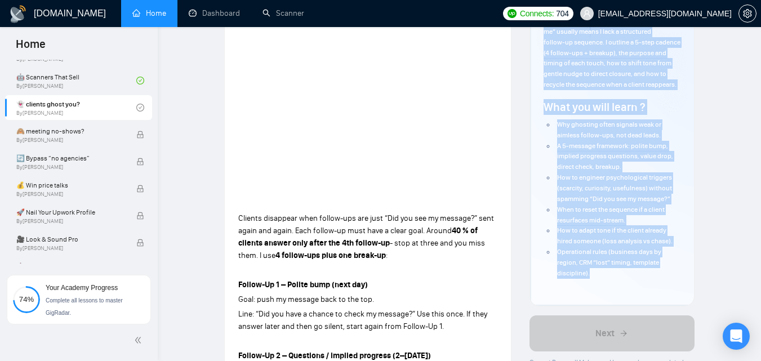
drag, startPoint x: 542, startPoint y: 132, endPoint x: 649, endPoint y: 299, distance: 198.3
click at [649, 299] on div "Author [PERSON_NAME] Product Manager IT Sales Overview This lesson explains why…" at bounding box center [612, 118] width 164 height 376
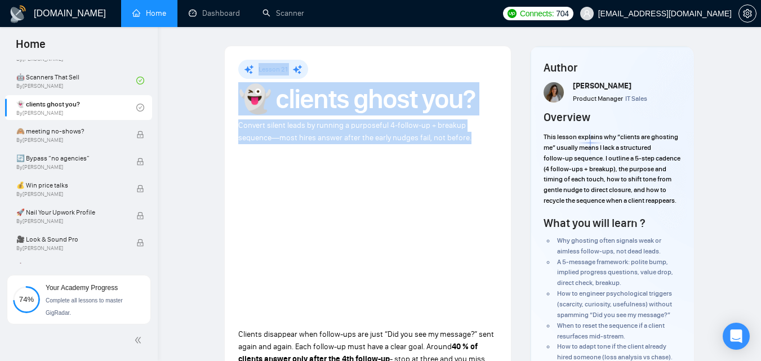
drag, startPoint x: 255, startPoint y: 67, endPoint x: 481, endPoint y: 136, distance: 235.8
click at [256, 129] on span "Convert silent leads by running a purposeful 4‑follow‑up + breakup sequence—mos…" at bounding box center [354, 132] width 233 height 22
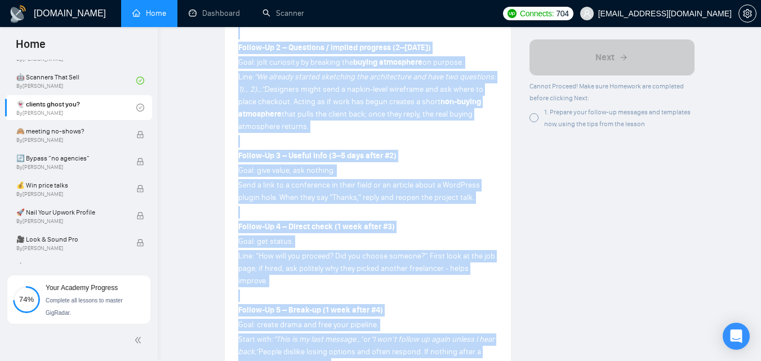
scroll to position [749, 0]
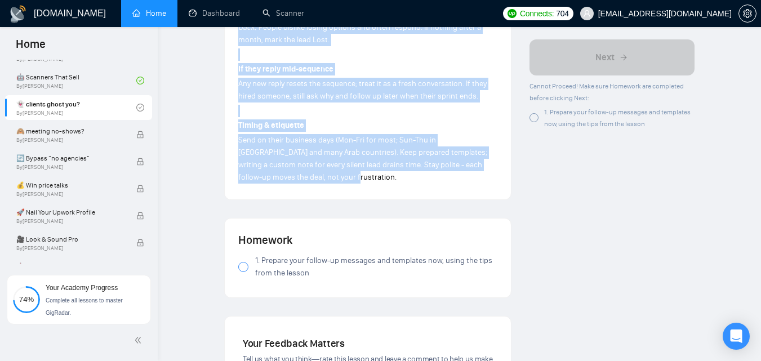
drag, startPoint x: 235, startPoint y: 144, endPoint x: 351, endPoint y: 171, distance: 119.3
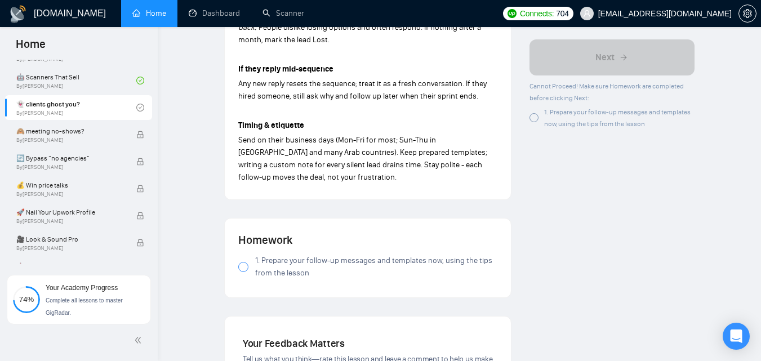
drag, startPoint x: 546, startPoint y: 108, endPoint x: 651, endPoint y: 130, distance: 107.1
click at [541, 128] on div "1. Prepare your follow-up messages and templates now, using the tips from the l…" at bounding box center [612, 118] width 165 height 24
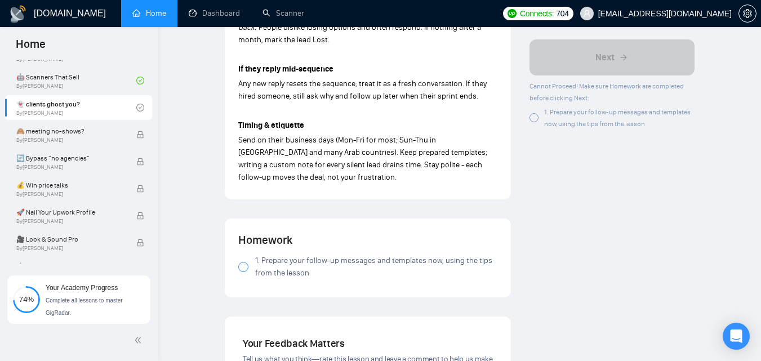
click at [541, 117] on div "1. Prepare your follow-up messages and templates now, using the tips from the l…" at bounding box center [612, 118] width 165 height 24
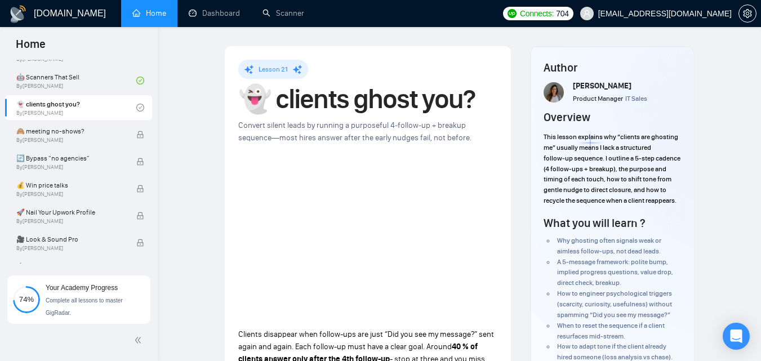
scroll to position [277, 0]
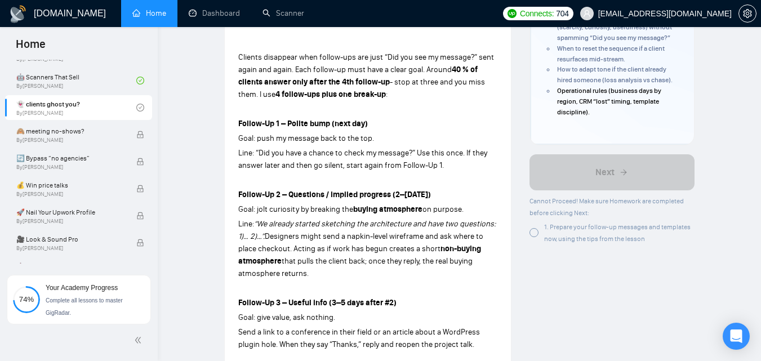
click at [559, 243] on span "1. Prepare your follow-up messages and templates now, using the tips from the l…" at bounding box center [617, 233] width 146 height 20
click at [540, 245] on div "1. Prepare your follow-up messages and templates now, using the tips from the l…" at bounding box center [612, 233] width 165 height 24
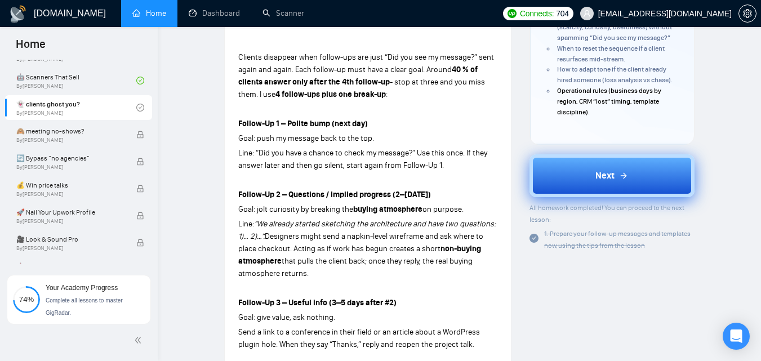
click at [579, 191] on button "Next" at bounding box center [612, 175] width 165 height 43
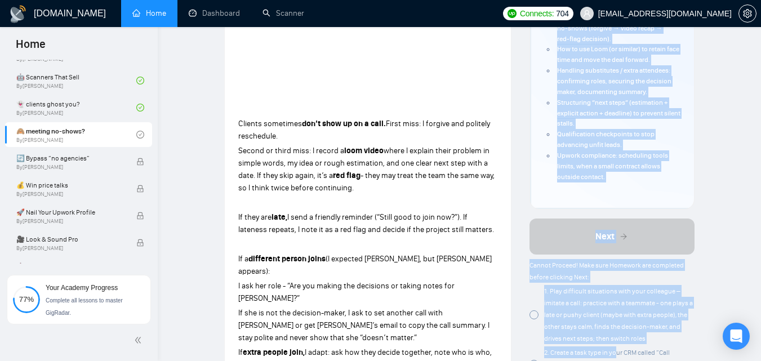
scroll to position [228, 0]
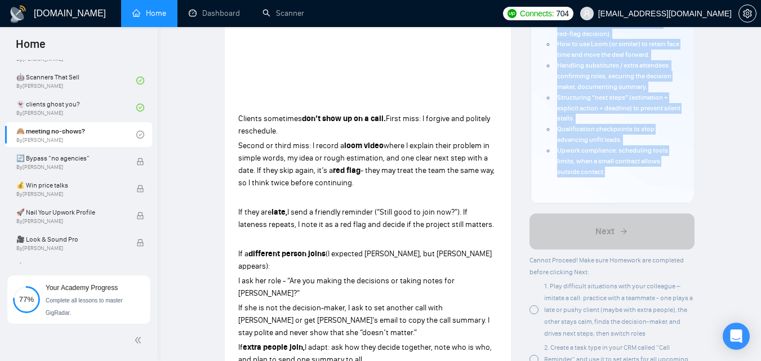
drag, startPoint x: 542, startPoint y: 131, endPoint x: 655, endPoint y: 189, distance: 126.5
click at [655, 189] on div "Author [PERSON_NAME] Product Manager IT Sales Overview This lesson covers what …" at bounding box center [612, 11] width 164 height 386
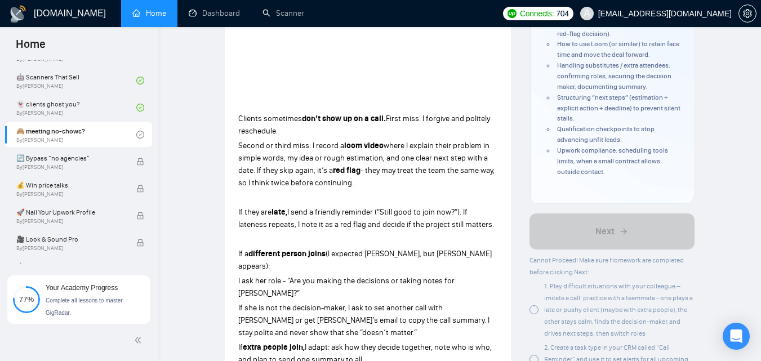
click at [236, 129] on div "Lesson 22 🙈 meeting no-shows? Turn no‑shows and messy calls into controlled mom…" at bounding box center [368, 281] width 286 height 927
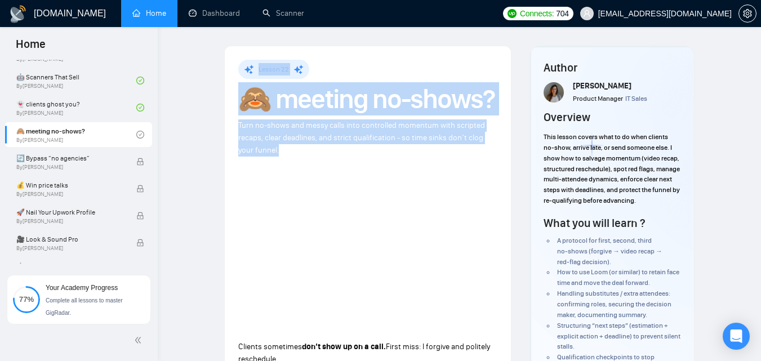
drag, startPoint x: 256, startPoint y: 66, endPoint x: 284, endPoint y: 155, distance: 92.7
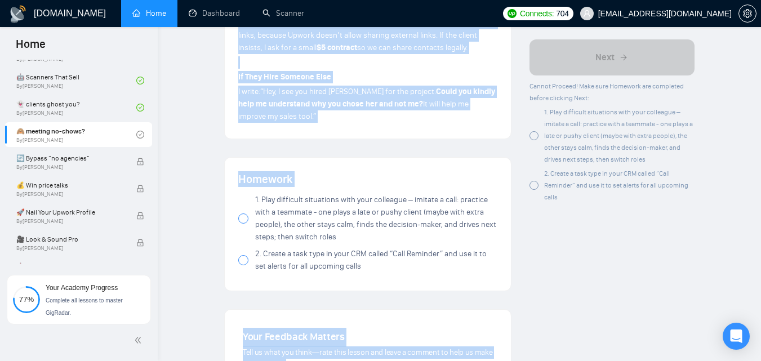
scroll to position [858, 0]
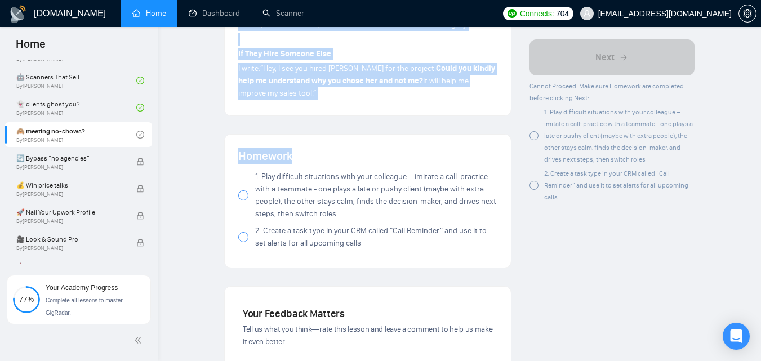
drag, startPoint x: 236, startPoint y: 131, endPoint x: 360, endPoint y: 96, distance: 128.8
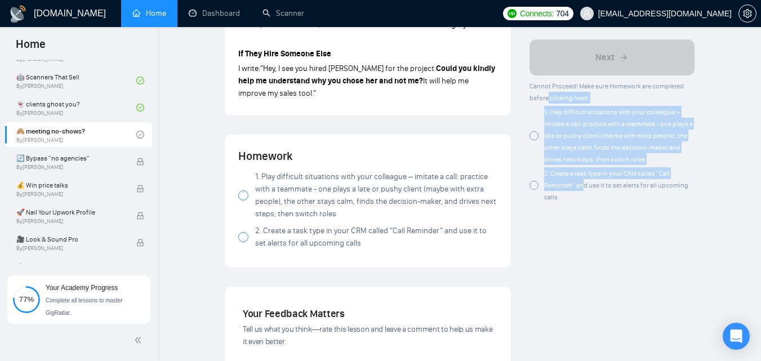
drag, startPoint x: 548, startPoint y: 104, endPoint x: 584, endPoint y: 189, distance: 92.7
click at [584, 189] on div "Cannot Proceed! Make sure Homework are completed before clicking Next: 1. Play …" at bounding box center [612, 141] width 165 height 123
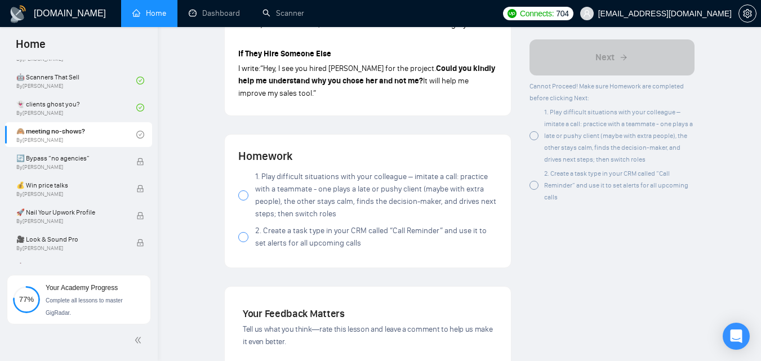
click at [532, 139] on div at bounding box center [534, 135] width 9 height 9
click at [534, 190] on div "2. Create a task type in your CRM called “Call Reminder” and use it to set aler…" at bounding box center [612, 184] width 165 height 35
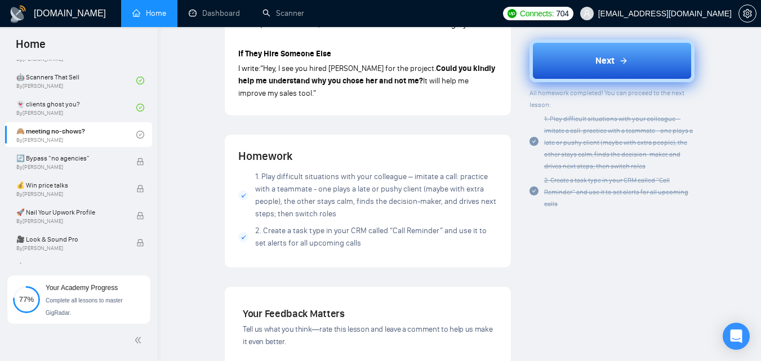
click at [608, 51] on button "Next" at bounding box center [612, 60] width 165 height 43
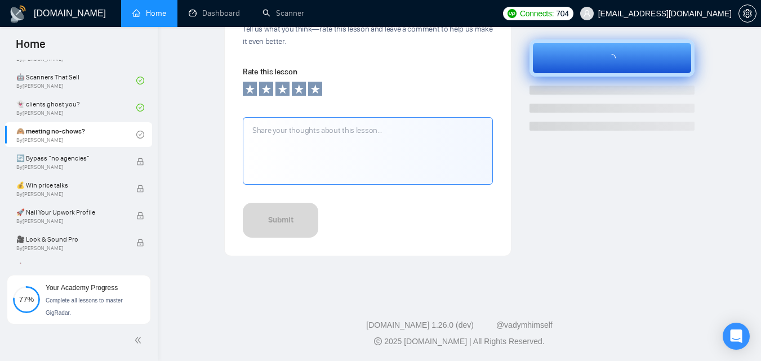
scroll to position [419, 0]
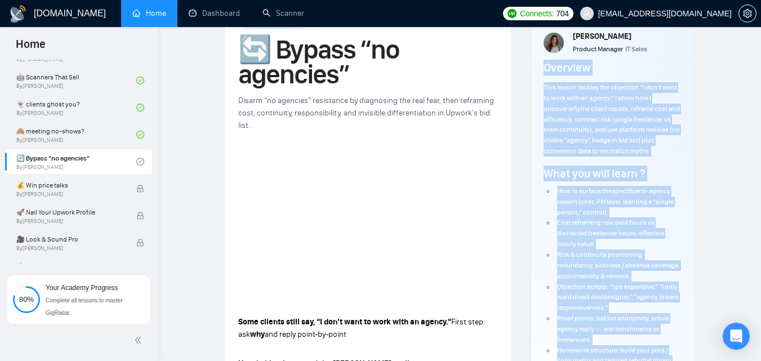
scroll to position [164, 0]
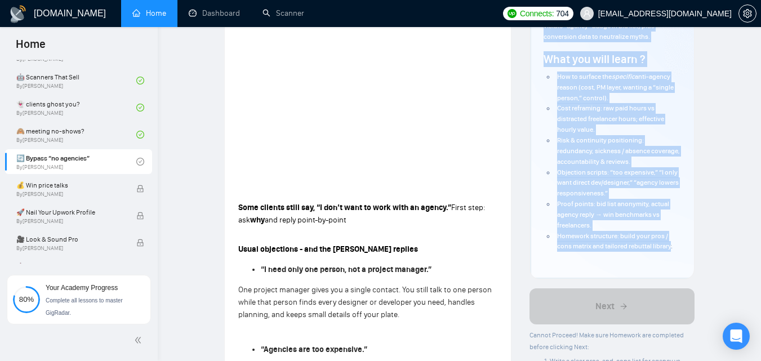
drag, startPoint x: 541, startPoint y: 118, endPoint x: 677, endPoint y: 247, distance: 187.7
click at [677, 247] on div "Author [PERSON_NAME] Product Manager IT Sales Overview This lesson tackles the …" at bounding box center [612, 80] width 164 height 397
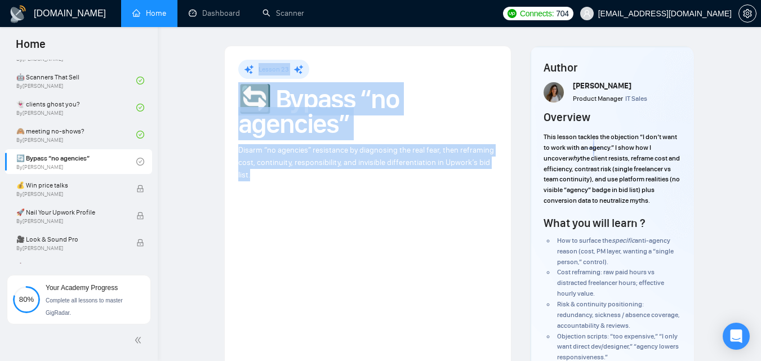
drag, startPoint x: 251, startPoint y: 65, endPoint x: 360, endPoint y: 175, distance: 155.0
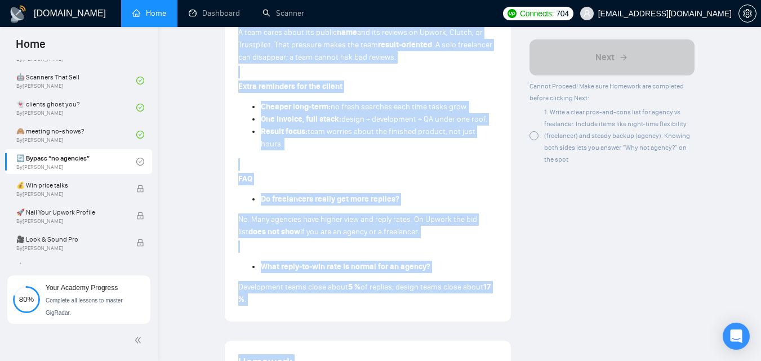
scroll to position [833, 0]
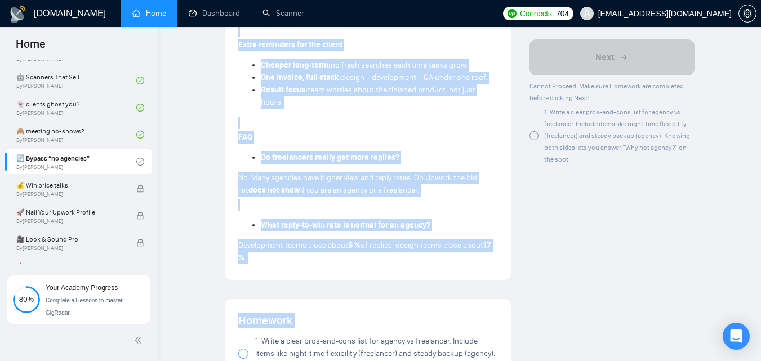
drag, startPoint x: 235, startPoint y: 150, endPoint x: 345, endPoint y: 326, distance: 207.3
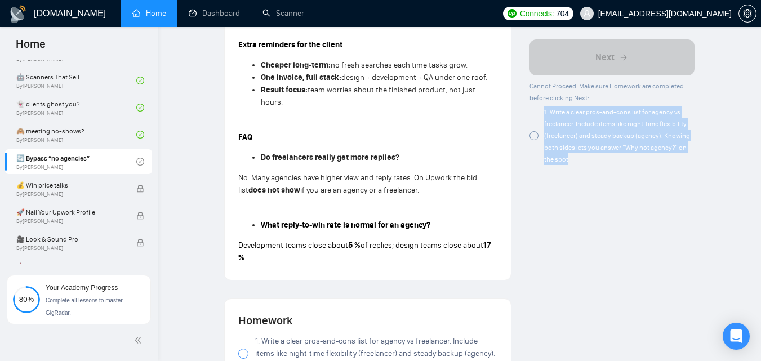
drag, startPoint x: 540, startPoint y: 106, endPoint x: 584, endPoint y: 159, distance: 68.8
click at [584, 159] on div "1. Write a clear pros-and-cons list for agency vs freelancer. Include items lik…" at bounding box center [612, 135] width 165 height 59
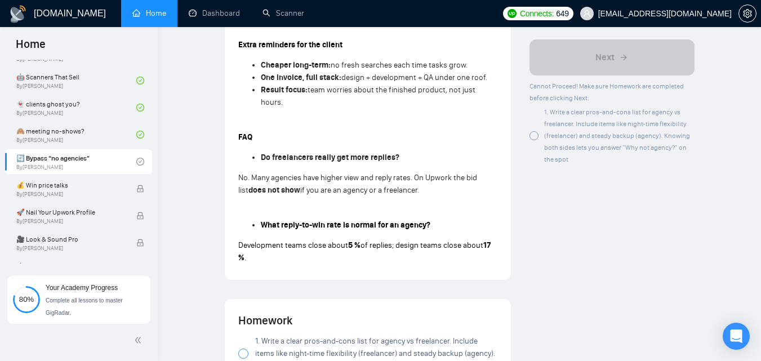
click at [567, 134] on span "1. Write a clear pros-and-cons list for agency vs freelancer. Include items lik…" at bounding box center [617, 135] width 146 height 55
click at [532, 130] on div "1. Write a clear pros-and-cons list for agency vs freelancer. Include items lik…" at bounding box center [612, 135] width 165 height 59
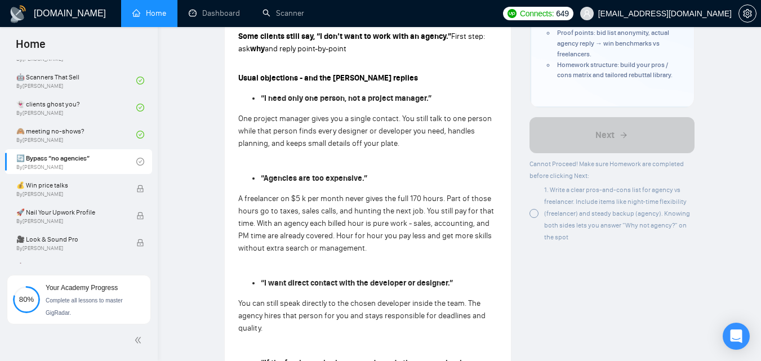
scroll to position [337, 0]
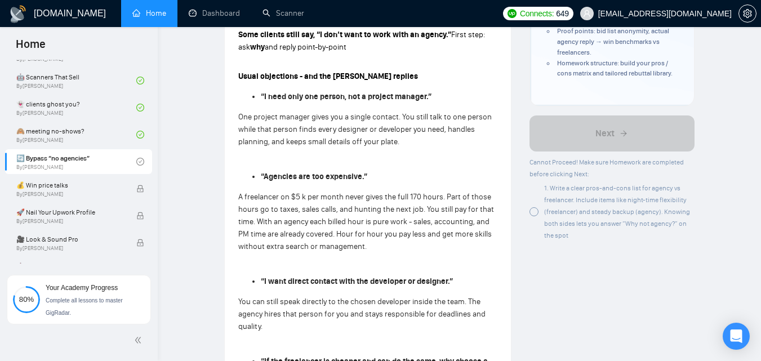
click at [585, 190] on span "1. Write a clear pros-and-cons list for agency vs freelancer. Include items lik…" at bounding box center [617, 211] width 146 height 55
click at [552, 204] on span "1. Write a clear pros-and-cons list for agency vs freelancer. Include items lik…" at bounding box center [617, 211] width 146 height 55
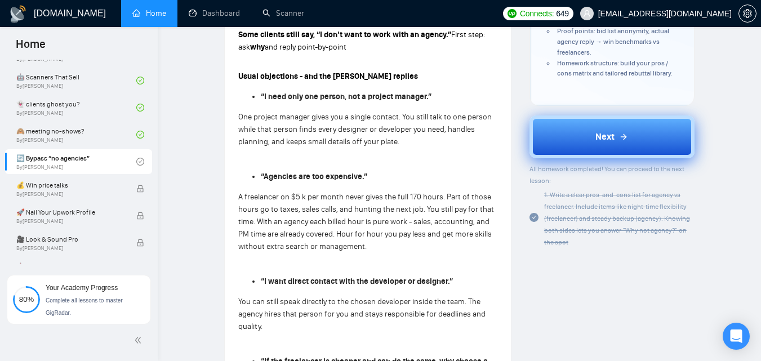
click at [603, 138] on span "Next" at bounding box center [605, 137] width 19 height 14
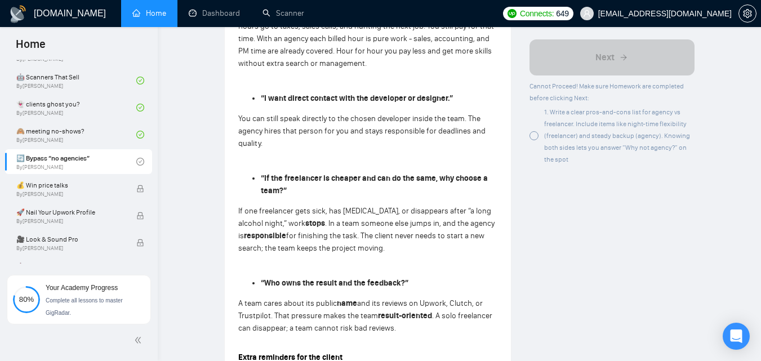
scroll to position [619, 0]
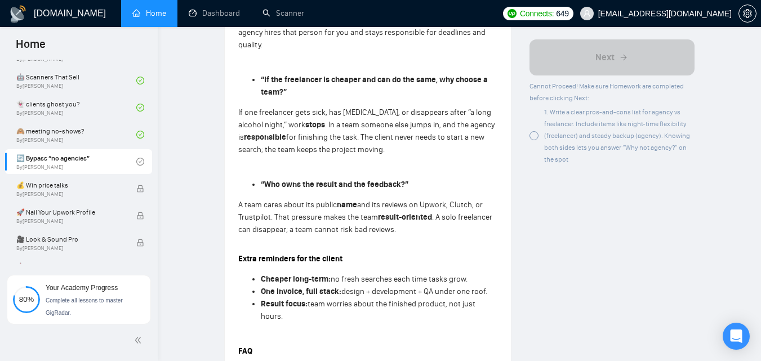
click at [541, 137] on div "1. Write a clear pros-and-cons list for agency vs freelancer. Include items lik…" at bounding box center [612, 135] width 165 height 59
click at [605, 148] on span "1. Write a clear pros-and-cons list for agency vs freelancer. Include items lik…" at bounding box center [617, 135] width 146 height 55
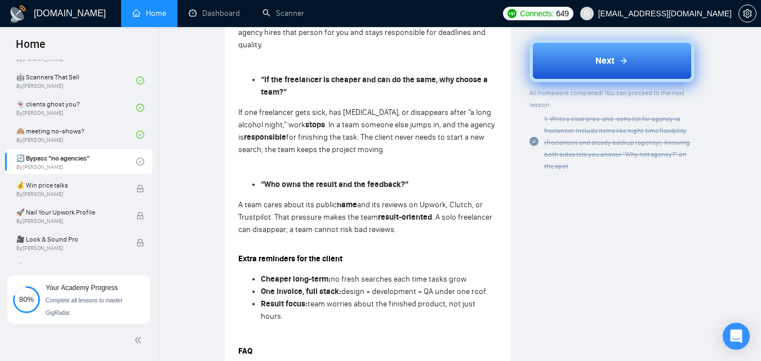
click at [597, 58] on span "Next" at bounding box center [605, 61] width 19 height 14
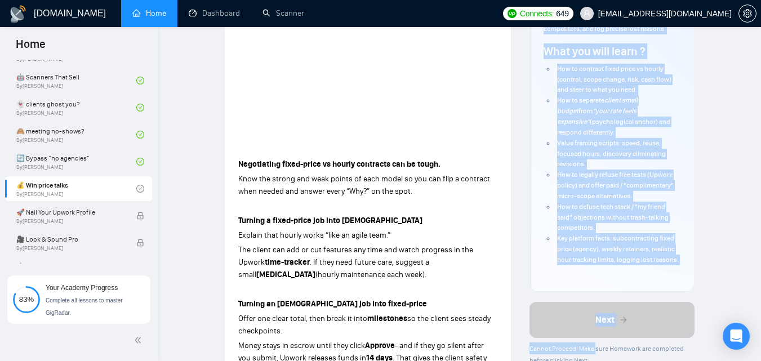
scroll to position [230, 0]
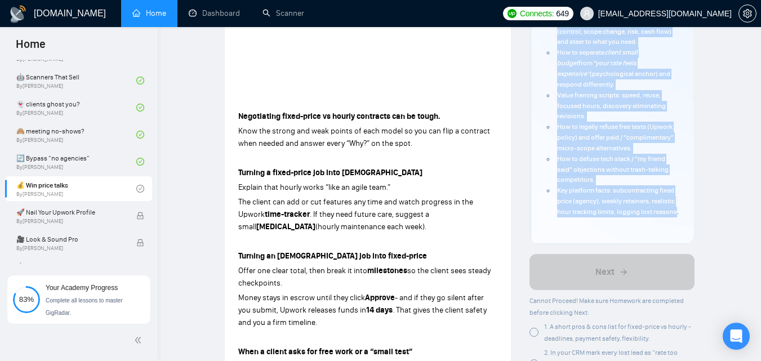
drag, startPoint x: 544, startPoint y: 130, endPoint x: 679, endPoint y: 221, distance: 162.8
click at [679, 221] on div "Author [PERSON_NAME] Product Manager IT Sales Overview This lesson focuses on d…" at bounding box center [612, 30] width 137 height 402
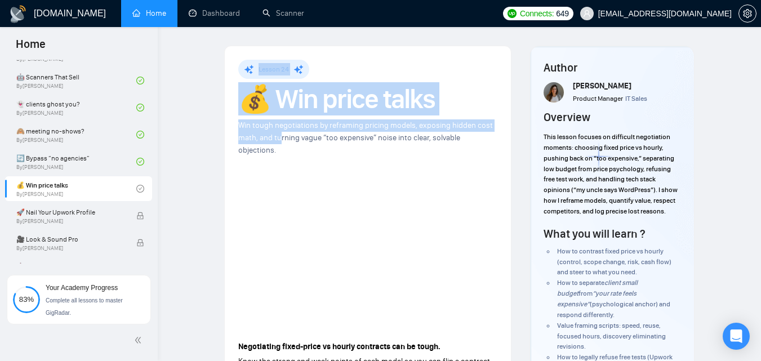
drag, startPoint x: 254, startPoint y: 64, endPoint x: 279, endPoint y: 139, distance: 78.6
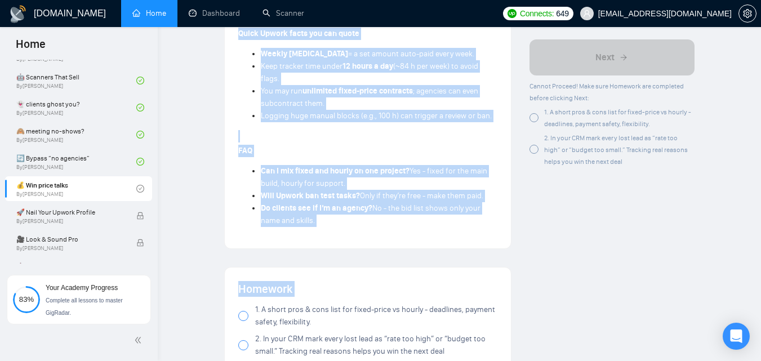
scroll to position [847, 0]
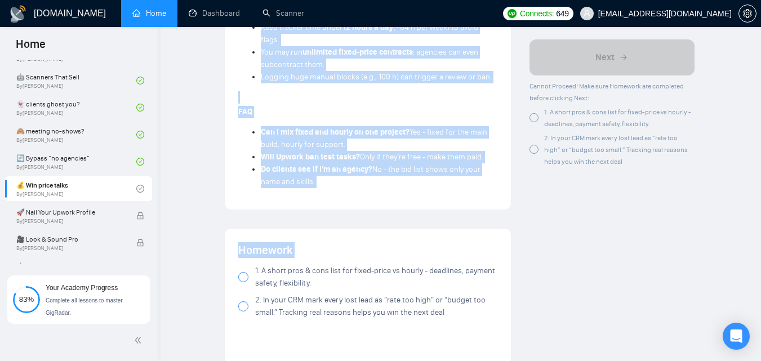
drag, startPoint x: 235, startPoint y: 150, endPoint x: 374, endPoint y: 263, distance: 178.6
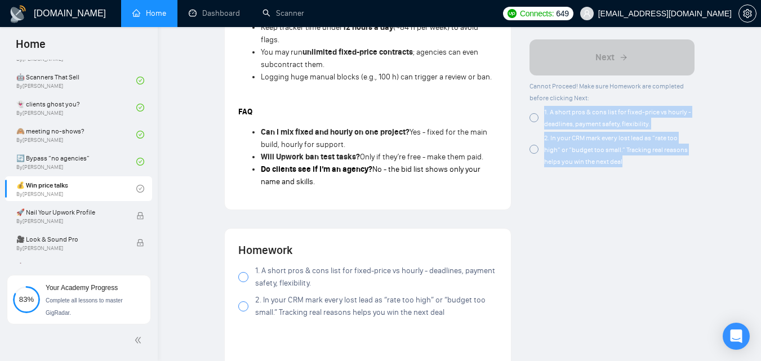
drag, startPoint x: 540, startPoint y: 106, endPoint x: 632, endPoint y: 160, distance: 106.8
click at [632, 160] on div "Cannot Proceed! Make sure Homework are completed before clicking Next: 1. A sho…" at bounding box center [612, 123] width 165 height 87
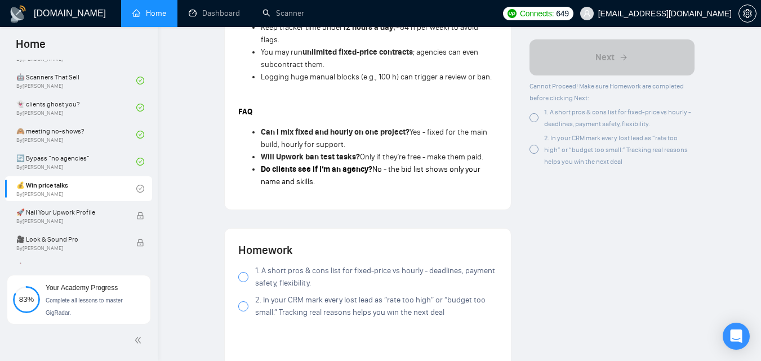
click at [536, 115] on div at bounding box center [534, 117] width 9 height 9
click at [533, 154] on div "2. In your CRM mark every lost lead as “rate too high” or “budget too small.” T…" at bounding box center [612, 149] width 165 height 35
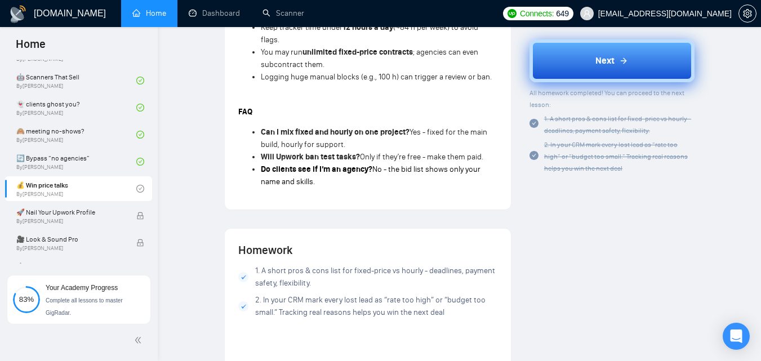
click at [588, 60] on button "Next" at bounding box center [612, 60] width 165 height 43
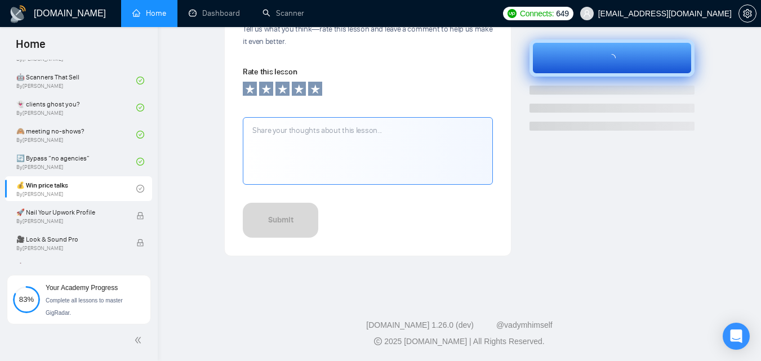
scroll to position [419, 0]
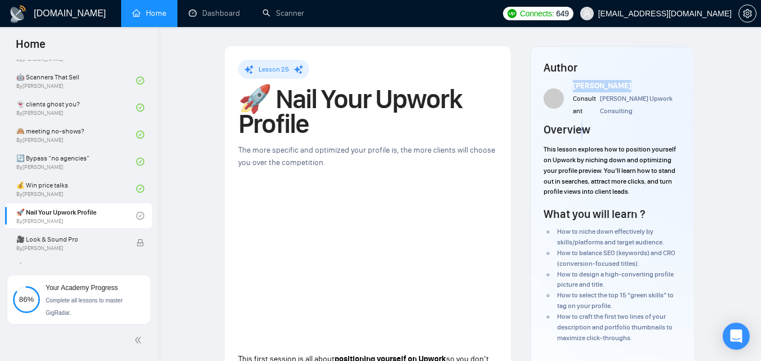
drag, startPoint x: 572, startPoint y: 79, endPoint x: 637, endPoint y: 90, distance: 65.7
click at [637, 90] on div "Author [PERSON_NAME] Consultant [PERSON_NAME] Upwork Consulting Overview This l…" at bounding box center [612, 208] width 137 height 297
click at [559, 167] on span "This lesson explores how to position yourself on Upwork by niching down and opt…" at bounding box center [610, 170] width 132 height 50
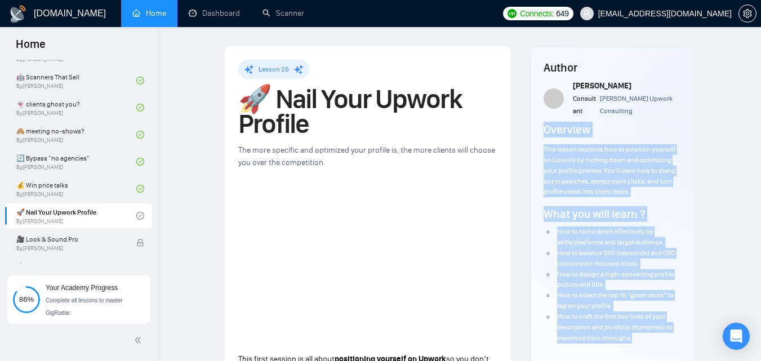
drag, startPoint x: 542, startPoint y: 149, endPoint x: 638, endPoint y: 344, distance: 216.9
click at [638, 344] on div "Author [PERSON_NAME] Consultant [PERSON_NAME] Upwork Consulting Overview This l…" at bounding box center [612, 208] width 164 height 325
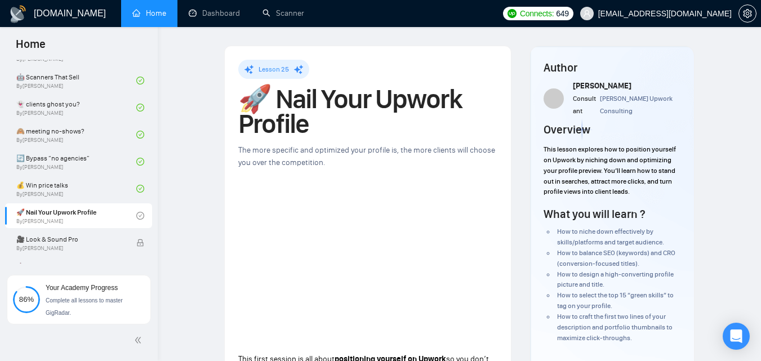
click at [277, 93] on h1 "🚀 Nail Your Upwork Profile" at bounding box center [367, 112] width 259 height 50
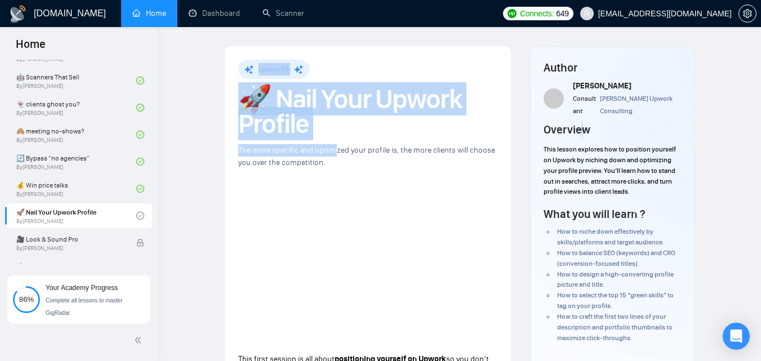
drag, startPoint x: 258, startPoint y: 66, endPoint x: 336, endPoint y: 153, distance: 116.9
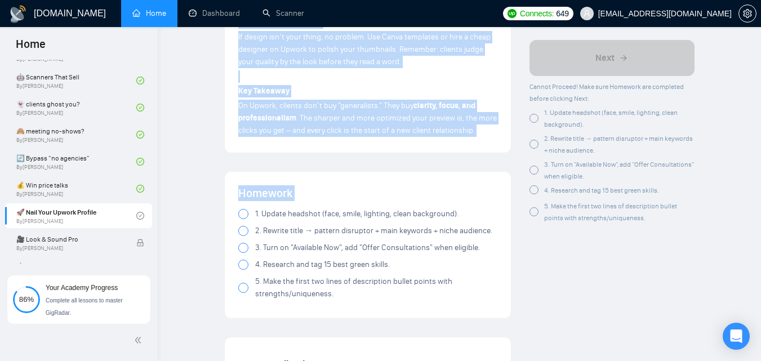
scroll to position [1655, 0]
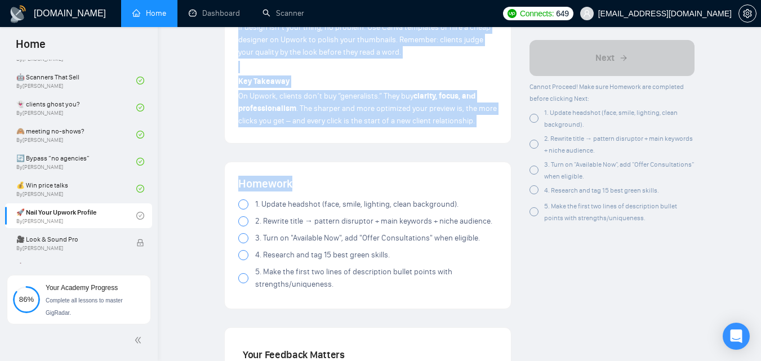
drag, startPoint x: 230, startPoint y: 116, endPoint x: 371, endPoint y: 163, distance: 148.4
drag, startPoint x: 260, startPoint y: 3, endPoint x: 576, endPoint y: 242, distance: 395.4
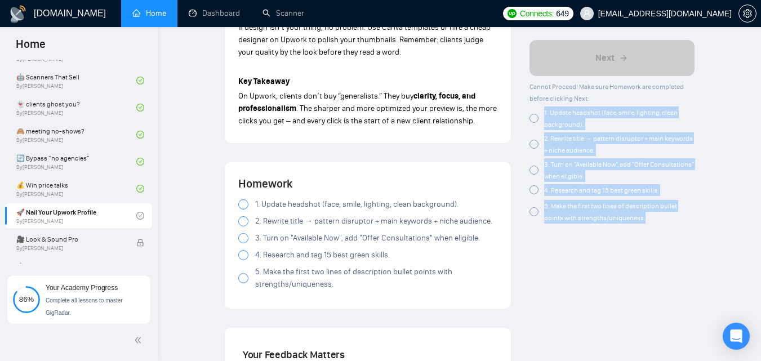
drag, startPoint x: 543, startPoint y: 109, endPoint x: 670, endPoint y: 227, distance: 173.4
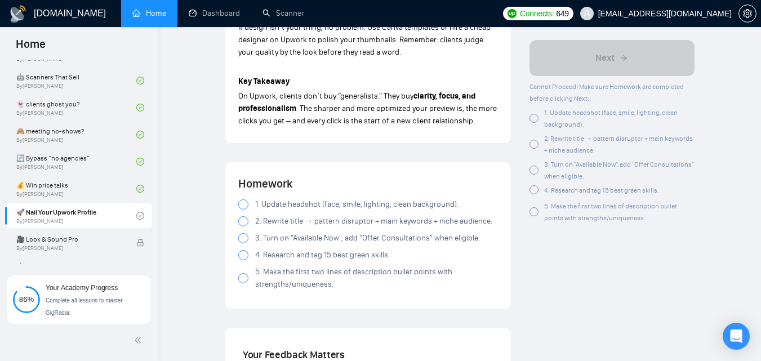
click at [538, 117] on div at bounding box center [534, 117] width 9 height 9
click at [554, 149] on span "2. Rewrite title → pattern disruptor + main keywords + niche audience." at bounding box center [618, 144] width 149 height 20
click at [531, 215] on div at bounding box center [534, 211] width 9 height 9
click at [532, 192] on div at bounding box center [534, 189] width 9 height 9
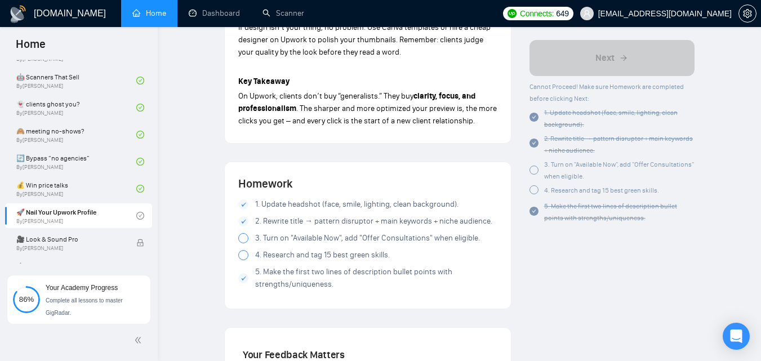
click at [540, 165] on div "3. Turn on "Available Now", add "Offer Consultations" when eligible." at bounding box center [612, 170] width 165 height 24
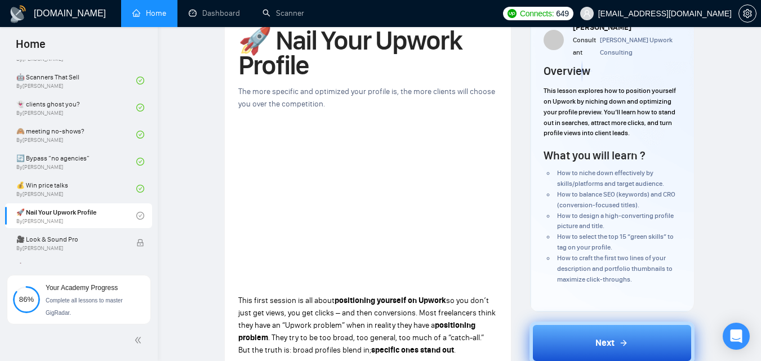
scroll to position [563, 0]
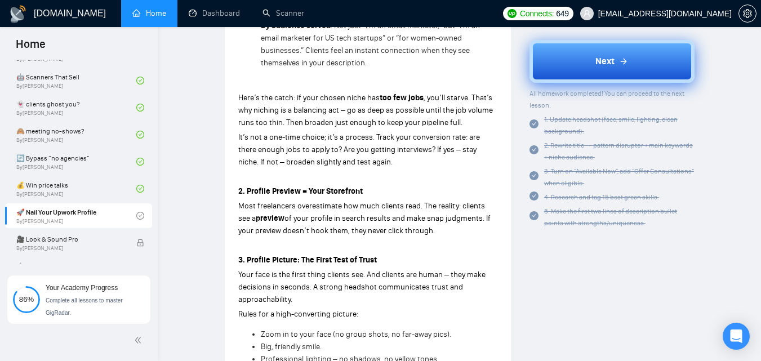
click at [588, 70] on button "Next" at bounding box center [612, 60] width 165 height 43
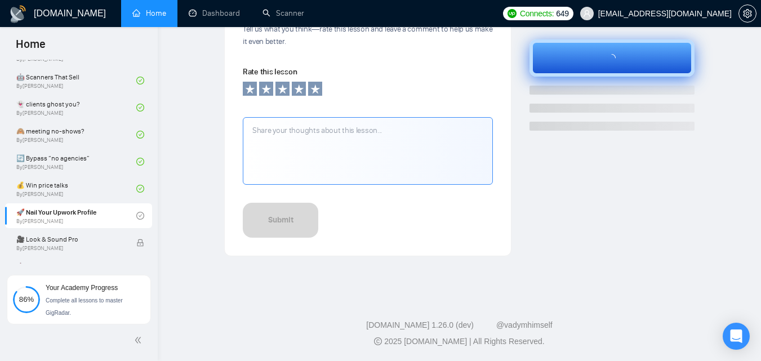
scroll to position [419, 0]
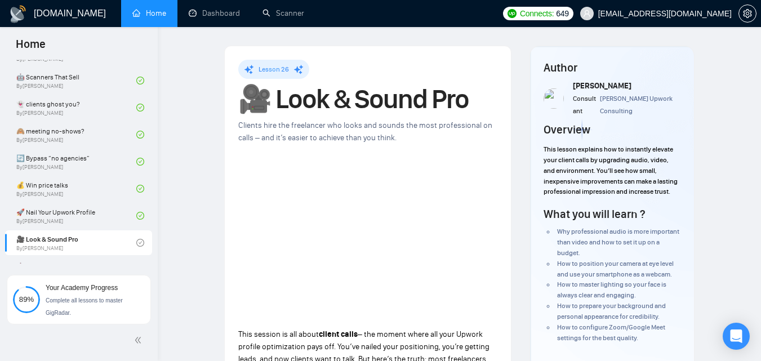
scroll to position [47, 0]
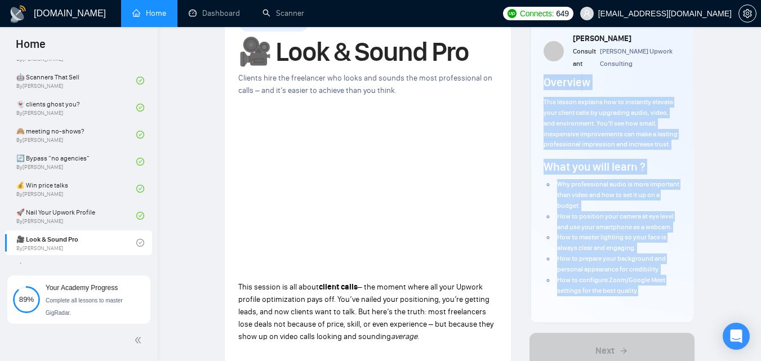
drag, startPoint x: 542, startPoint y: 101, endPoint x: 663, endPoint y: 287, distance: 221.9
click at [663, 287] on div "Author [PERSON_NAME] Consultant [PERSON_NAME] Upwork Consulting Overview This l…" at bounding box center [612, 161] width 164 height 325
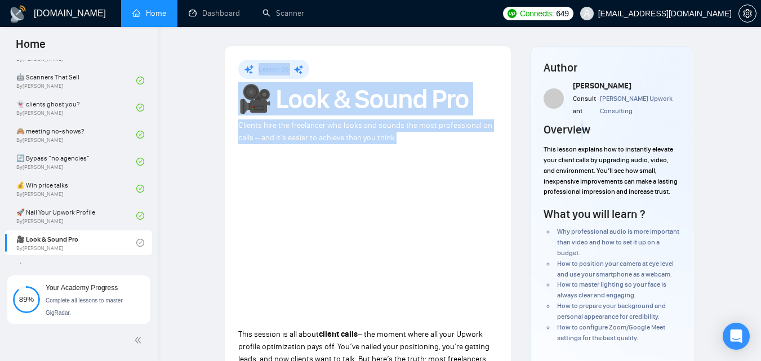
drag, startPoint x: 257, startPoint y: 68, endPoint x: 412, endPoint y: 145, distance: 173.6
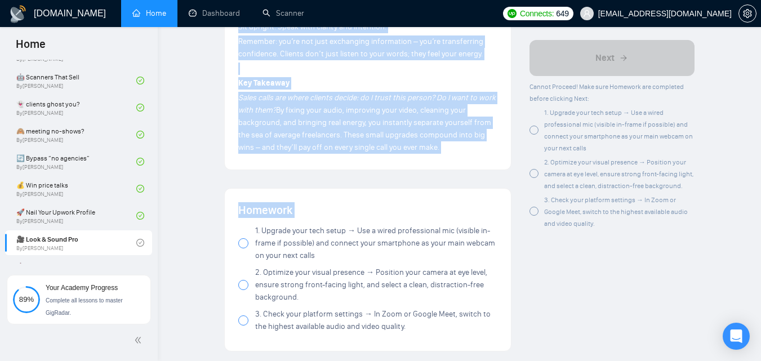
scroll to position [1240, 0]
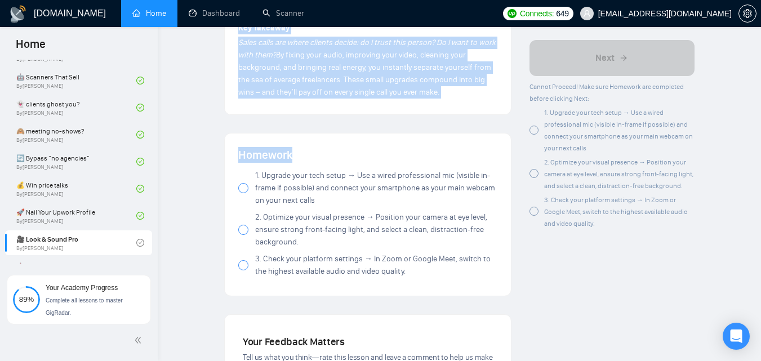
drag, startPoint x: 237, startPoint y: 174, endPoint x: 296, endPoint y: 143, distance: 67.5
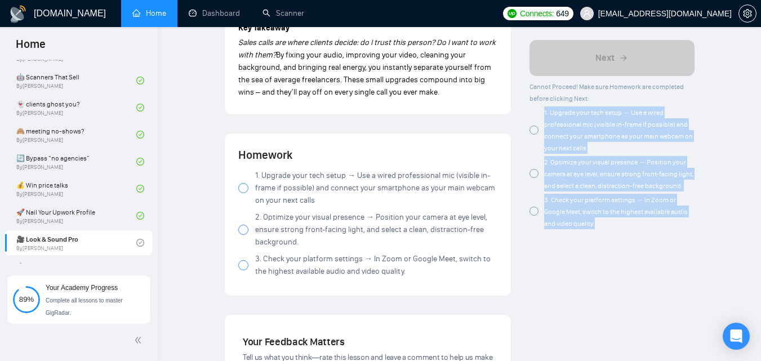
drag, startPoint x: 541, startPoint y: 112, endPoint x: 616, endPoint y: 238, distance: 146.8
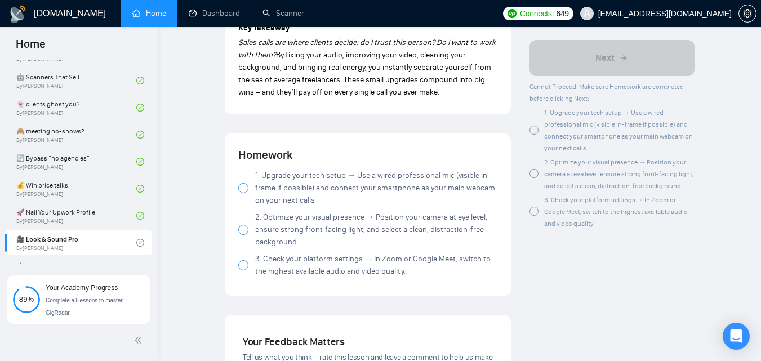
click at [534, 136] on div "1. Upgrade your tech setup → Use a wired professional mic (visible in-frame if …" at bounding box center [612, 129] width 165 height 47
click at [538, 174] on div at bounding box center [534, 173] width 9 height 9
click at [537, 210] on div at bounding box center [534, 211] width 9 height 9
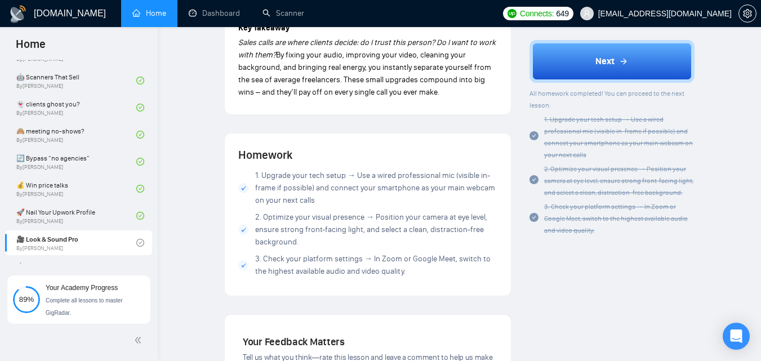
click at [537, 210] on div "3. Check your platform settings → In Zoom or Google Meet, switch to the highest…" at bounding box center [612, 217] width 165 height 35
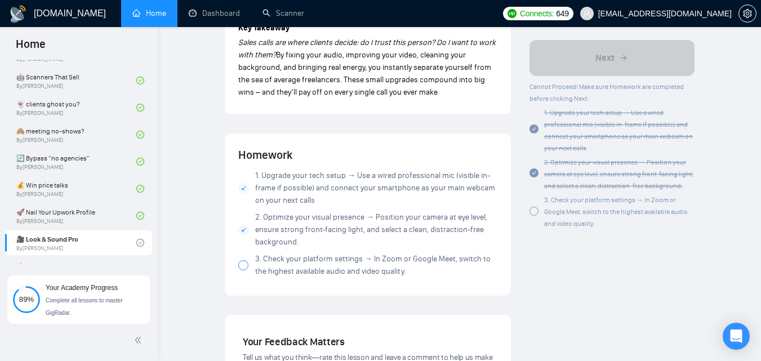
click at [534, 208] on div at bounding box center [534, 211] width 9 height 9
click at [555, 215] on span "3. Check your platform settings → In Zoom or Google Meet, switch to the highest…" at bounding box center [616, 212] width 144 height 32
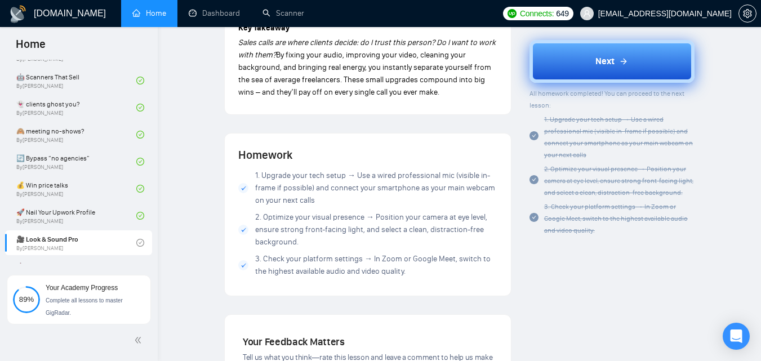
scroll to position [1172, 0]
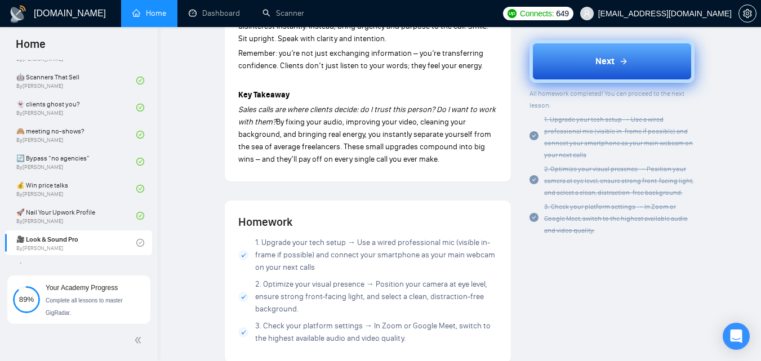
click at [623, 64] on icon at bounding box center [623, 60] width 9 height 9
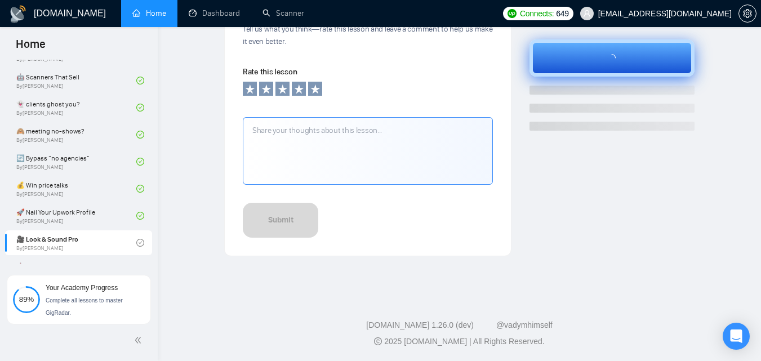
scroll to position [419, 0]
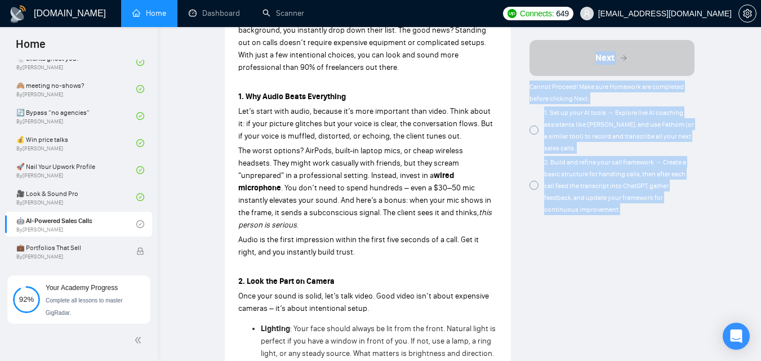
scroll to position [582, 0]
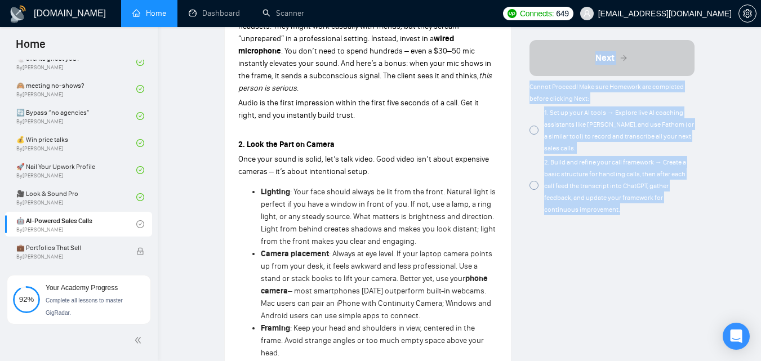
drag, startPoint x: 543, startPoint y: 131, endPoint x: 699, endPoint y: 31, distance: 185.5
click at [699, 31] on div "Author [PERSON_NAME] Consultant [PERSON_NAME] Upwork Consulting Overview This l…" at bounding box center [612, 366] width 183 height 1805
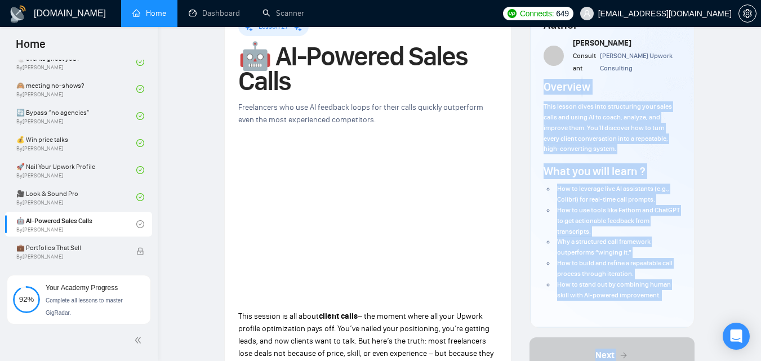
scroll to position [0, 0]
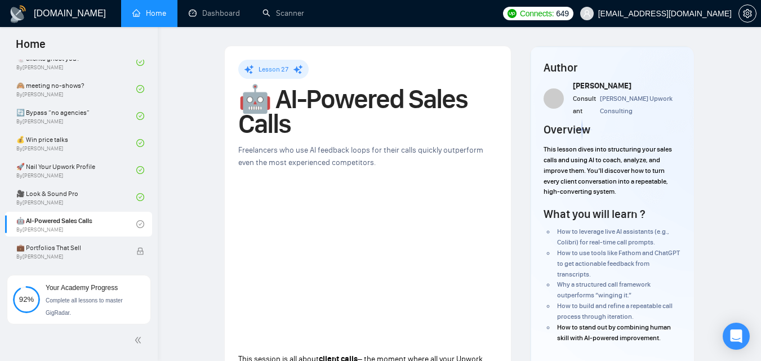
click at [678, 118] on div "Author [PERSON_NAME] Consultant [PERSON_NAME] Upwork Consulting Overview This l…" at bounding box center [612, 208] width 137 height 297
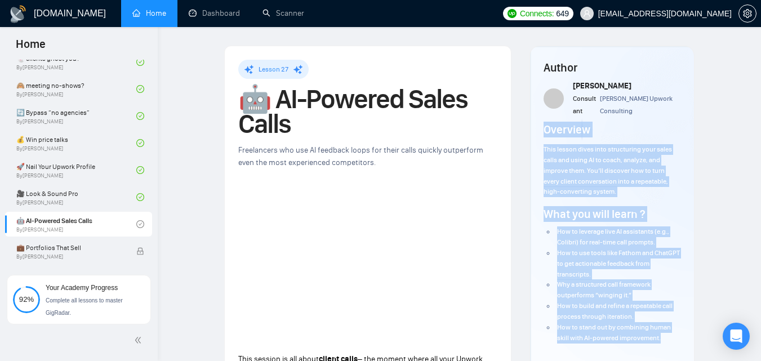
drag, startPoint x: 541, startPoint y: 144, endPoint x: 664, endPoint y: 335, distance: 227.9
click at [664, 335] on div "Author [PERSON_NAME] Consultant [PERSON_NAME] Upwork Consulting Overview This l…" at bounding box center [612, 208] width 164 height 325
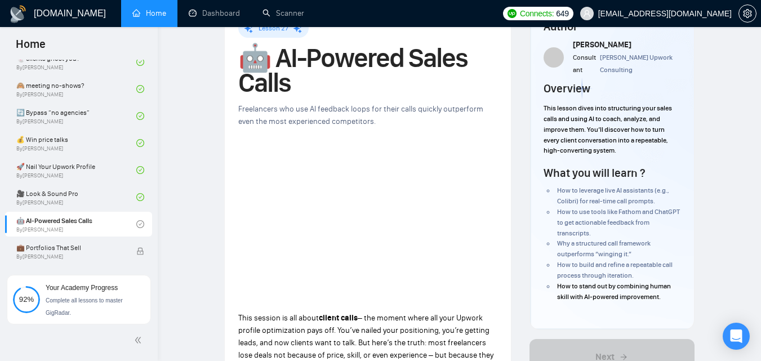
click at [686, 180] on div "Author [PERSON_NAME] Consultant [PERSON_NAME] Upwork Consulting Overview This l…" at bounding box center [612, 167] width 164 height 325
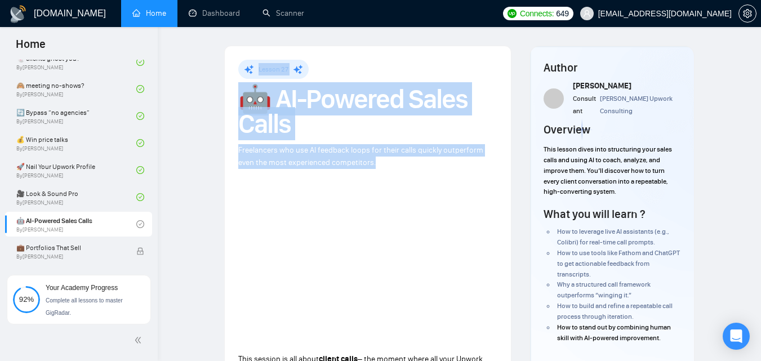
drag, startPoint x: 343, startPoint y: 110, endPoint x: 385, endPoint y: 161, distance: 66.8
click at [473, 145] on span "Freelancers who use AI feedback loops for their calls quickly outperform even t…" at bounding box center [360, 156] width 245 height 22
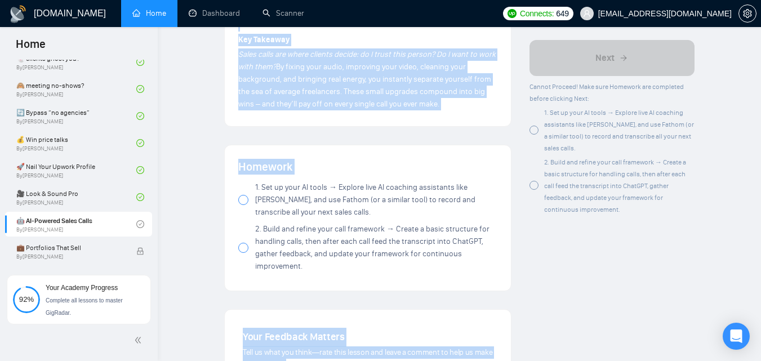
scroll to position [1267, 0]
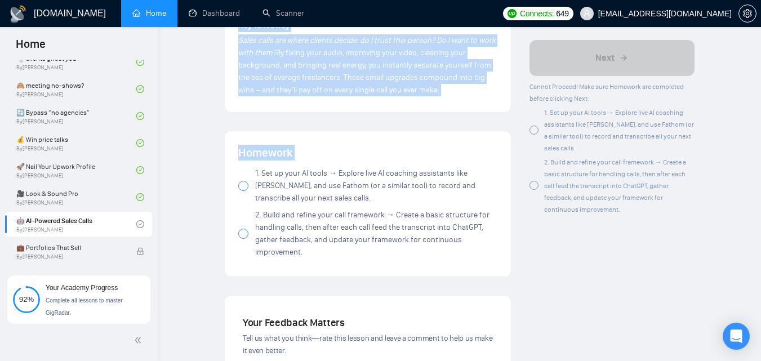
drag, startPoint x: 237, startPoint y: 142, endPoint x: 428, endPoint y: 206, distance: 201.9
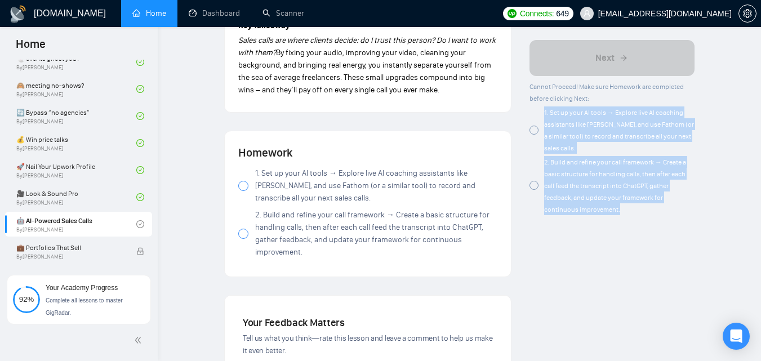
drag, startPoint x: 545, startPoint y: 110, endPoint x: 633, endPoint y: 211, distance: 133.8
click at [633, 211] on div "Cannot Proceed! Make sure Homework are completed before clicking Next: 1. Set u…" at bounding box center [612, 147] width 165 height 135
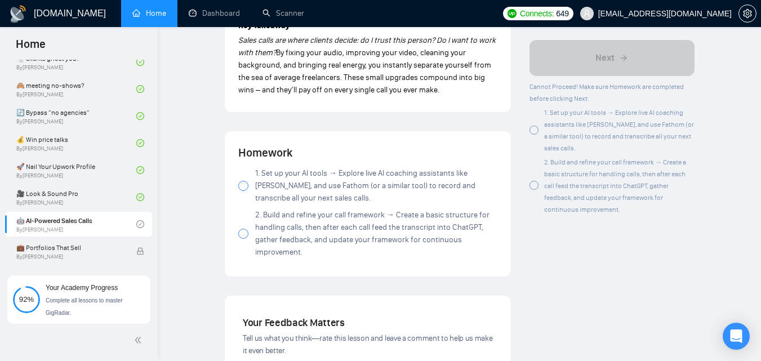
click at [538, 127] on div at bounding box center [534, 129] width 9 height 9
click at [550, 194] on span "2. Build and refine your call framework → Create a basic structure for handling…" at bounding box center [615, 185] width 142 height 55
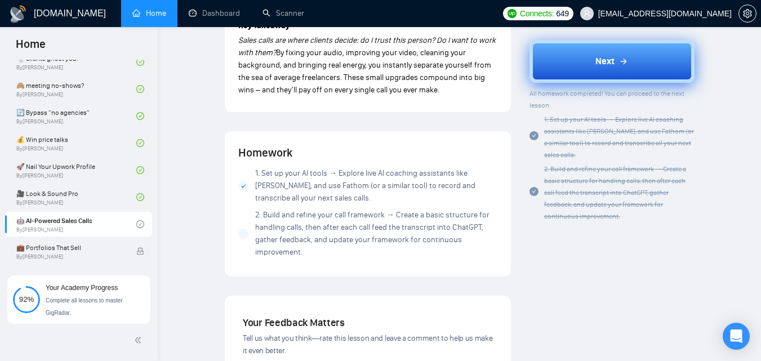
click at [550, 194] on span "2. Build and refine your call framework → Create a basic structure for handling…" at bounding box center [615, 192] width 142 height 55
click at [636, 55] on button "Next" at bounding box center [612, 60] width 165 height 43
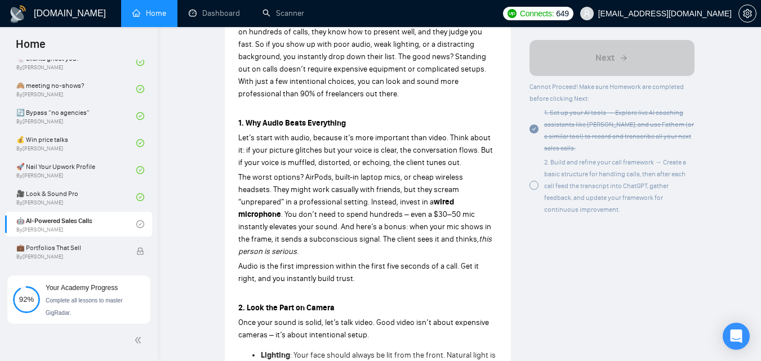
click at [538, 188] on div at bounding box center [534, 185] width 9 height 9
click at [570, 186] on div "2. Build and refine your call framework → Create a basic structure for handling…" at bounding box center [619, 185] width 150 height 59
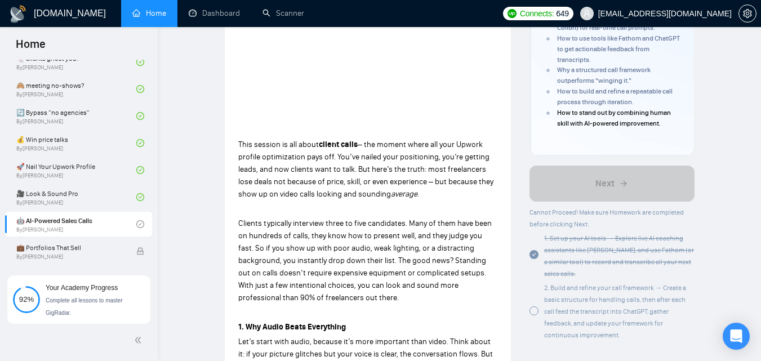
scroll to position [215, 0]
click at [546, 314] on span "2. Build and refine your call framework → Create a basic structure for handling…" at bounding box center [615, 310] width 142 height 55
click at [558, 301] on span "2. Build and refine your call framework → Create a basic structure for handling…" at bounding box center [615, 310] width 142 height 55
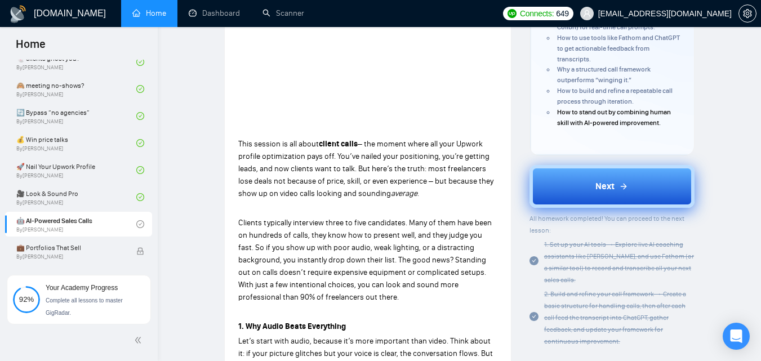
click at [647, 201] on button "Next" at bounding box center [612, 186] width 165 height 43
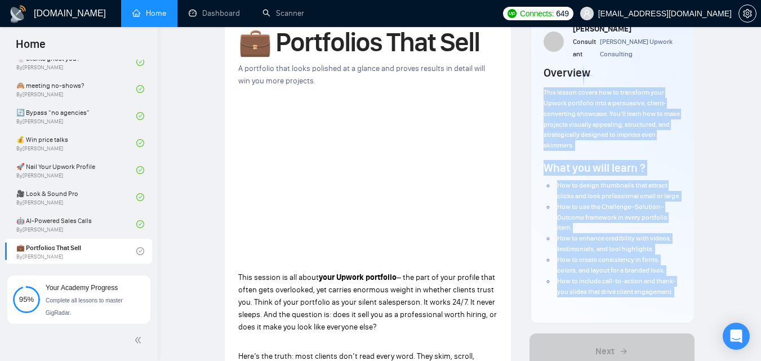
scroll to position [133, 0]
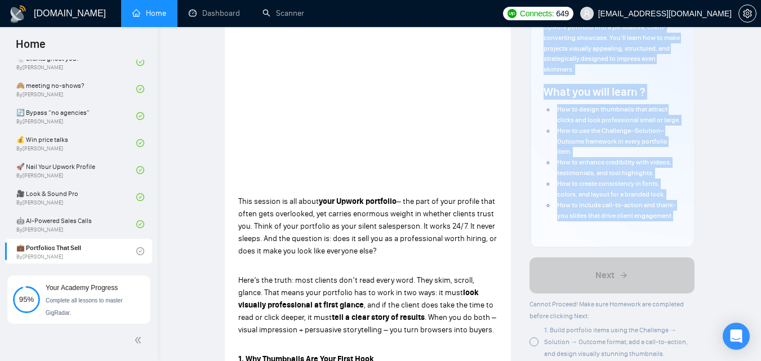
drag, startPoint x: 544, startPoint y: 149, endPoint x: 691, endPoint y: 215, distance: 161.2
click at [691, 215] on div "Author [PERSON_NAME] Consultant [PERSON_NAME] Upwork Consulting Overview This l…" at bounding box center [612, 80] width 164 height 335
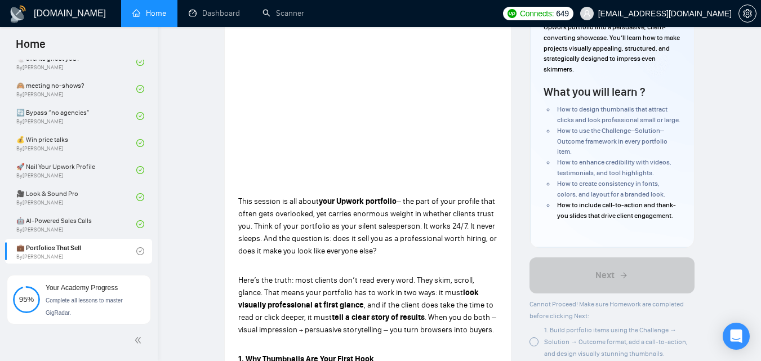
click at [310, 219] on p "This session is all about your Upwork portfolio – the part of your profile that…" at bounding box center [367, 227] width 259 height 62
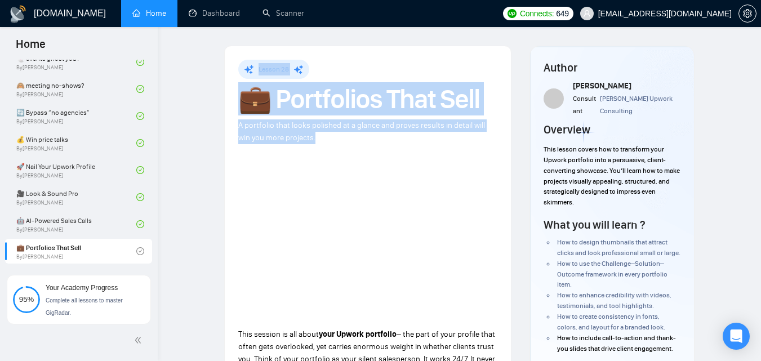
drag, startPoint x: 255, startPoint y: 64, endPoint x: 325, endPoint y: 139, distance: 102.1
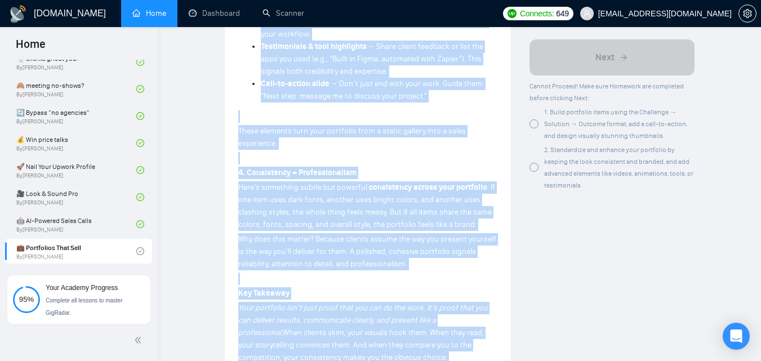
scroll to position [1086, 0]
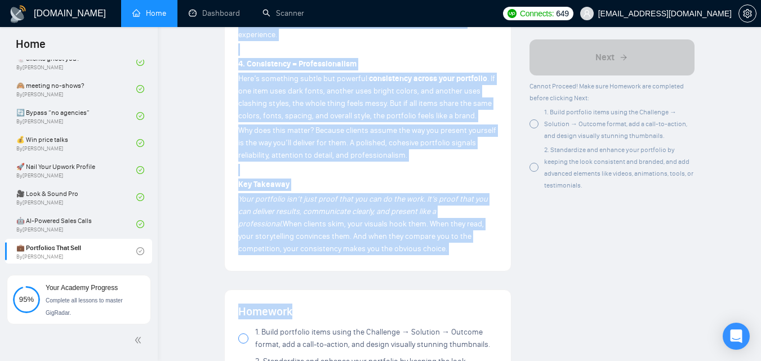
drag, startPoint x: 233, startPoint y: 223, endPoint x: 402, endPoint y: 284, distance: 179.3
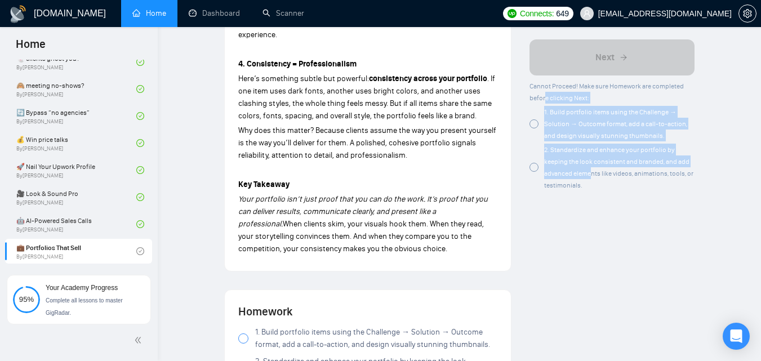
drag, startPoint x: 545, startPoint y: 103, endPoint x: 593, endPoint y: 177, distance: 88.0
click at [593, 177] on div "Cannot Proceed! Make sure Homework are completed before clicking Next: 1. Build…" at bounding box center [612, 135] width 165 height 111
click at [593, 177] on span "2. Standardize and enhance your portfolio by keeping the look consistent and br…" at bounding box center [618, 167] width 149 height 43
drag, startPoint x: 539, startPoint y: 106, endPoint x: 588, endPoint y: 185, distance: 92.6
click at [588, 185] on div "Cannot Proceed! Make sure Homework are completed before clicking Next: 1. Build…" at bounding box center [612, 135] width 165 height 111
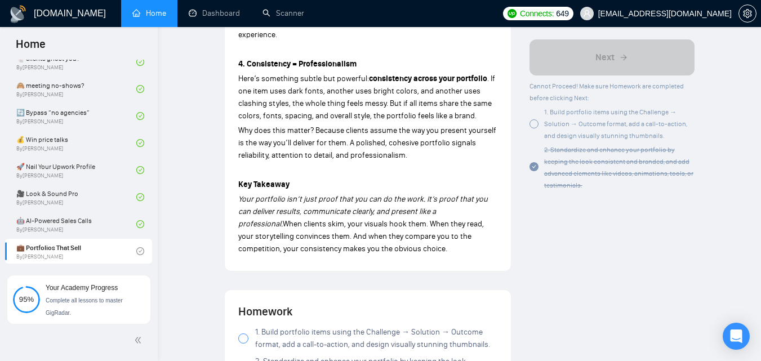
click at [537, 126] on div at bounding box center [534, 123] width 9 height 9
click at [563, 121] on span "1. Build portfolio items using the Challenge → Solution → Outcome format, add a…" at bounding box center [615, 124] width 143 height 32
click at [537, 127] on div at bounding box center [534, 123] width 9 height 9
click at [558, 116] on div "1. Build portfolio items using the Challenge → Solution → Outcome format, add a…" at bounding box center [619, 123] width 150 height 35
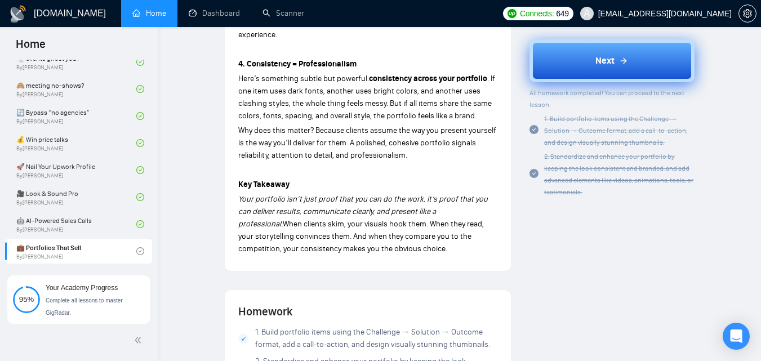
click at [599, 60] on span "Next" at bounding box center [605, 61] width 19 height 14
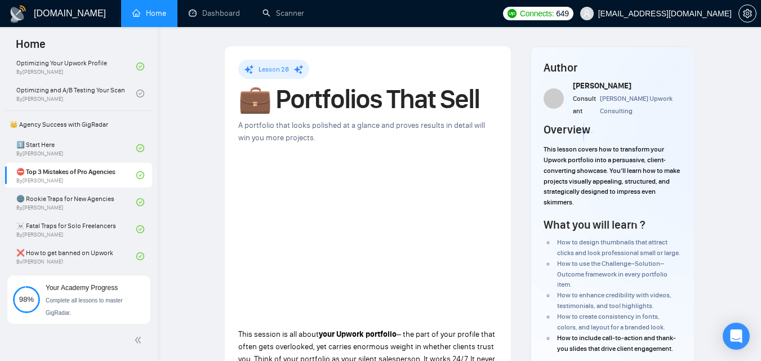
scroll to position [202, 0]
click at [59, 151] on link "1️⃣ Start Here By [PERSON_NAME]" at bounding box center [76, 146] width 120 height 25
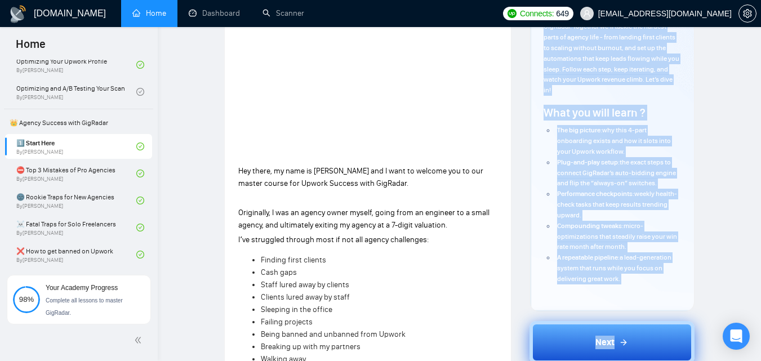
scroll to position [165, 0]
drag, startPoint x: 542, startPoint y: 138, endPoint x: 662, endPoint y: 274, distance: 181.2
click at [662, 274] on div "Author [PERSON_NAME] Founder GigRadar Overview Hey, I’m Vadym - welcome to “ Up…" at bounding box center [612, 96] width 164 height 429
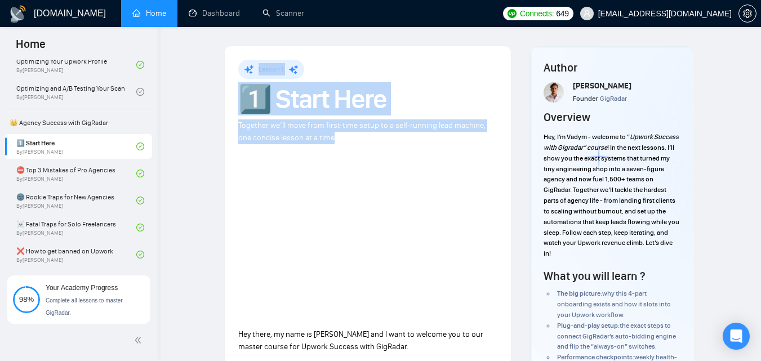
drag, startPoint x: 259, startPoint y: 70, endPoint x: 321, endPoint y: 139, distance: 92.6
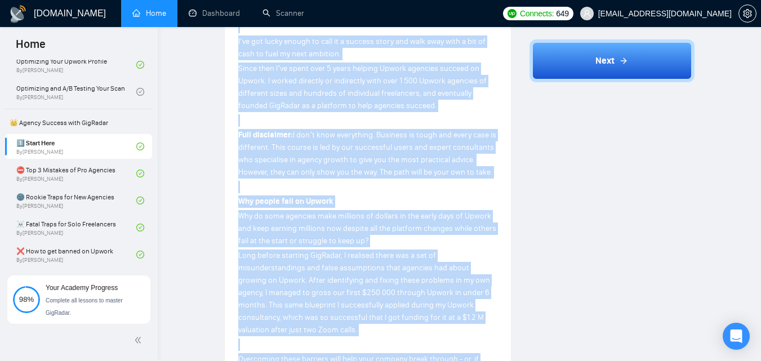
scroll to position [772, 0]
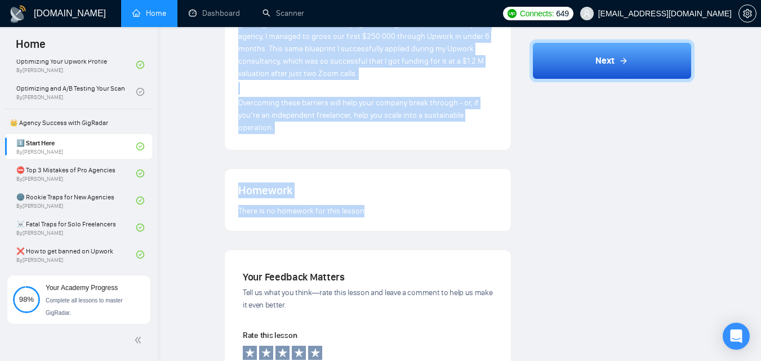
drag, startPoint x: 229, startPoint y: 190, endPoint x: 399, endPoint y: 206, distance: 170.3
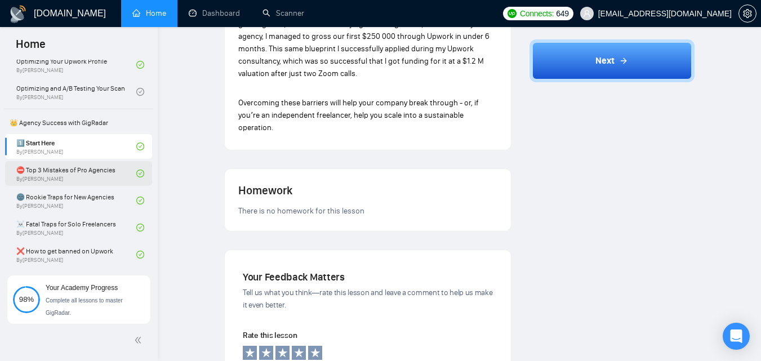
click at [61, 177] on link "⛔ Top 3 Mistakes of Pro Agencies By [PERSON_NAME]" at bounding box center [76, 173] width 120 height 25
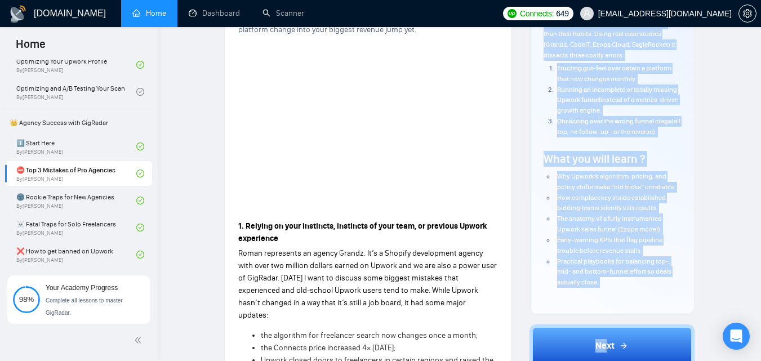
scroll to position [225, 0]
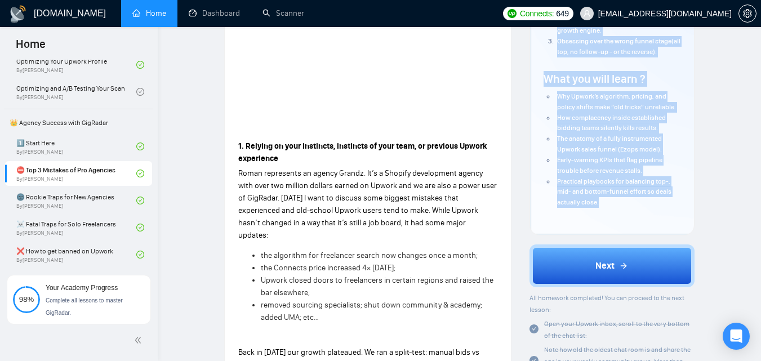
drag, startPoint x: 540, startPoint y: 134, endPoint x: 655, endPoint y: 203, distance: 134.5
click at [655, 203] on div "Author [PERSON_NAME] Founder GigRadar Overview This lesson - “Top Mistakes for …" at bounding box center [612, 28] width 164 height 414
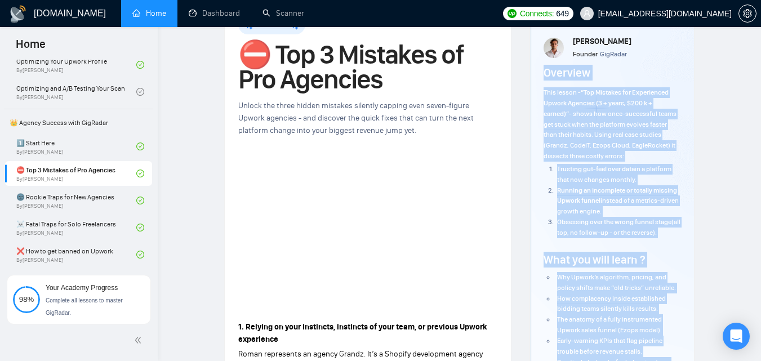
scroll to position [0, 0]
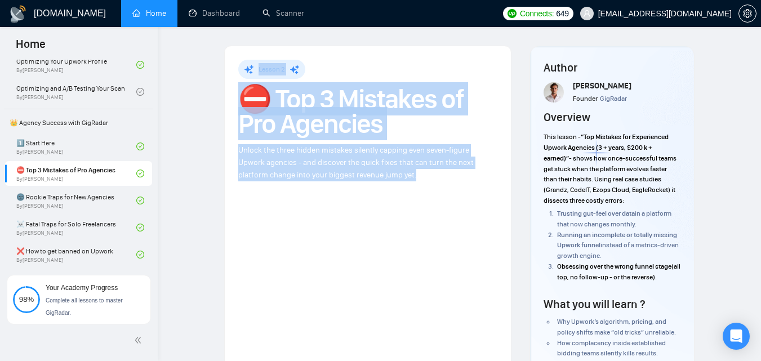
drag, startPoint x: 257, startPoint y: 67, endPoint x: 408, endPoint y: 171, distance: 183.5
click at [332, 161] on span "Unlock the three hidden mistakes silently capping even seven-figure Upwork agen…" at bounding box center [356, 162] width 236 height 34
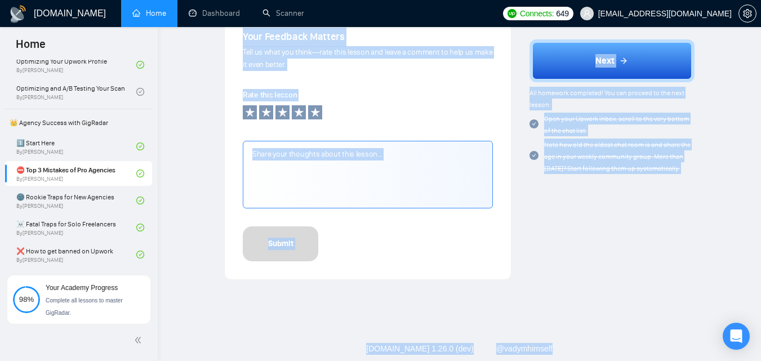
scroll to position [1305, 0]
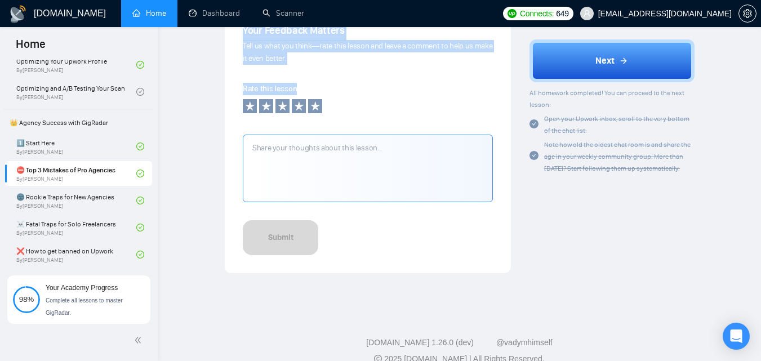
drag, startPoint x: 235, startPoint y: 117, endPoint x: 433, endPoint y: 68, distance: 203.7
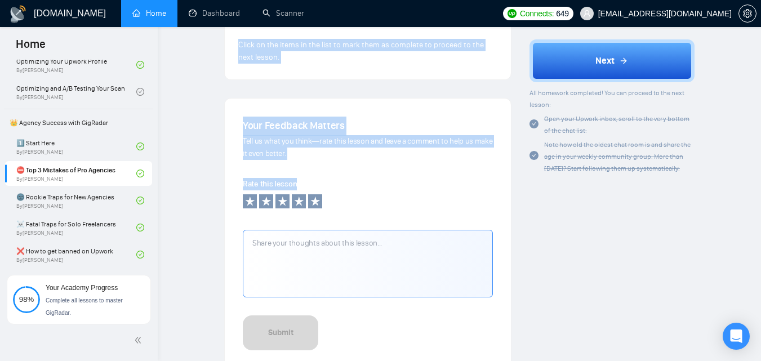
drag, startPoint x: 543, startPoint y: 113, endPoint x: 615, endPoint y: 186, distance: 102.8
click at [94, 197] on link "🌚 Rookie Traps for New Agencies By [PERSON_NAME]" at bounding box center [76, 200] width 120 height 25
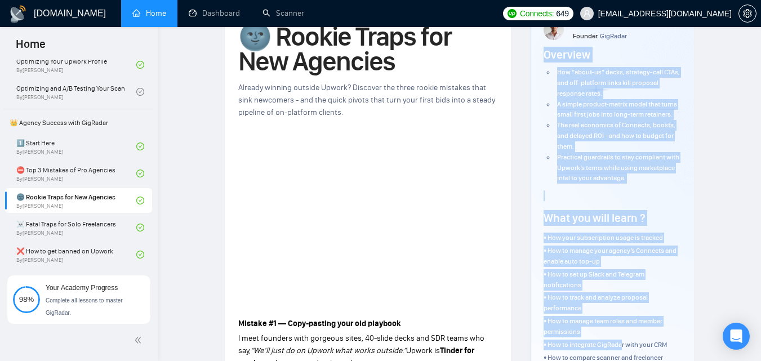
scroll to position [115, 0]
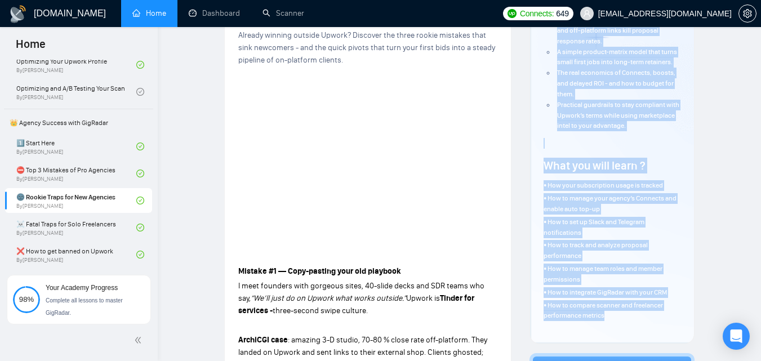
drag, startPoint x: 546, startPoint y: 118, endPoint x: 630, endPoint y: 326, distance: 224.4
click at [630, 326] on div "Author [PERSON_NAME] Founder GigRadar Overview How “about-us” decks, strategy-c…" at bounding box center [612, 137] width 137 height 385
click at [593, 255] on p "• How to track and analyze proposal performance" at bounding box center [612, 250] width 137 height 21
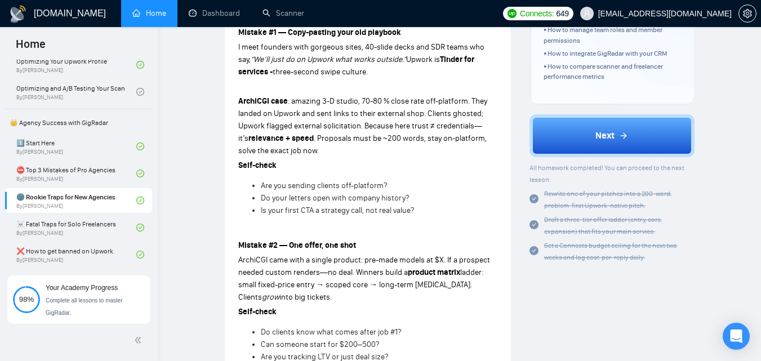
scroll to position [354, 0]
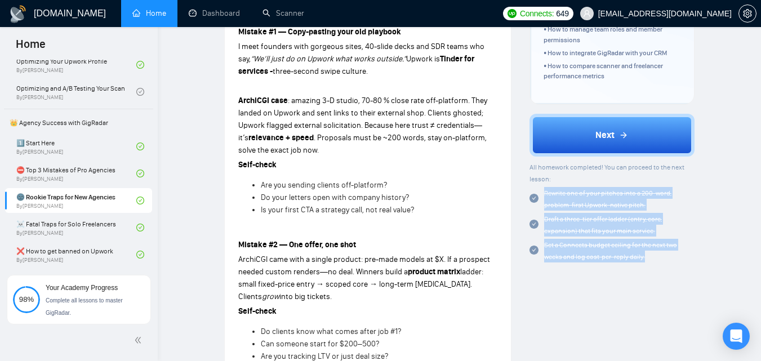
drag, startPoint x: 541, startPoint y: 192, endPoint x: 650, endPoint y: 256, distance: 126.6
click at [650, 256] on div "All homework completed! You can proceed to the next lesson: Rewrite one of your…" at bounding box center [612, 211] width 165 height 101
click at [58, 230] on link "☠️ Fatal Traps for Solo Freelancers By [PERSON_NAME]" at bounding box center [76, 227] width 120 height 25
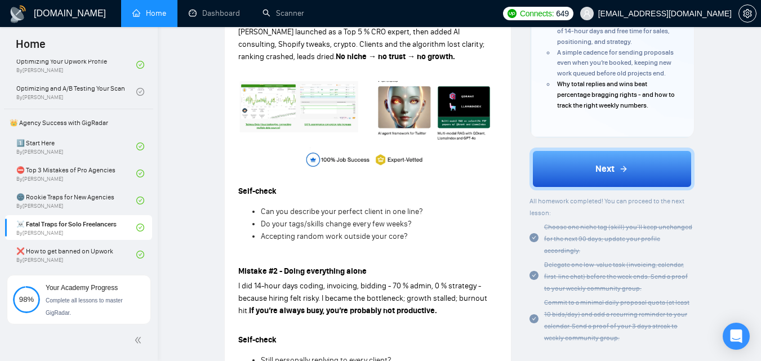
click at [261, 221] on li "Do your tags/skills change every few weeks?" at bounding box center [379, 224] width 237 height 12
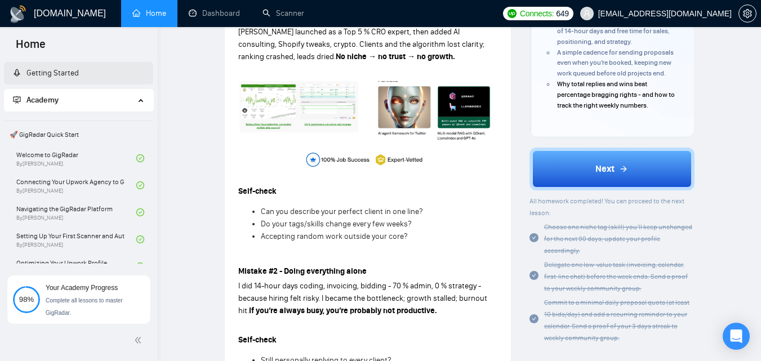
click at [63, 73] on link "Getting Started" at bounding box center [46, 73] width 66 height 10
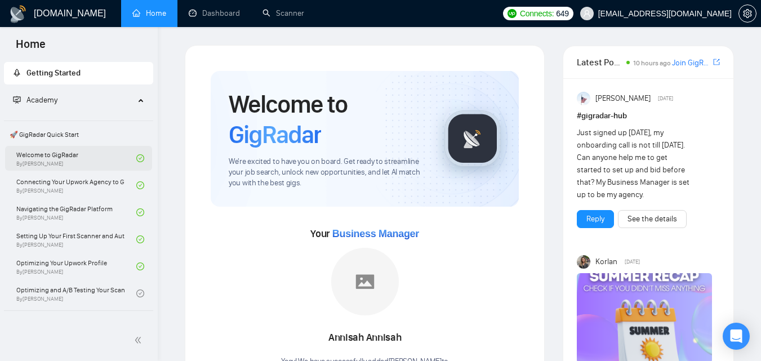
click at [64, 153] on link "Welcome to GigRadar By [PERSON_NAME]" at bounding box center [76, 158] width 120 height 25
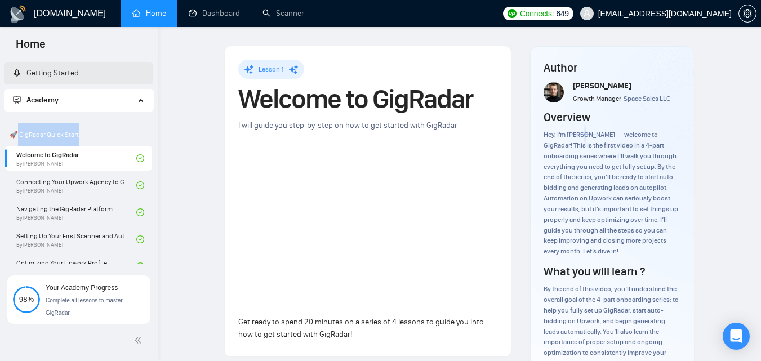
drag, startPoint x: 30, startPoint y: 132, endPoint x: 87, endPoint y: 135, distance: 57.0
click at [87, 135] on span "🚀 GigRadar Quick Start" at bounding box center [78, 134] width 147 height 23
click at [257, 95] on h1 "Welcome to GigRadar" at bounding box center [367, 99] width 259 height 25
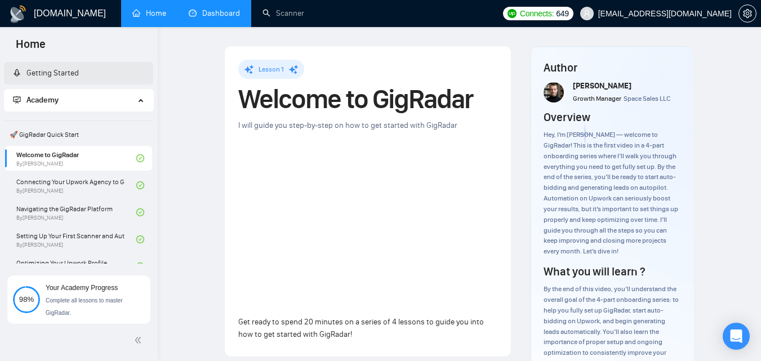
click at [199, 14] on link "Dashboard" at bounding box center [214, 13] width 51 height 10
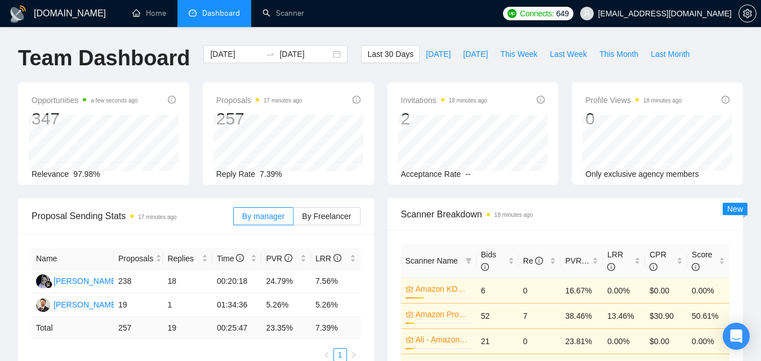
scroll to position [56, 0]
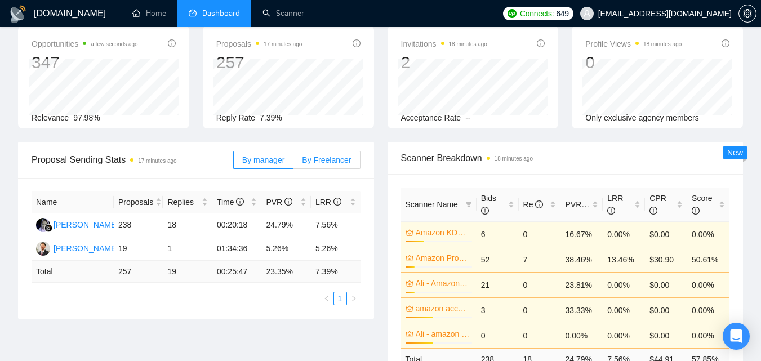
click at [314, 160] on span "By Freelancer" at bounding box center [326, 160] width 49 height 9
click at [294, 163] on input "By Freelancer" at bounding box center [294, 163] width 0 height 0
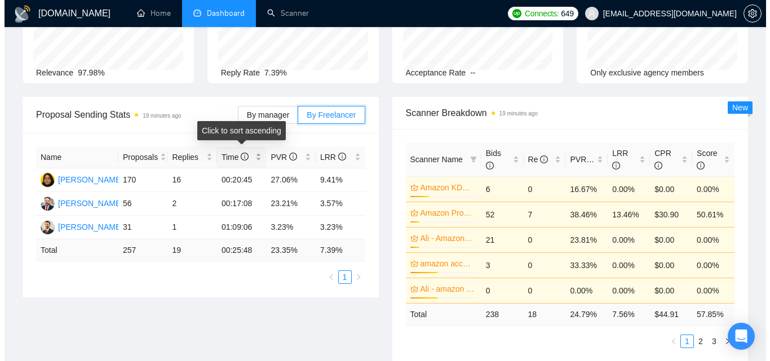
scroll to position [0, 0]
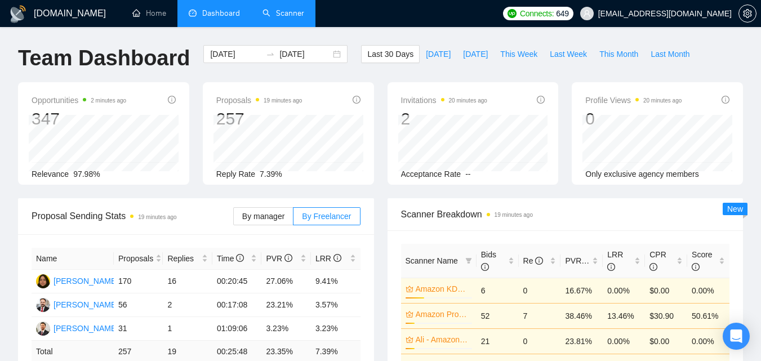
click at [279, 10] on link "Scanner" at bounding box center [284, 13] width 42 height 10
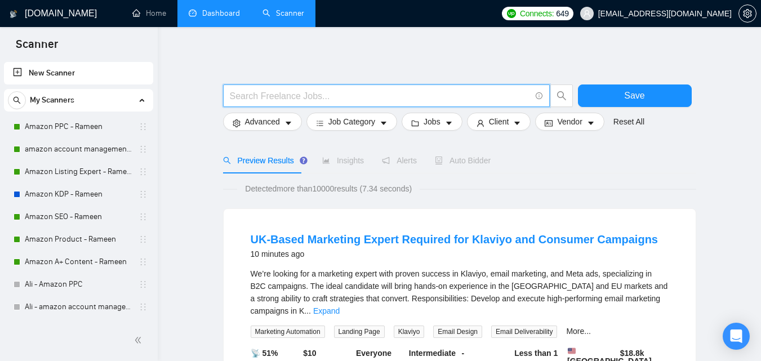
click at [296, 90] on input "text" at bounding box center [380, 96] width 301 height 14
click at [341, 121] on span "Job Category" at bounding box center [351, 122] width 47 height 12
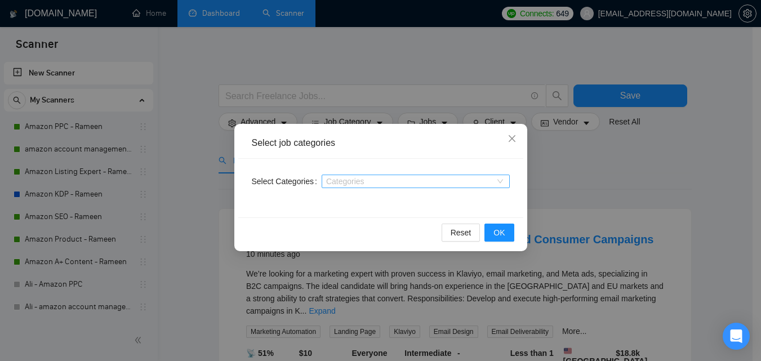
click at [368, 177] on div at bounding box center [410, 181] width 171 height 9
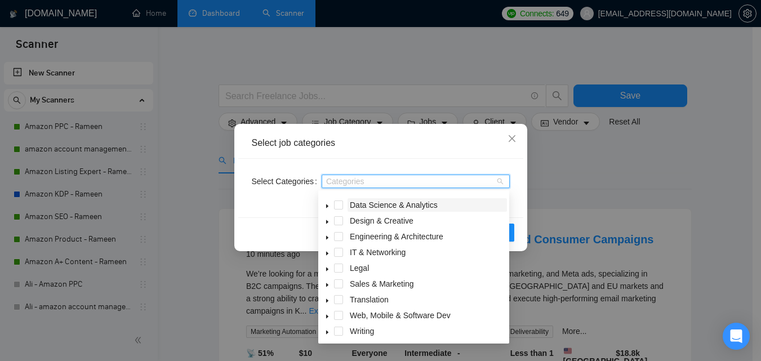
scroll to position [45, 0]
click at [327, 317] on icon "caret-down" at bounding box center [327, 316] width 2 height 4
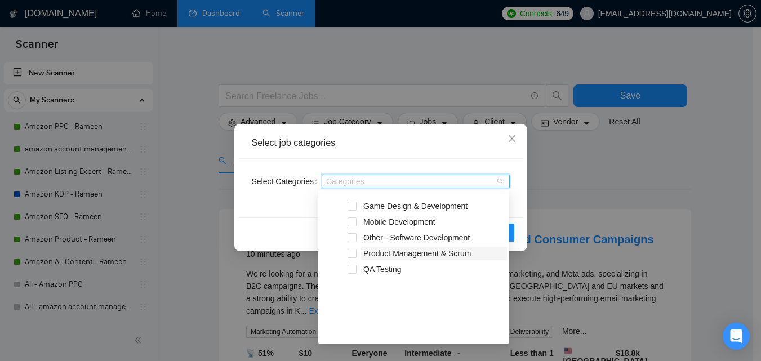
scroll to position [149, 0]
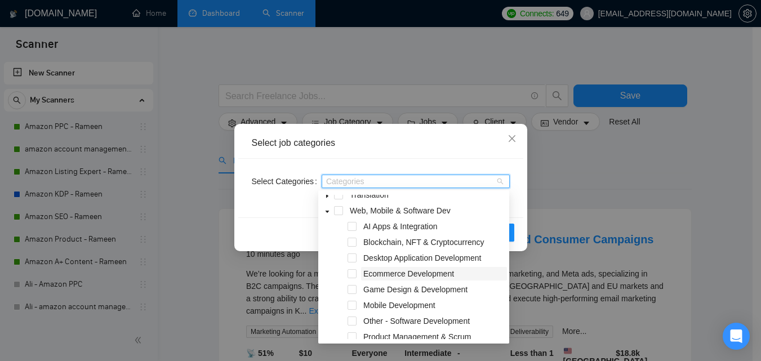
click at [378, 272] on span "Ecommerce Development" at bounding box center [408, 273] width 91 height 9
click at [301, 228] on div "Reset OK" at bounding box center [380, 232] width 285 height 30
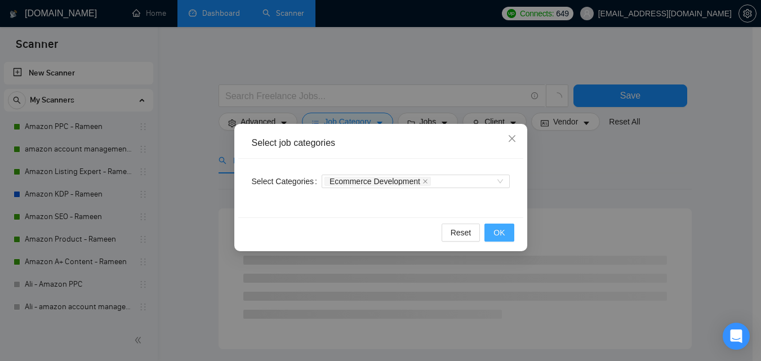
click at [507, 228] on button "OK" at bounding box center [499, 233] width 29 height 18
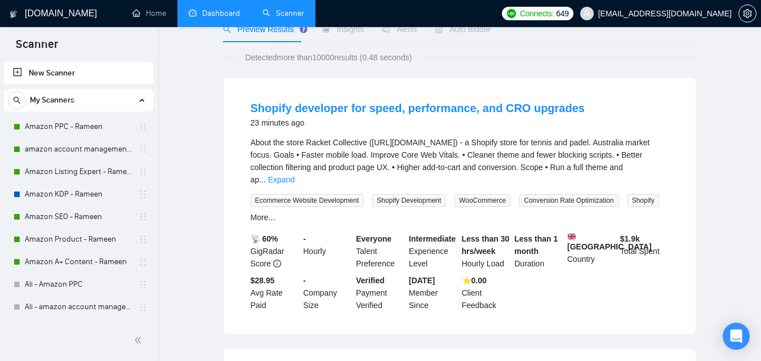
scroll to position [0, 0]
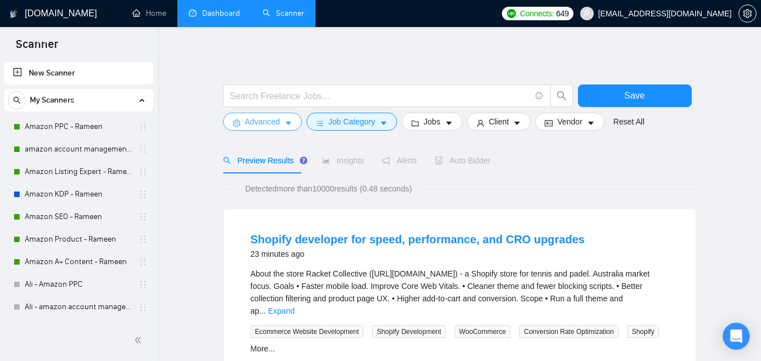
click at [281, 126] on button "Advanced" at bounding box center [262, 122] width 79 height 18
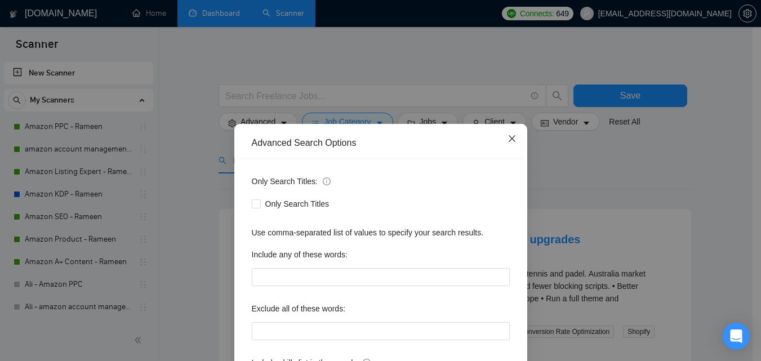
click at [508, 140] on icon "close" at bounding box center [511, 138] width 7 height 7
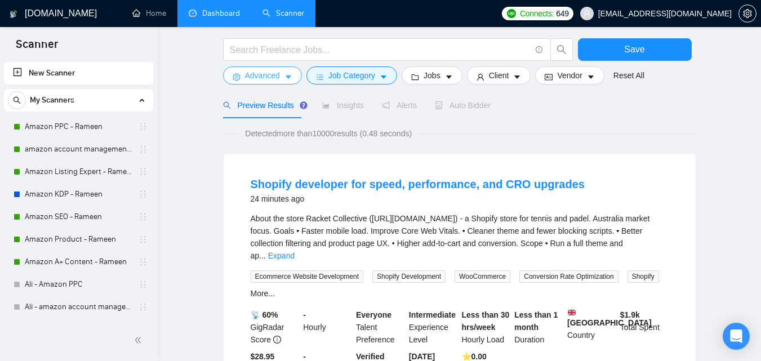
scroll to position [52, 0]
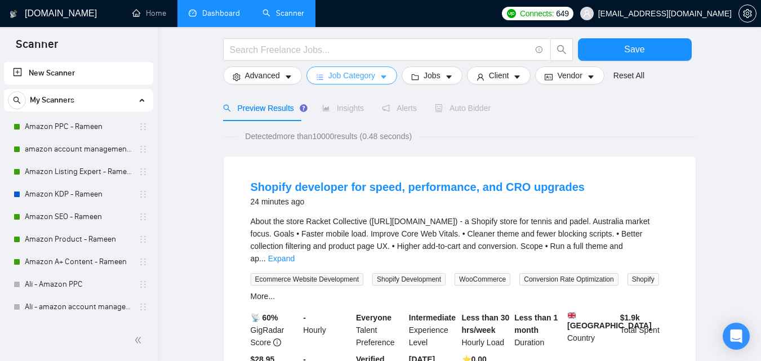
click at [375, 74] on button "Job Category" at bounding box center [352, 75] width 91 height 18
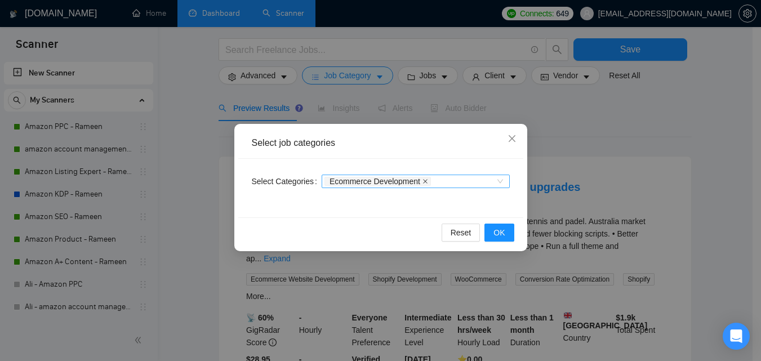
click at [423, 182] on icon "close" at bounding box center [425, 181] width 5 height 5
click at [472, 232] on button "Reset" at bounding box center [461, 233] width 39 height 18
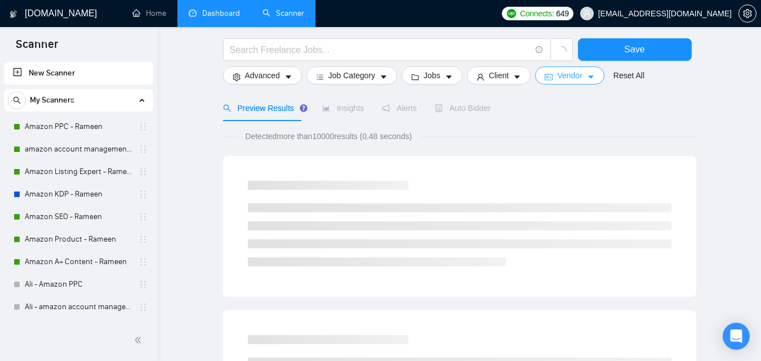
click at [565, 75] on span "Vendor" at bounding box center [569, 75] width 25 height 12
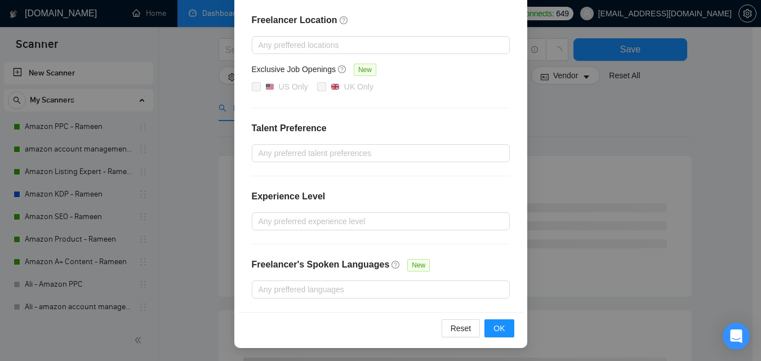
scroll to position [0, 0]
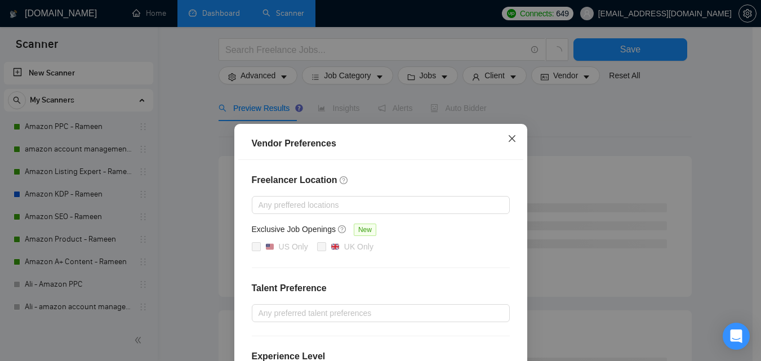
click at [505, 130] on span "Close" at bounding box center [512, 139] width 30 height 30
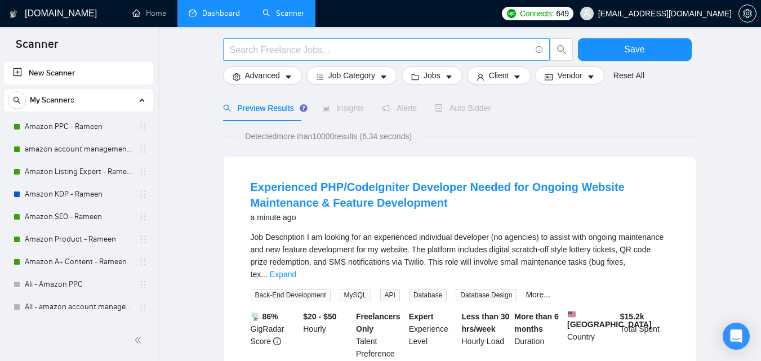
click at [274, 51] on input "text" at bounding box center [380, 50] width 301 height 14
paste input "Shopify Expert | Shopify Plus | Custom Shopify Themes | Shopify B2B"
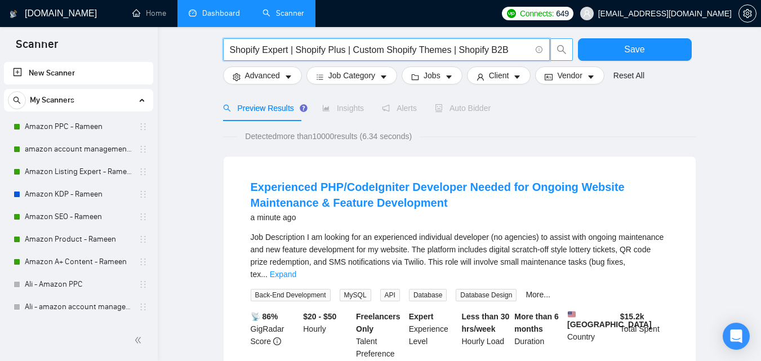
click at [556, 50] on span "search" at bounding box center [561, 50] width 21 height 10
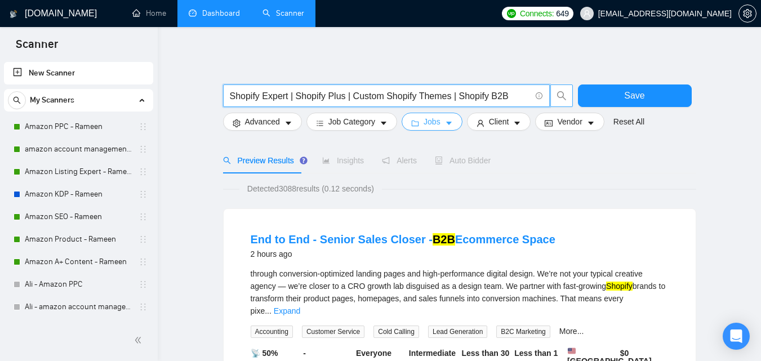
type input "Shopify Expert | Shopify Plus | Custom Shopify Themes | Shopify B2B"
click at [441, 125] on button "Jobs" at bounding box center [432, 122] width 61 height 18
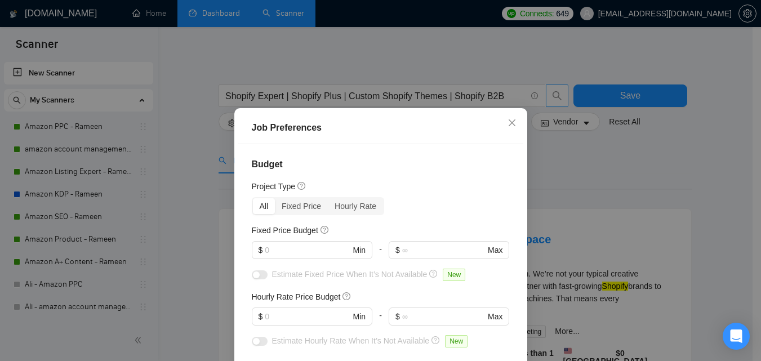
click at [549, 154] on div "Job Preferences Budget Project Type All Fixed Price Hourly Rate Fixed Price Bud…" at bounding box center [380, 180] width 761 height 361
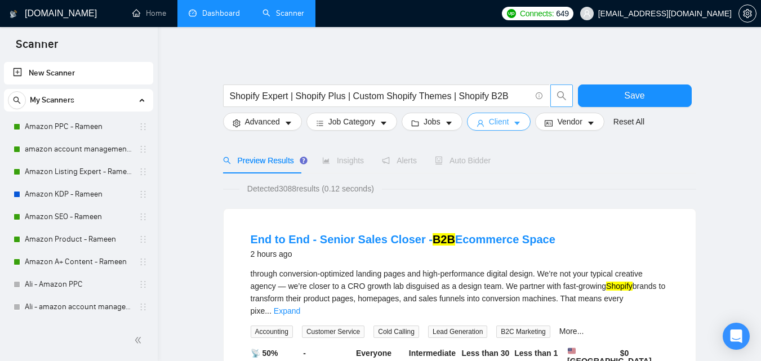
click at [498, 126] on span "Client" at bounding box center [499, 122] width 20 height 12
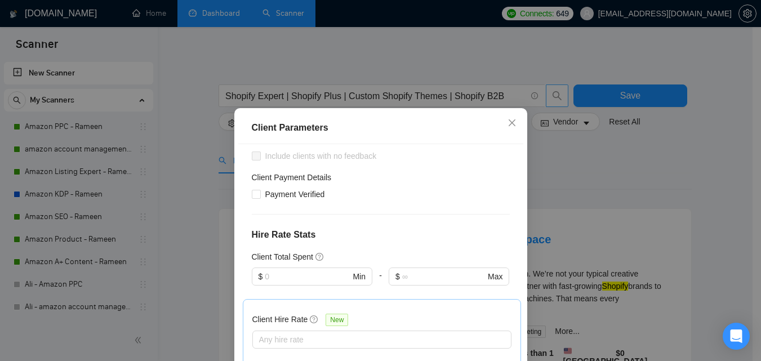
scroll to position [228, 0]
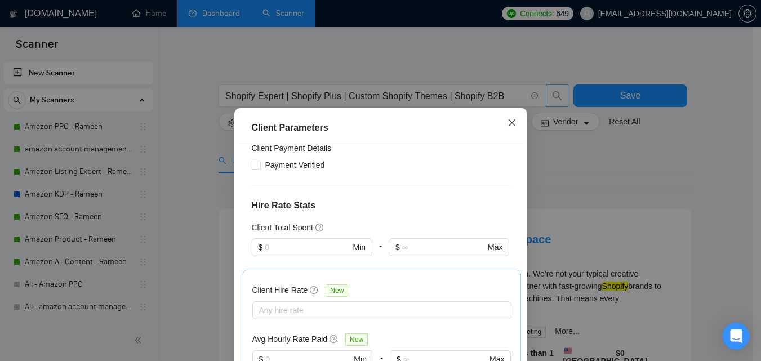
click at [509, 125] on icon "close" at bounding box center [511, 122] width 7 height 7
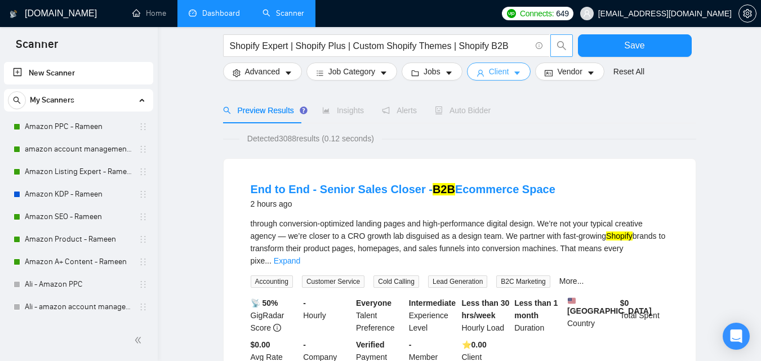
scroll to position [0, 0]
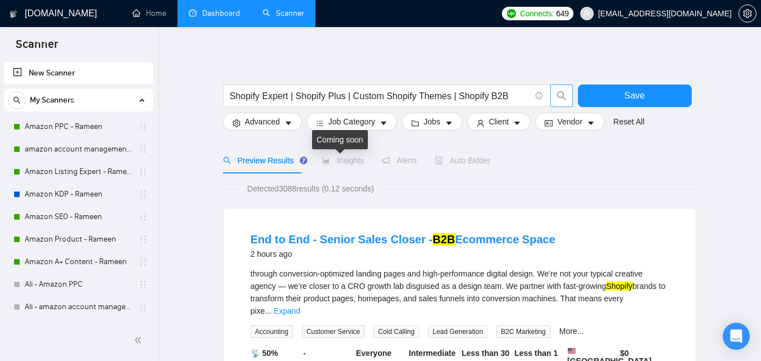
click at [323, 160] on icon "area-chart" at bounding box center [326, 160] width 7 height 6
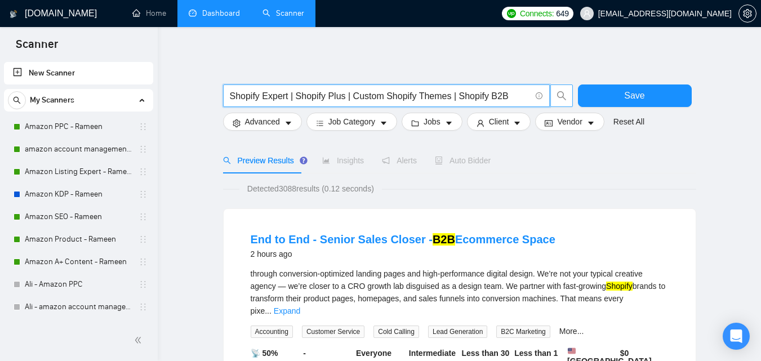
click at [380, 97] on input "Shopify Expert | Shopify Plus | Custom Shopify Themes | Shopify B2B" at bounding box center [380, 96] width 301 height 14
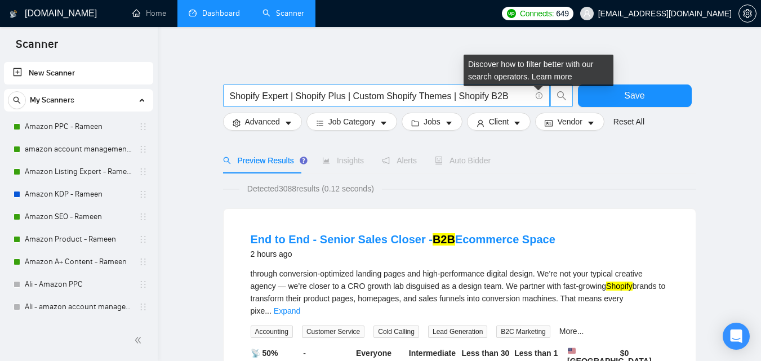
click at [540, 94] on icon "info-circle" at bounding box center [539, 95] width 7 height 7
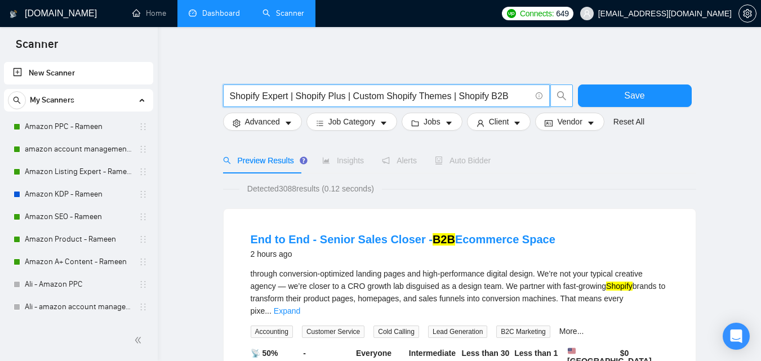
click at [486, 92] on input "Shopify Expert | Shopify Plus | Custom Shopify Themes | Shopify B2B" at bounding box center [380, 96] width 301 height 14
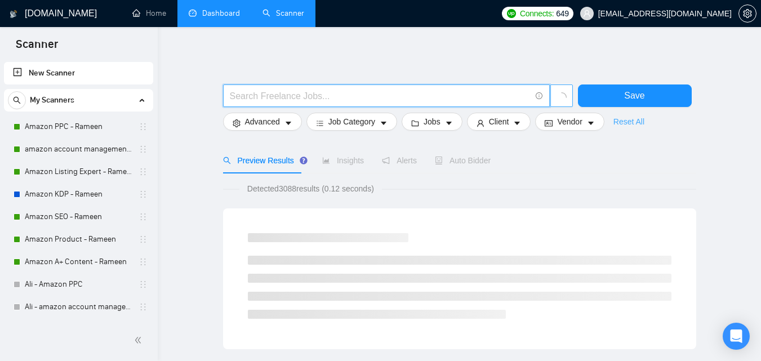
click at [615, 125] on link "Reset All" at bounding box center [629, 122] width 31 height 12
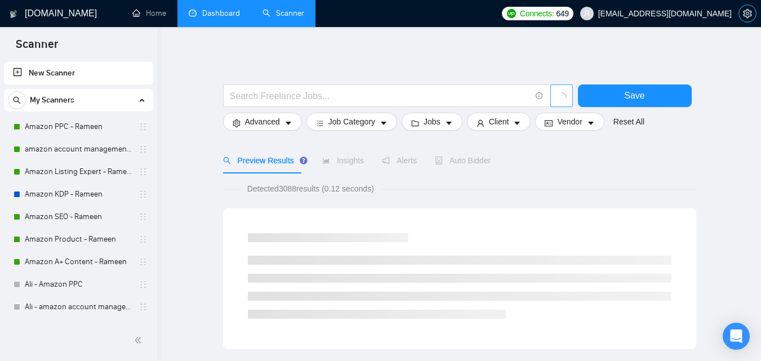
click at [743, 10] on icon "setting" at bounding box center [747, 13] width 9 height 9
click at [751, 15] on icon "setting" at bounding box center [747, 13] width 9 height 9
click at [338, 94] on input "text" at bounding box center [380, 96] width 301 height 14
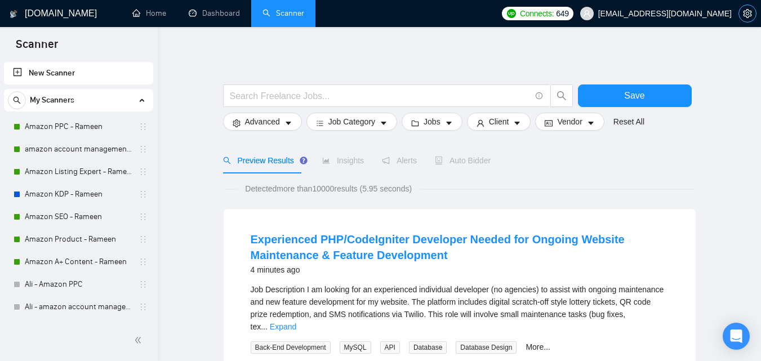
click at [747, 9] on icon "setting" at bounding box center [747, 13] width 9 height 9
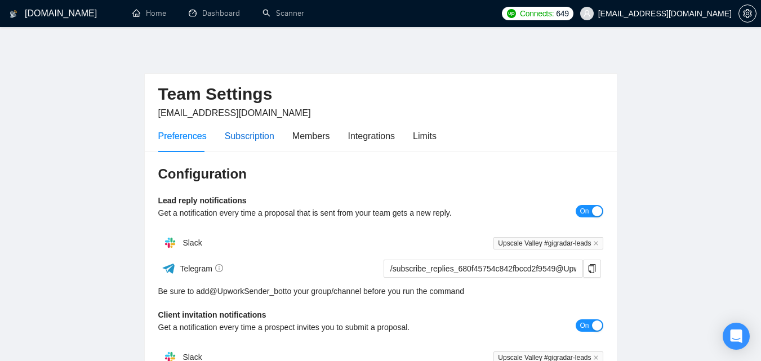
click at [239, 136] on div "Subscription" at bounding box center [250, 136] width 50 height 14
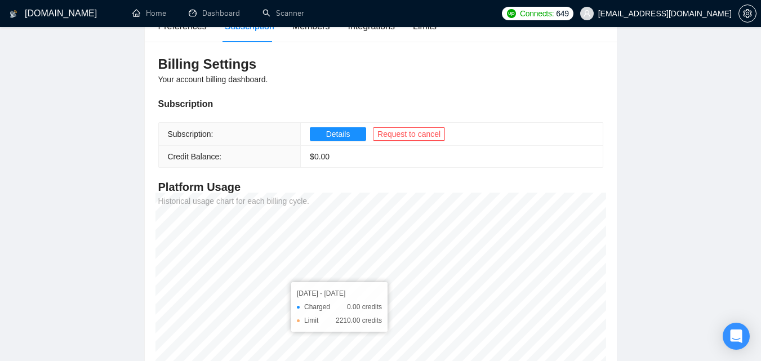
scroll to position [86, 0]
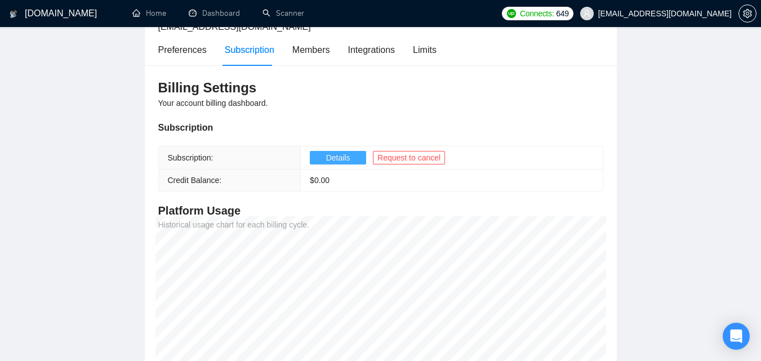
click at [317, 158] on button "Details" at bounding box center [338, 158] width 56 height 14
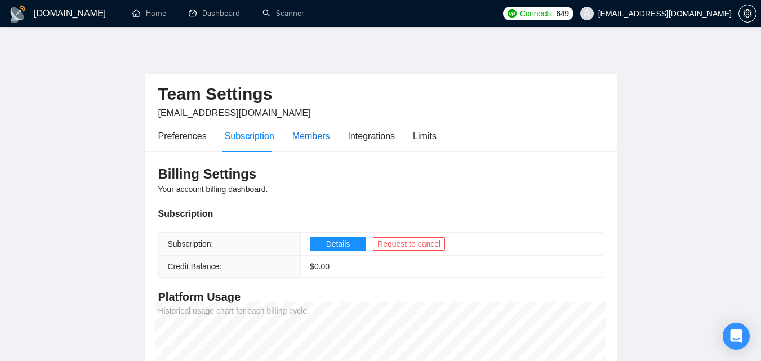
click at [305, 135] on div "Members" at bounding box center [311, 136] width 38 height 14
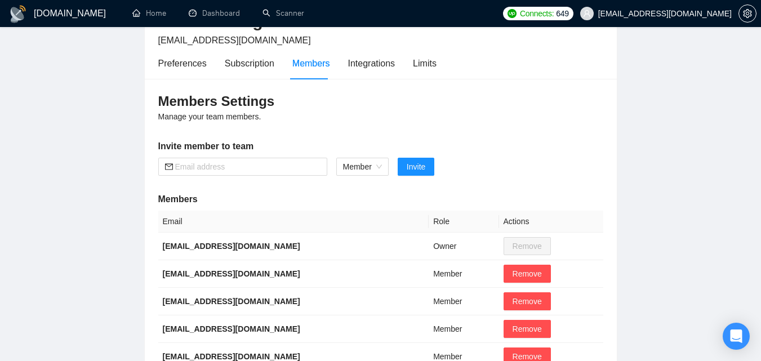
scroll to position [50, 0]
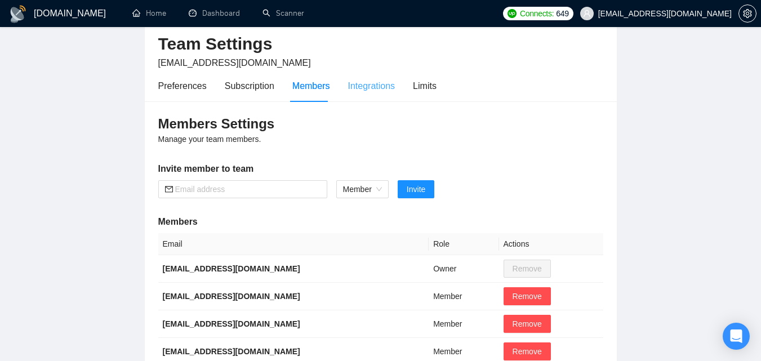
click at [353, 96] on div "Integrations" at bounding box center [371, 86] width 47 height 32
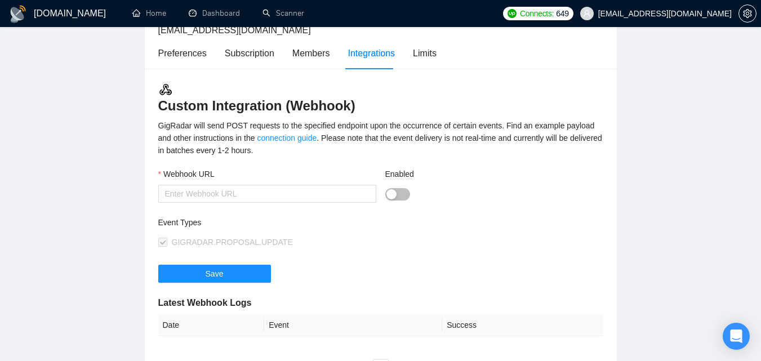
scroll to position [63, 0]
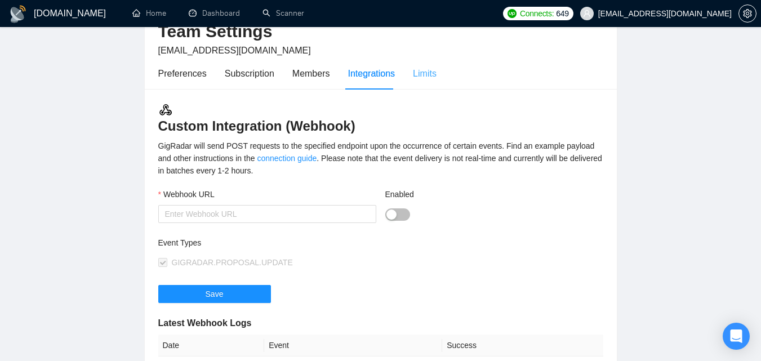
click at [430, 83] on div "Limits" at bounding box center [425, 73] width 24 height 32
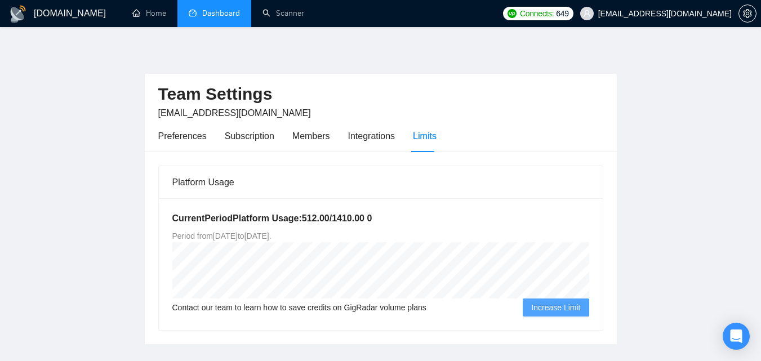
click at [215, 18] on link "Dashboard" at bounding box center [214, 13] width 51 height 10
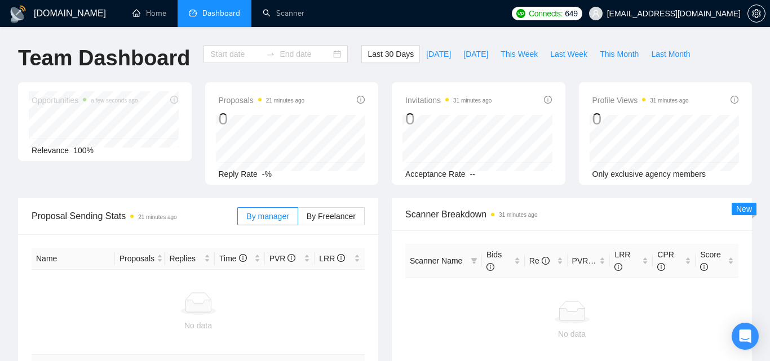
type input "[DATE]"
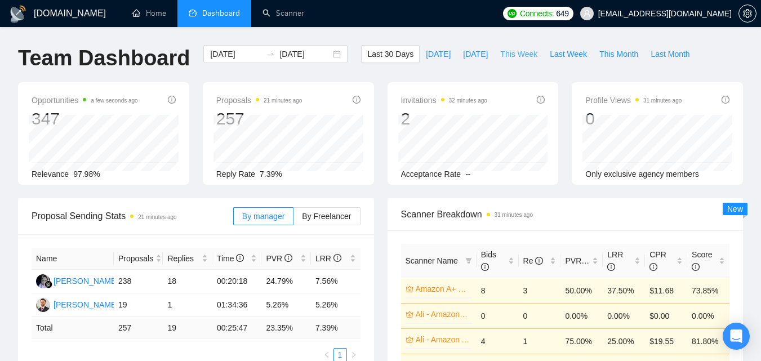
click at [501, 55] on span "This Week" at bounding box center [518, 54] width 37 height 12
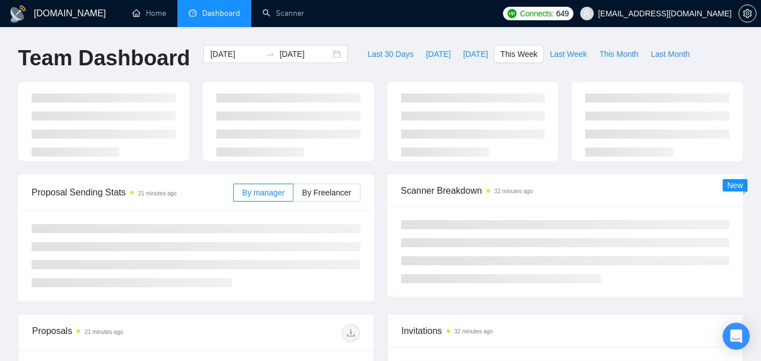
type input "2025-09-01"
type input "2025-09-07"
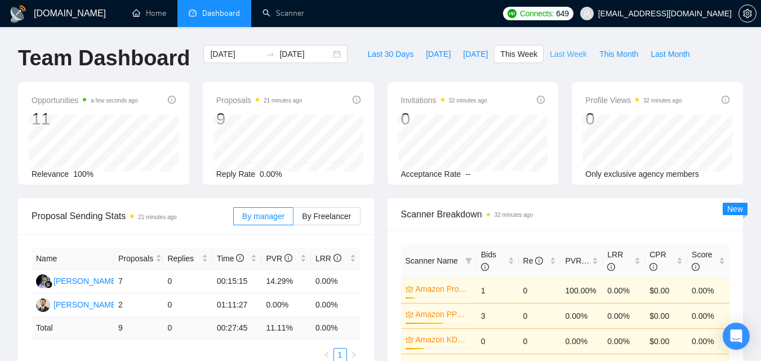
click at [568, 52] on span "Last Week" at bounding box center [568, 54] width 37 height 12
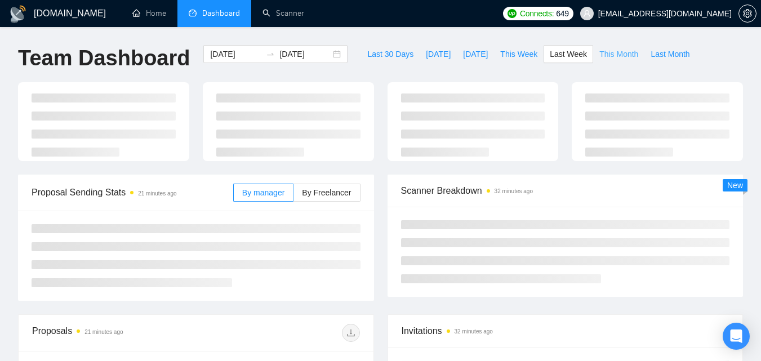
type input "2025-08-25"
type input "[DATE]"
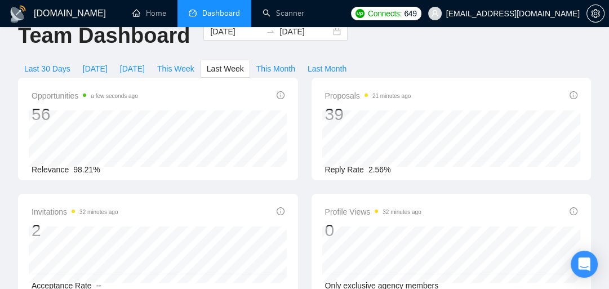
scroll to position [23, 0]
click at [312, 66] on span "Last Month" at bounding box center [327, 68] width 39 height 12
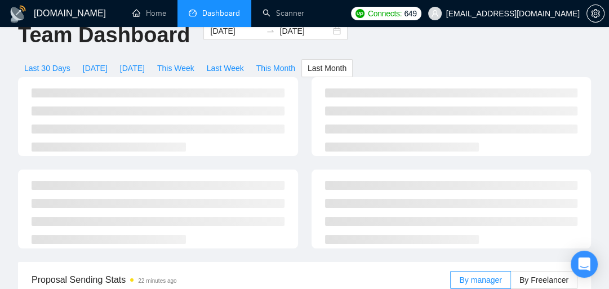
type input "2025-08-01"
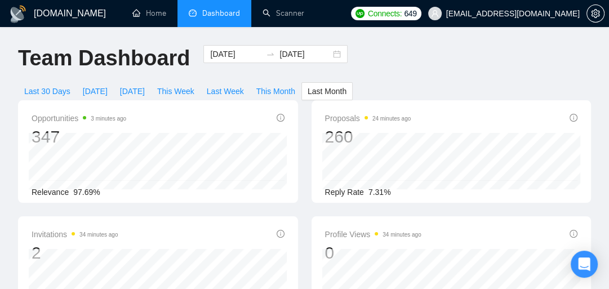
click at [185, 16] on li "Dashboard" at bounding box center [214, 13] width 74 height 27
click at [230, 19] on li "Dashboard" at bounding box center [214, 13] width 74 height 27
click at [290, 11] on link "Scanner" at bounding box center [284, 13] width 42 height 10
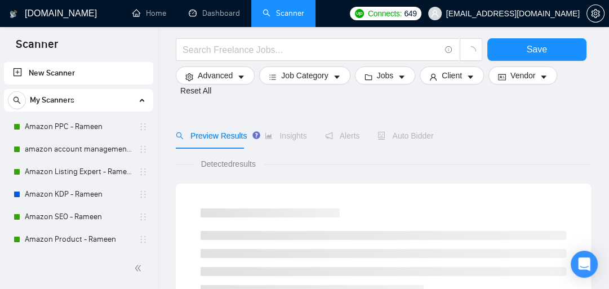
scroll to position [77, 0]
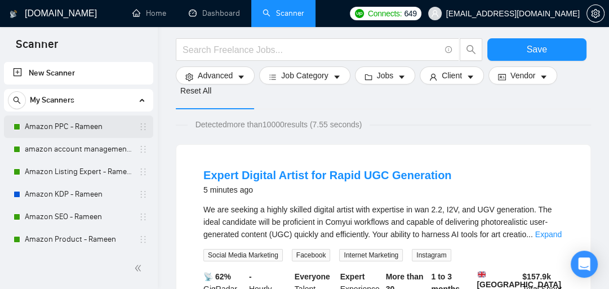
click at [75, 128] on link "Amazon PPC - Rameen" at bounding box center [78, 127] width 107 height 23
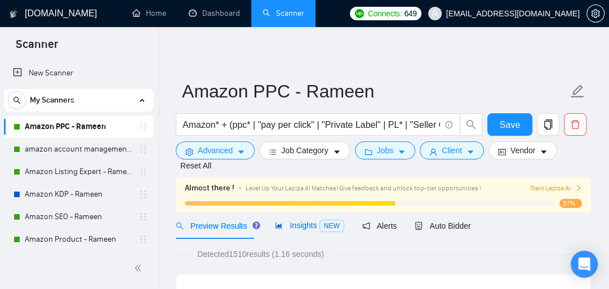
click at [297, 230] on div "Insights NEW" at bounding box center [309, 225] width 69 height 13
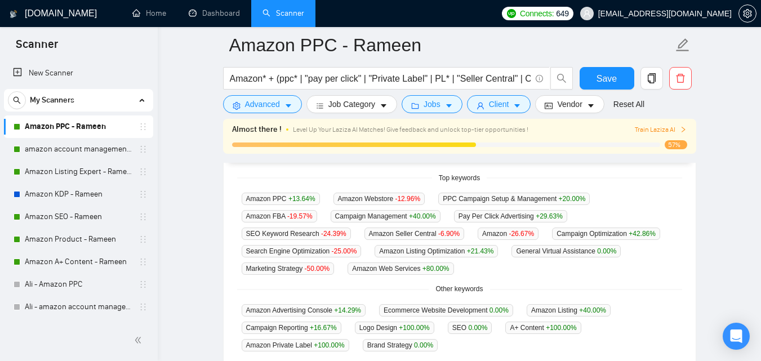
scroll to position [288, 0]
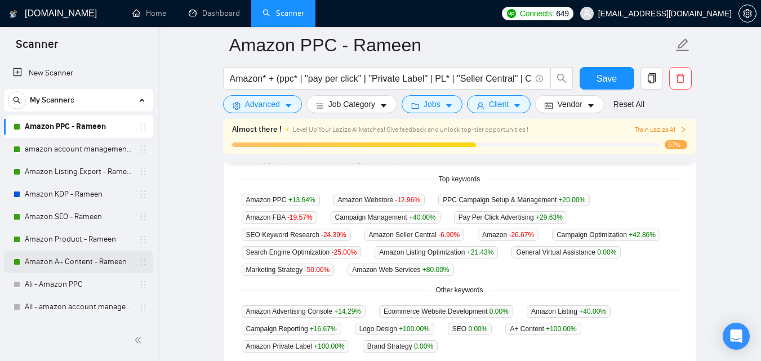
click at [78, 259] on link "Amazon A+ Content - Rameen" at bounding box center [78, 262] width 107 height 23
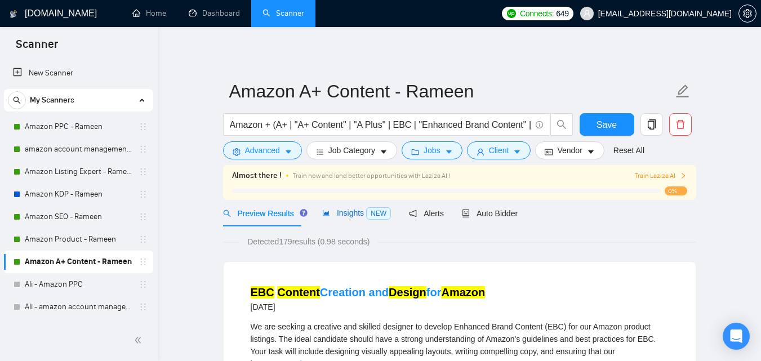
click at [361, 215] on span "Insights NEW" at bounding box center [356, 212] width 69 height 9
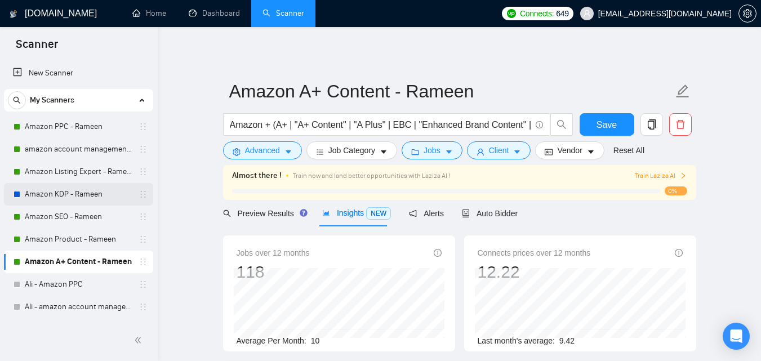
click at [79, 202] on link "Amazon KDP - Rameen" at bounding box center [78, 194] width 107 height 23
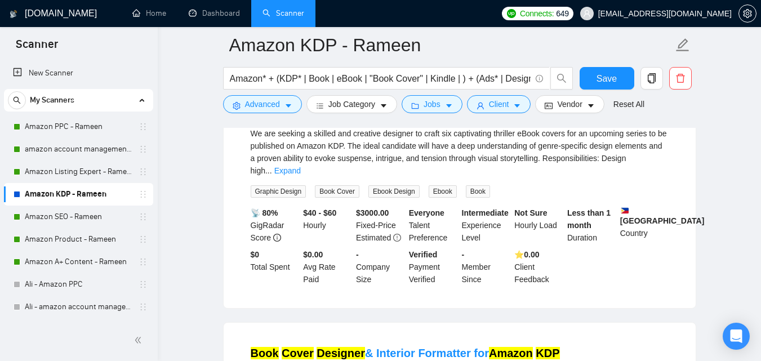
click at [44, 12] on h1 "[DOMAIN_NAME]" at bounding box center [61, 13] width 72 height 27
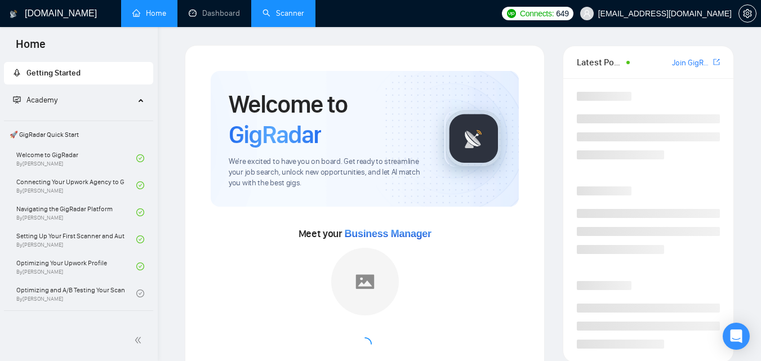
scroll to position [52, 0]
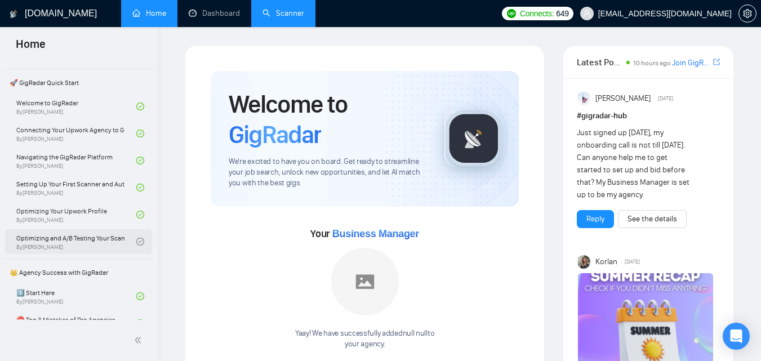
click at [74, 244] on link "Optimizing and A/B Testing Your Scanner for Better Results By Vlad Timinsky" at bounding box center [76, 241] width 120 height 25
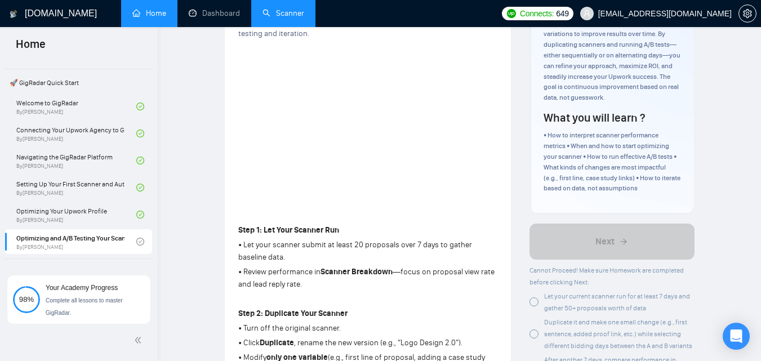
scroll to position [219, 0]
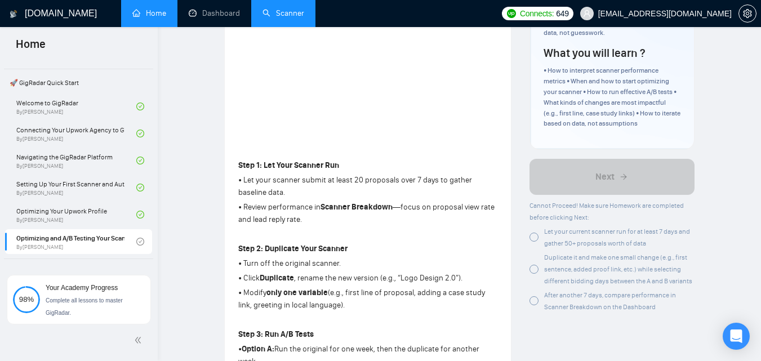
click at [542, 232] on div "Let your current scanner run for at least 7 days and gather 50+ proposals worth…" at bounding box center [612, 237] width 165 height 24
click at [578, 264] on div "Duplicate it and make one small change (e.g., first sentence, added proof link,…" at bounding box center [619, 268] width 150 height 35
click at [571, 292] on span "After another 7 days, compare performance in Scanner Breakdown on the Dashboard" at bounding box center [610, 301] width 132 height 20
click at [556, 300] on div "After another 7 days, compare performance in Scanner Breakdown on the Dashboard" at bounding box center [619, 301] width 150 height 24
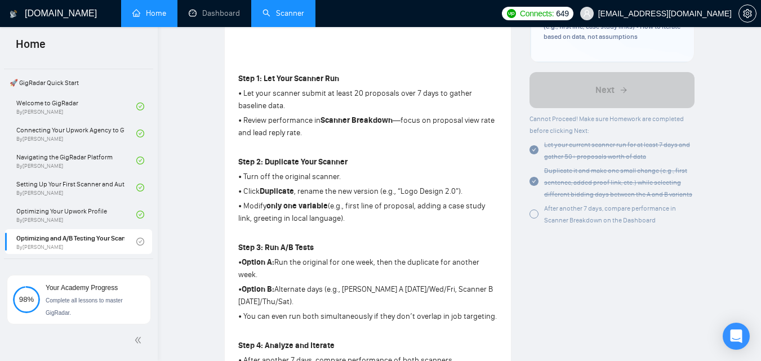
click at [598, 216] on span "After another 7 days, compare performance in Scanner Breakdown on the Dashboard" at bounding box center [610, 215] width 132 height 20
click at [569, 210] on span "After another 7 days, compare performance in Scanner Breakdown on the Dashboard" at bounding box center [610, 215] width 132 height 20
click at [598, 224] on span "After another 7 days, compare performance in Scanner Breakdown on the Dashboard" at bounding box center [610, 215] width 132 height 20
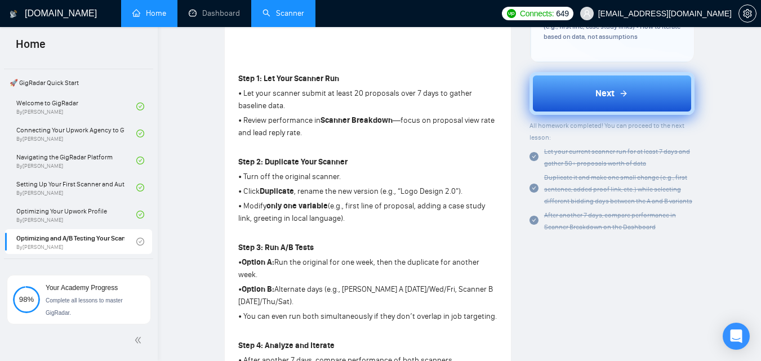
click at [606, 90] on span "Next" at bounding box center [605, 94] width 19 height 14
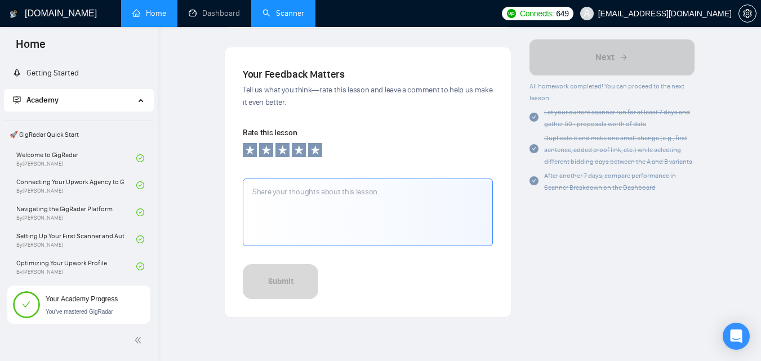
scroll to position [1094, 0]
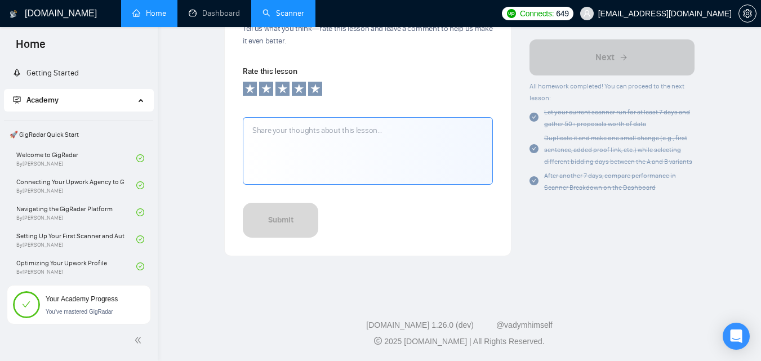
click at [162, 13] on link "Home" at bounding box center [149, 13] width 34 height 10
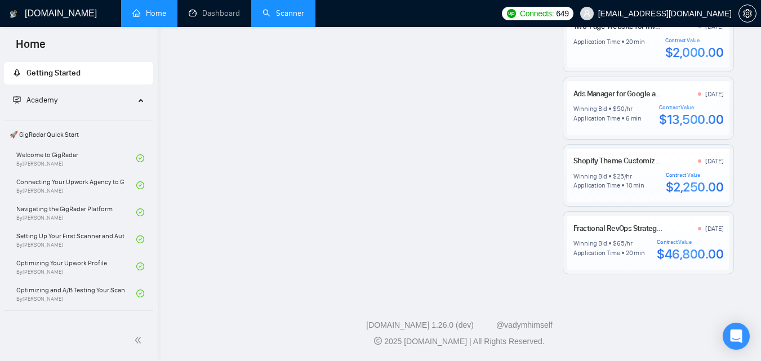
scroll to position [966, 0]
